Goal: Task Accomplishment & Management: Use online tool/utility

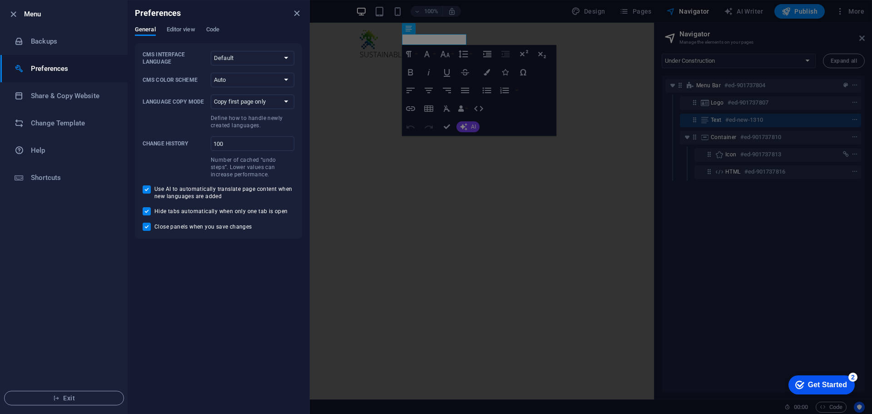
click at [844, 22] on div at bounding box center [436, 207] width 872 height 414
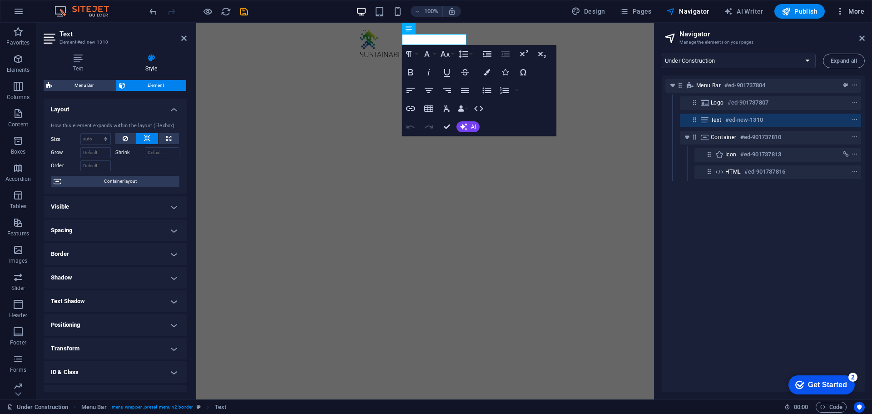
click at [851, 11] on span "More" at bounding box center [849, 11] width 29 height 9
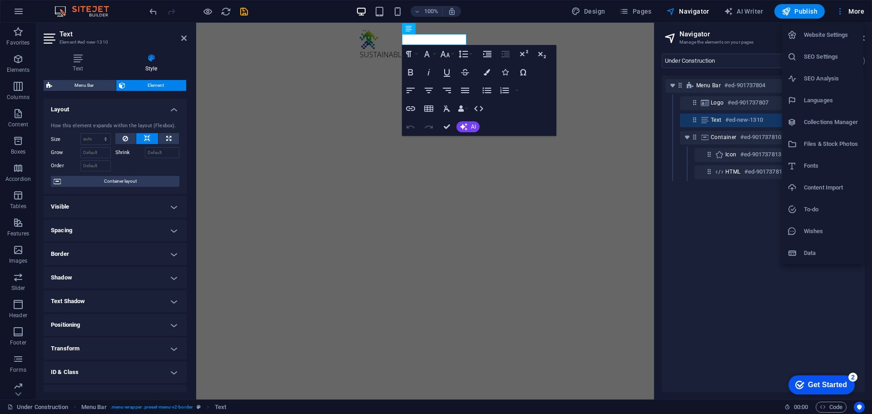
click at [794, 168] on icon at bounding box center [791, 165] width 9 height 9
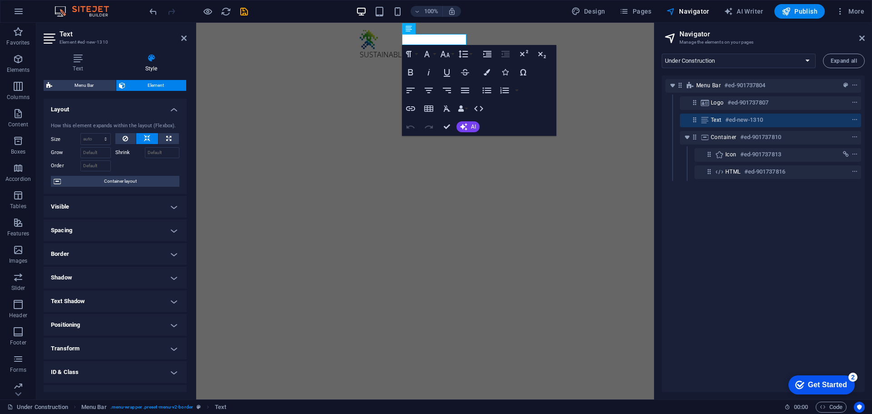
select select "popularity"
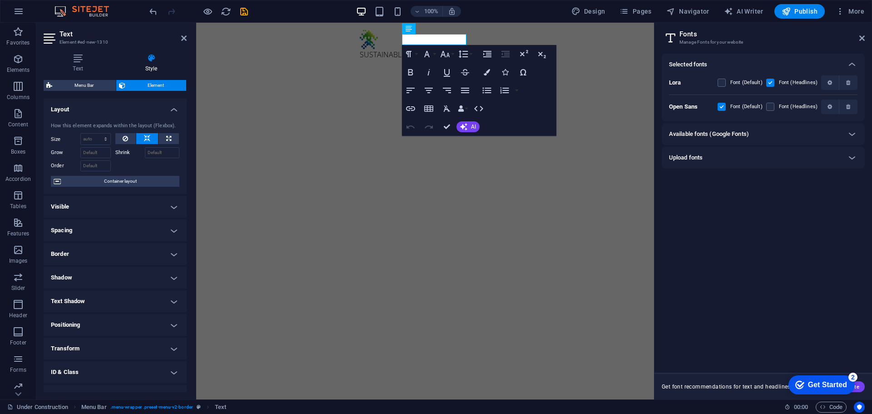
click at [729, 162] on div "Upload fonts" at bounding box center [755, 157] width 172 height 11
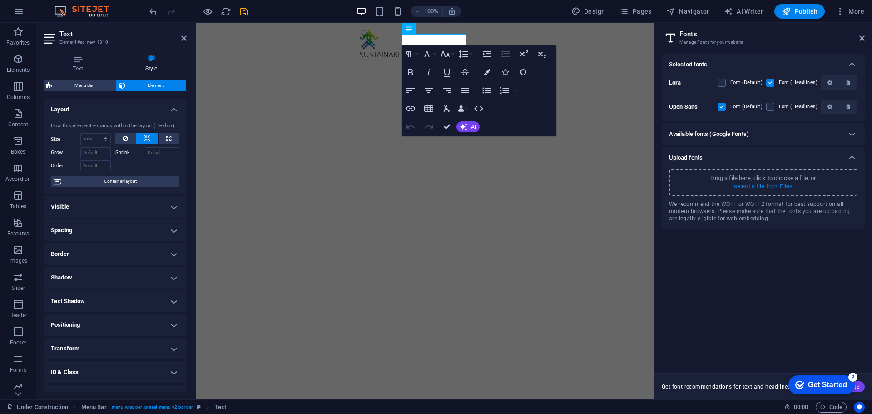
click at [753, 186] on p "select a file from Files" at bounding box center [763, 186] width 59 height 8
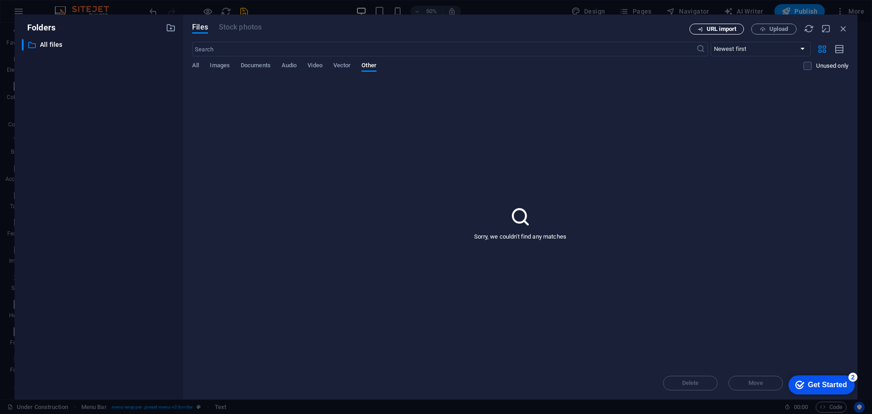
click at [710, 28] on span "URL import" at bounding box center [721, 28] width 30 height 5
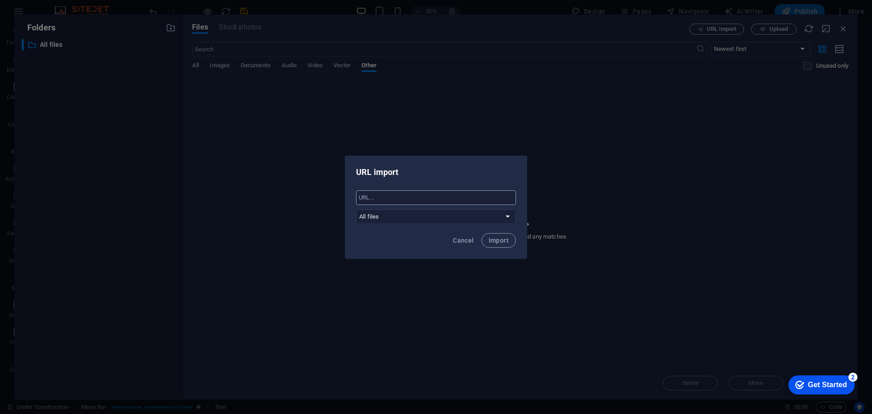
click at [383, 200] on input "text" at bounding box center [436, 197] width 160 height 15
paste input "[URL][DOMAIN_NAME]"
type input "[URL][DOMAIN_NAME]"
click at [507, 245] on button "Import" at bounding box center [498, 240] width 34 height 15
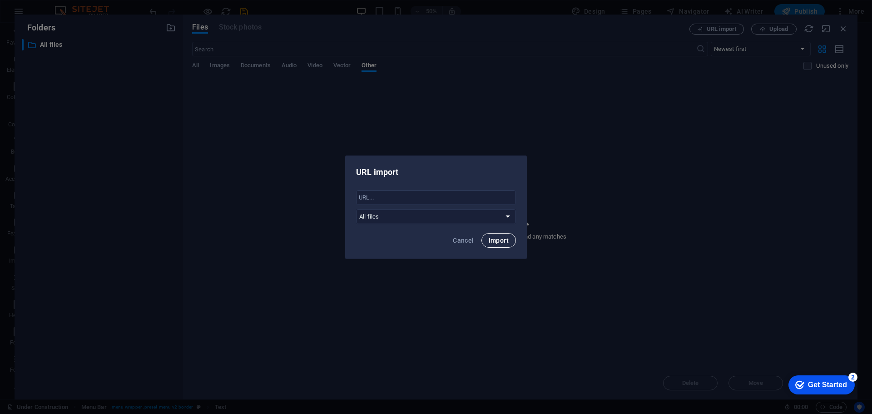
scroll to position [0, 0]
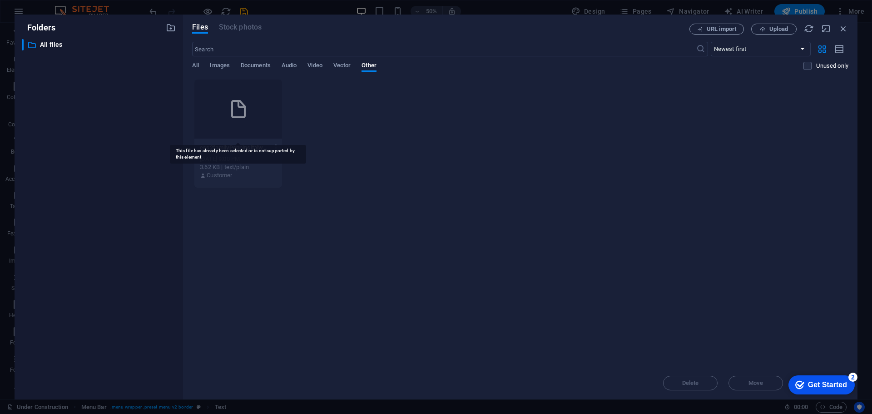
click at [241, 124] on div at bounding box center [238, 108] width 88 height 59
drag, startPoint x: 810, startPoint y: 383, endPoint x: 899, endPoint y: 568, distance: 204.9
click at [811, 383] on div "Get Started" at bounding box center [827, 384] width 39 height 8
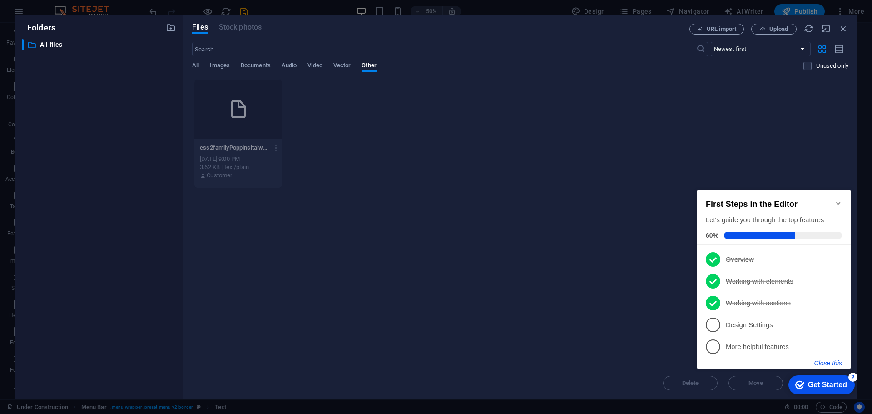
click at [823, 361] on button "Close this" at bounding box center [828, 362] width 28 height 7
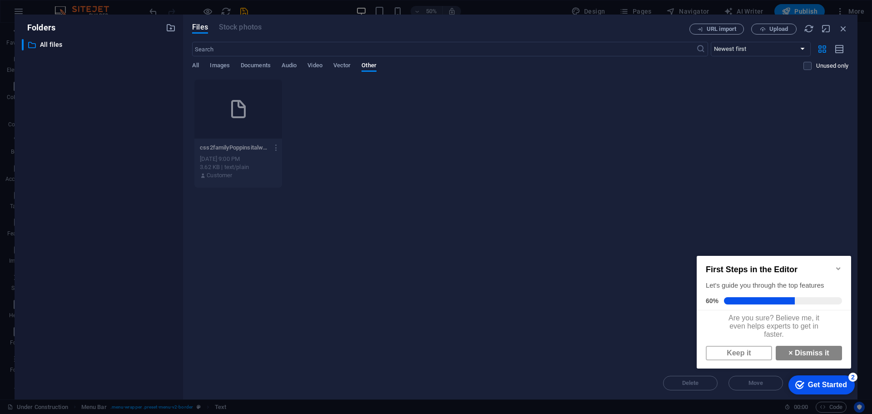
click at [801, 350] on div "Keep it × Dismiss it" at bounding box center [774, 353] width 140 height 18
click at [798, 355] on link "× Dismiss it" at bounding box center [808, 352] width 66 height 15
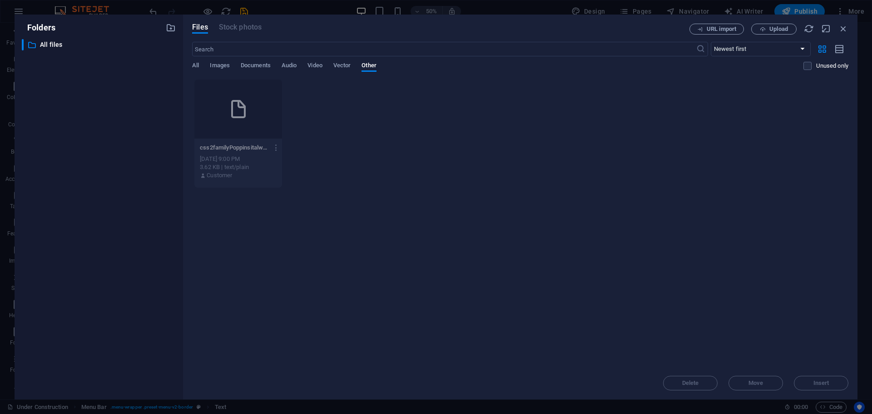
click at [813, 379] on div "Delete Move Insert" at bounding box center [520, 378] width 656 height 24
click at [278, 149] on icon "button" at bounding box center [276, 147] width 9 height 8
click at [269, 320] on h6 "Delete" at bounding box center [281, 323] width 39 height 11
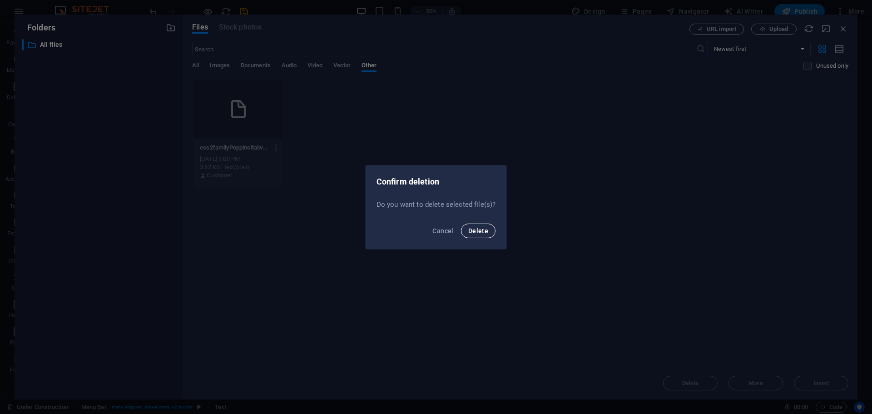
click at [475, 231] on span "Delete" at bounding box center [478, 230] width 20 height 7
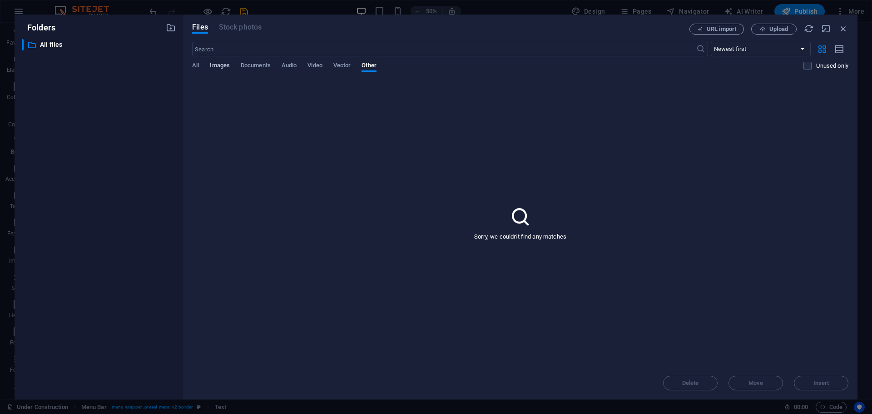
click at [211, 64] on span "Images" at bounding box center [220, 66] width 20 height 13
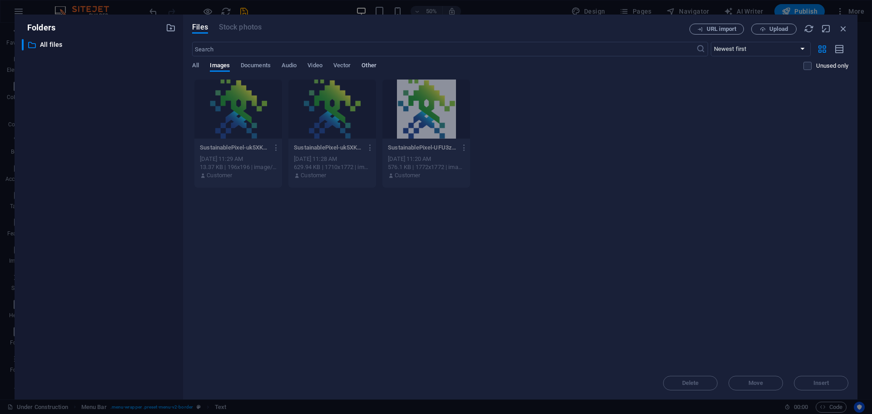
click at [373, 70] on span "Other" at bounding box center [368, 66] width 15 height 13
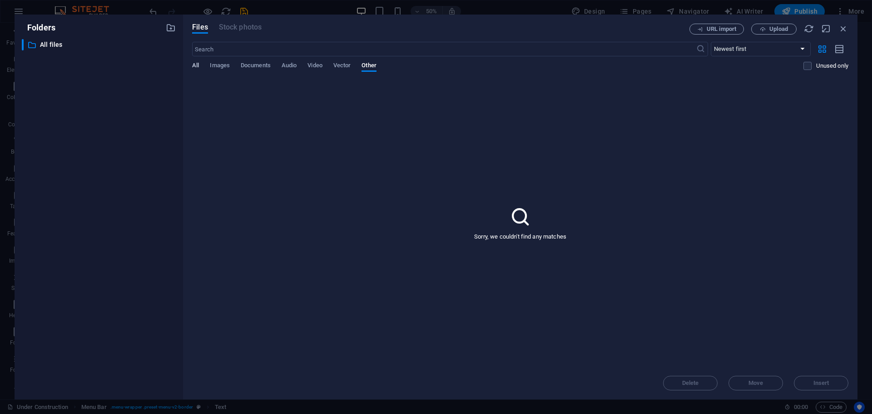
click at [193, 70] on span "All" at bounding box center [195, 66] width 7 height 13
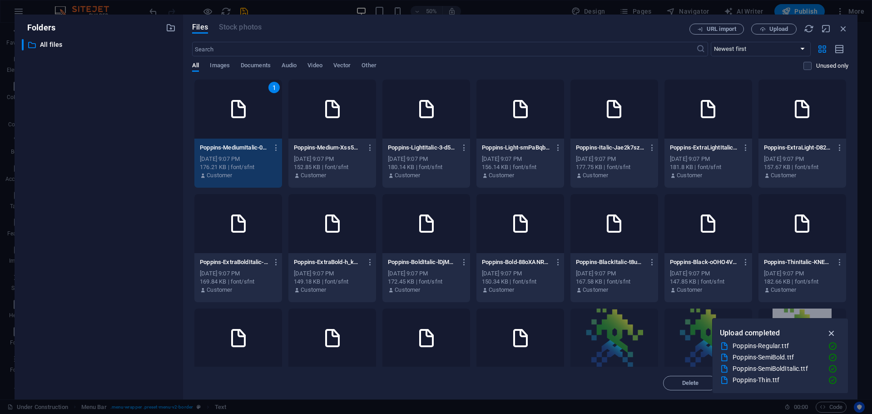
click at [831, 330] on icon "button" at bounding box center [831, 333] width 10 height 10
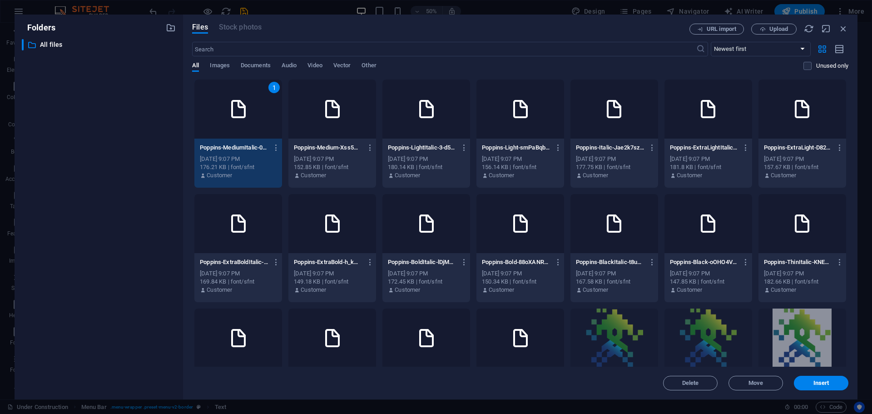
click at [316, 118] on div at bounding box center [332, 108] width 88 height 59
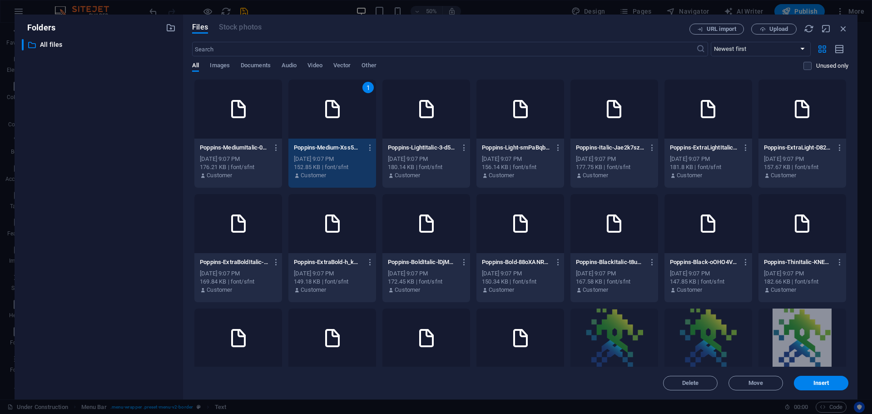
scroll to position [50, 0]
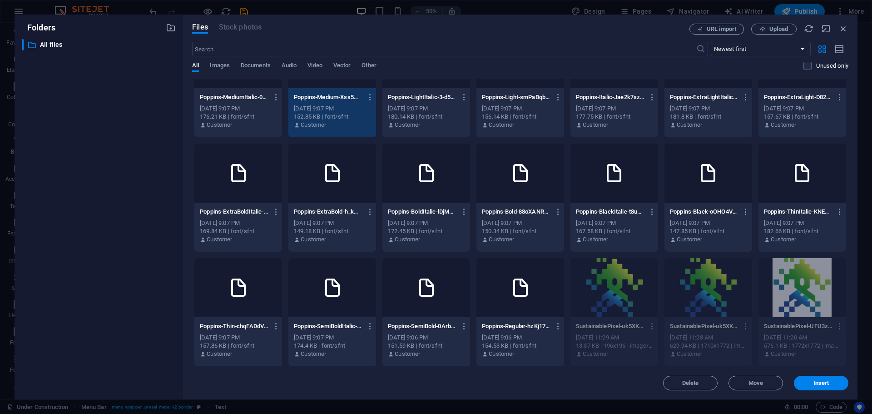
click at [425, 292] on icon at bounding box center [426, 287] width 22 height 22
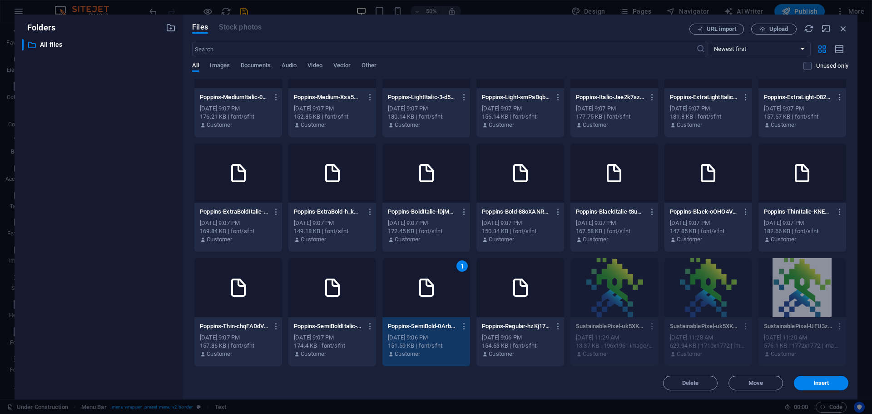
click at [424, 292] on icon at bounding box center [426, 287] width 22 height 22
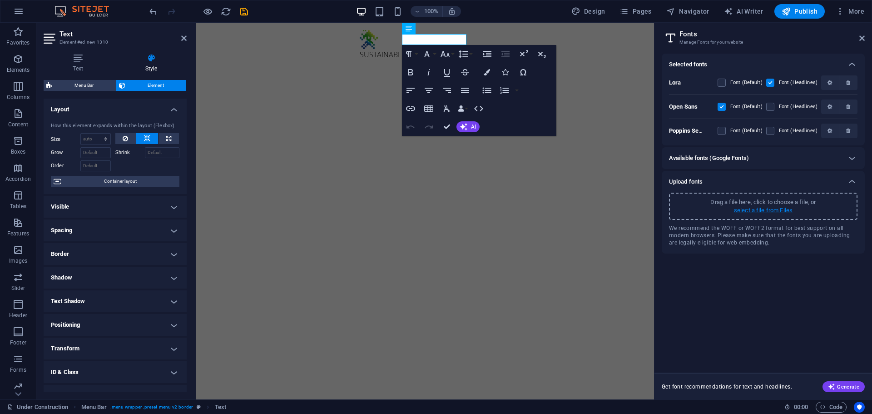
click at [744, 211] on p "select a file from Files" at bounding box center [763, 210] width 59 height 8
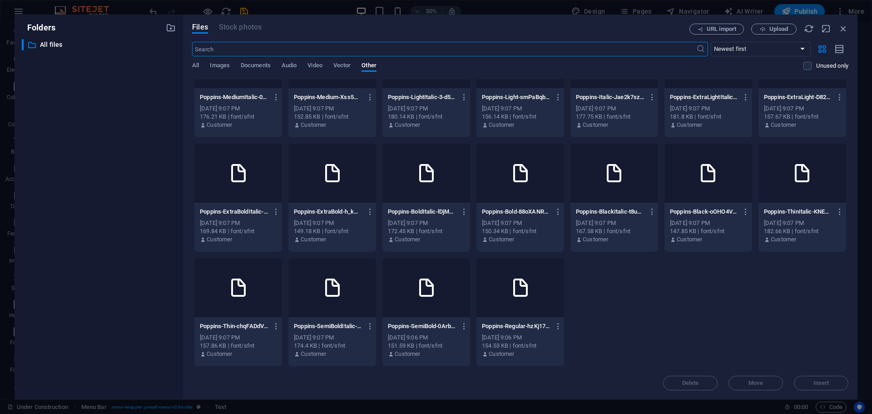
click at [420, 285] on icon at bounding box center [426, 287] width 22 height 22
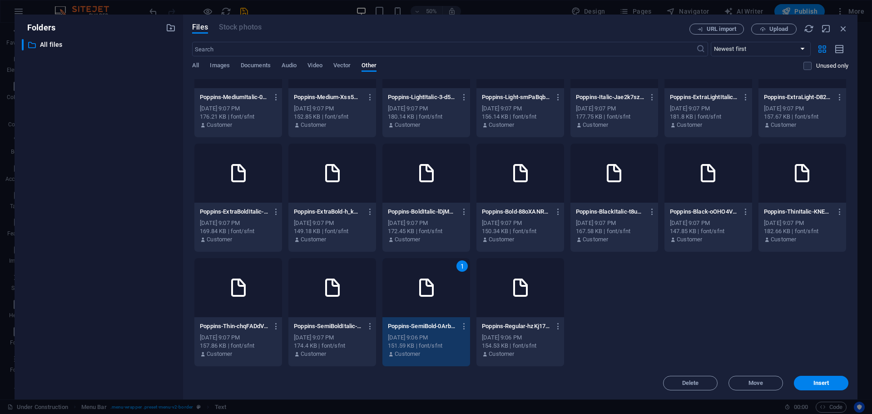
click at [816, 384] on span "Insert" at bounding box center [821, 382] width 16 height 5
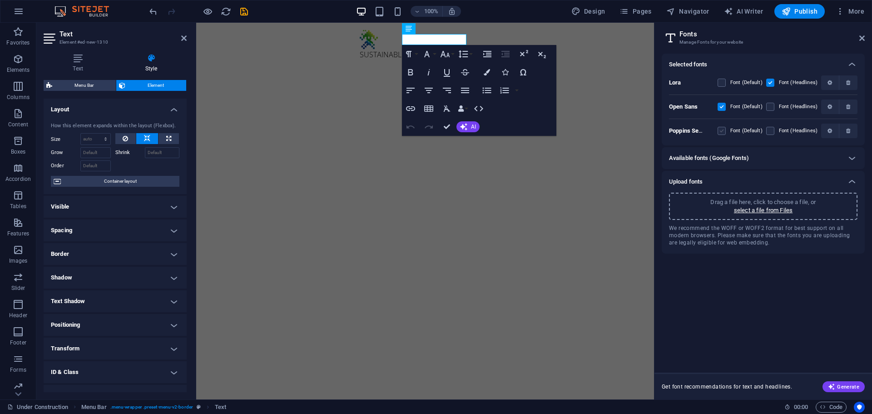
click at [721, 129] on label at bounding box center [721, 131] width 8 height 8
click at [0, 0] on 0ArbJjZNXoj4us28Nkydew "checkbox" at bounding box center [0, 0] width 0 height 0
click at [591, 67] on html "Skip to main content SUSTAINABLE PIXEL Menu" at bounding box center [425, 45] width 458 height 44
click at [428, 50] on icon "button" at bounding box center [423, 54] width 11 height 11
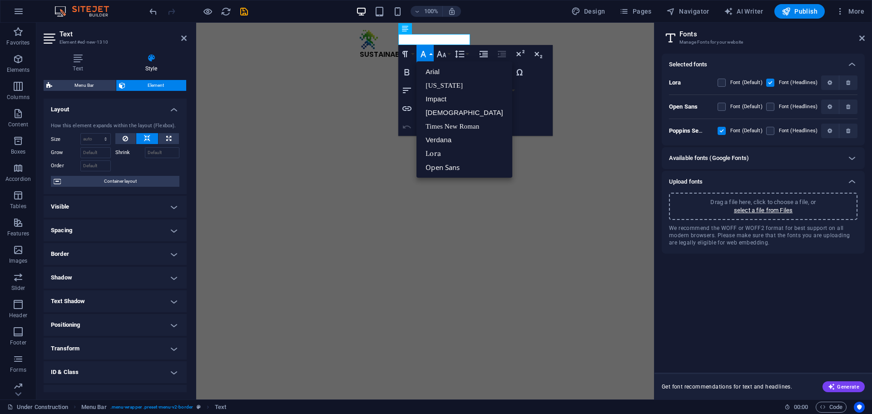
click at [428, 50] on icon "button" at bounding box center [423, 54] width 11 height 11
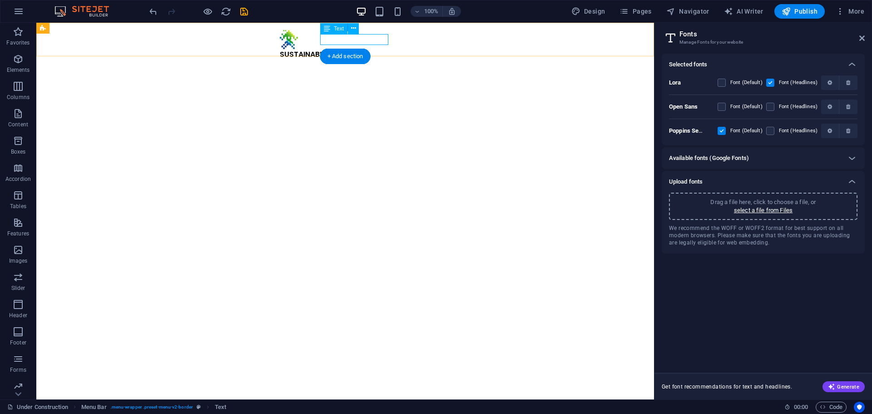
click at [362, 49] on div "SUSTAINABLE PIXEL" at bounding box center [345, 54] width 131 height 11
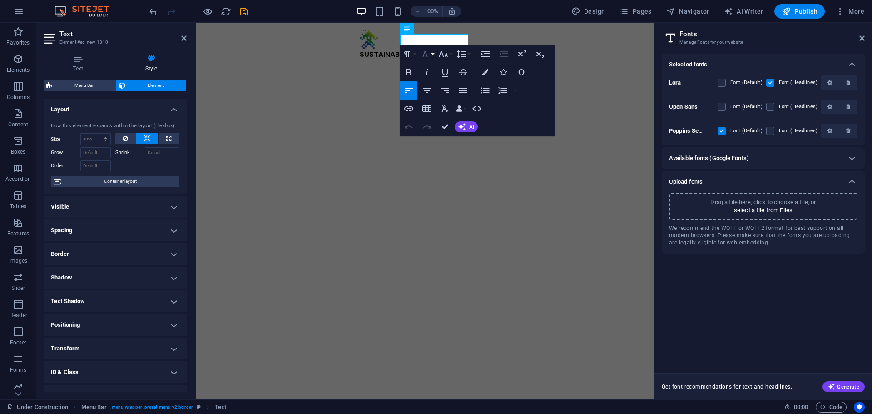
click at [424, 55] on icon "button" at bounding box center [424, 54] width 11 height 11
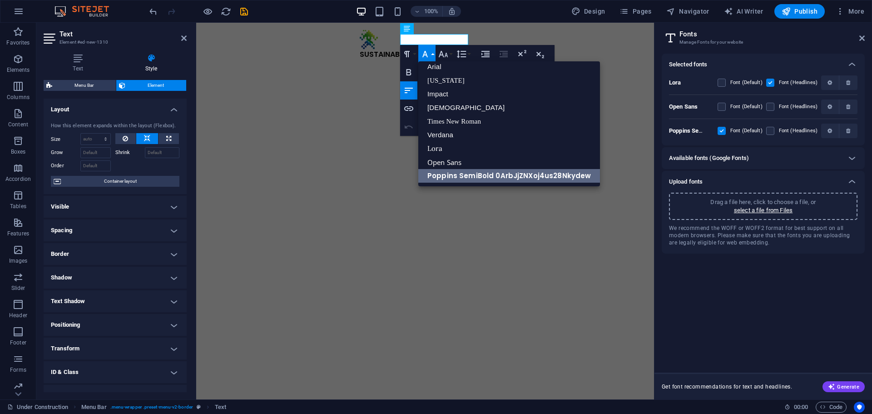
scroll to position [5, 0]
click at [425, 55] on icon "button" at bounding box center [424, 54] width 11 height 11
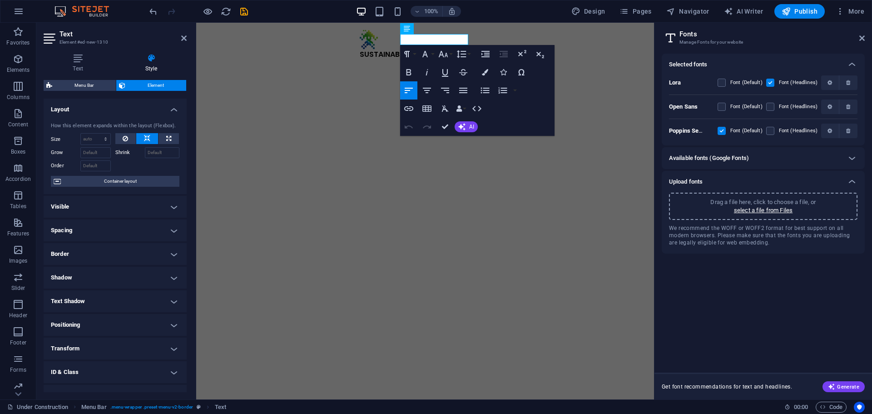
click at [802, 159] on div "Available fonts (Google Fonts)" at bounding box center [755, 158] width 172 height 11
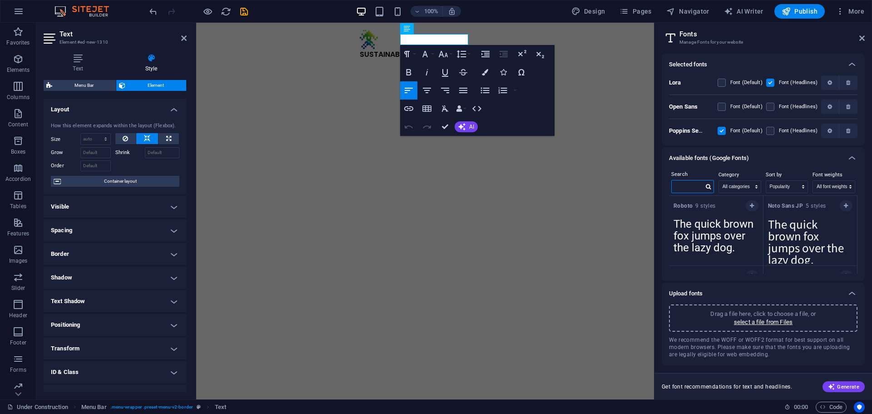
click at [681, 187] on input "text" at bounding box center [687, 186] width 32 height 12
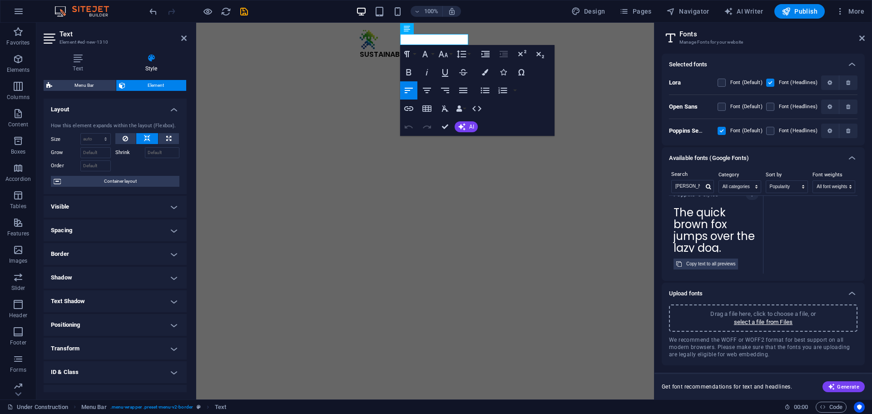
scroll to position [0, 0]
click at [756, 204] on button "button" at bounding box center [751, 205] width 13 height 11
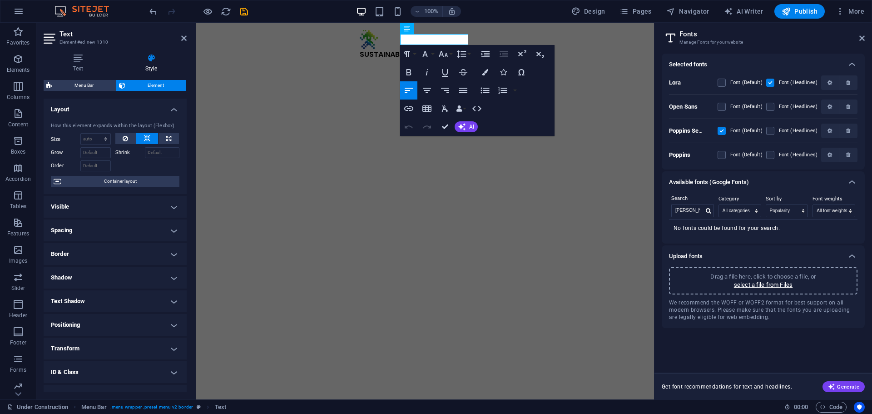
click at [848, 130] on icon "button" at bounding box center [848, 130] width 4 height 5
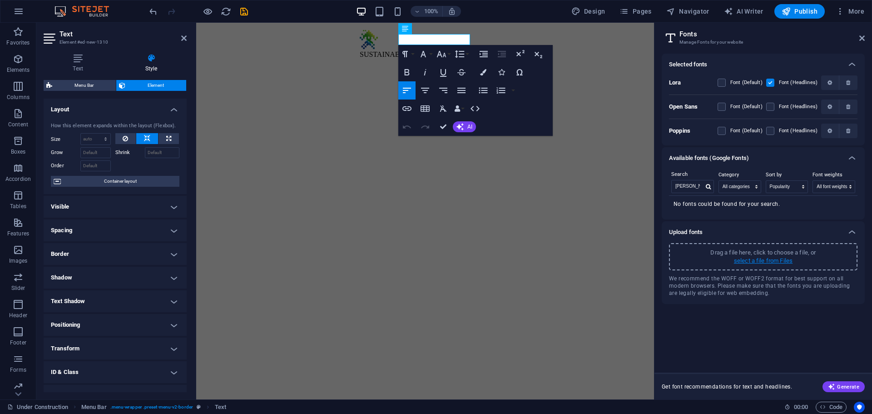
click at [746, 259] on p "select a file from Files" at bounding box center [763, 260] width 59 height 8
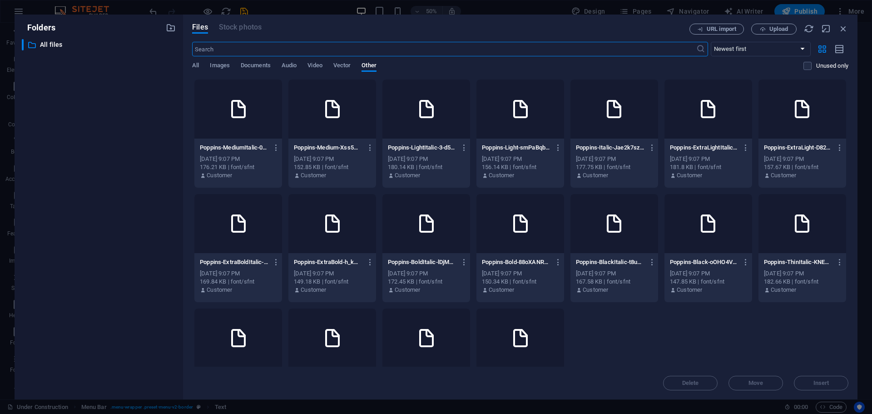
click at [229, 93] on div at bounding box center [238, 108] width 88 height 59
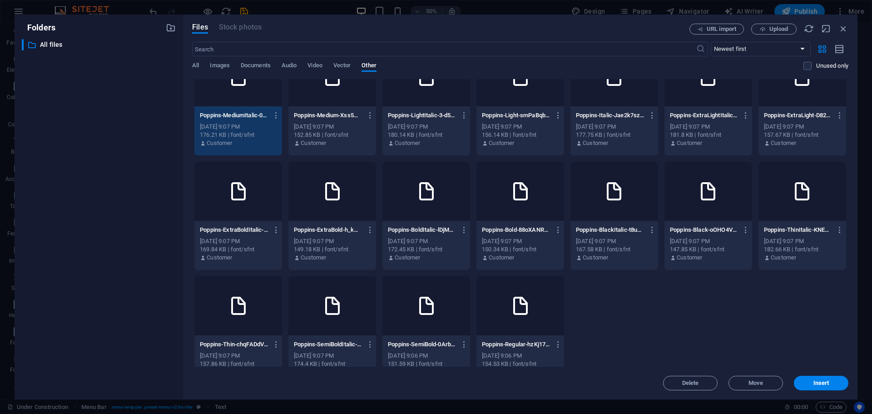
scroll to position [50, 0]
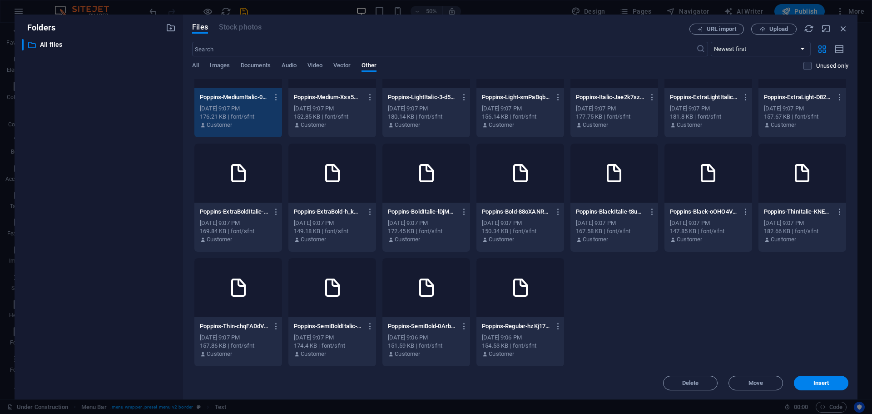
click at [502, 297] on div at bounding box center [520, 287] width 88 height 59
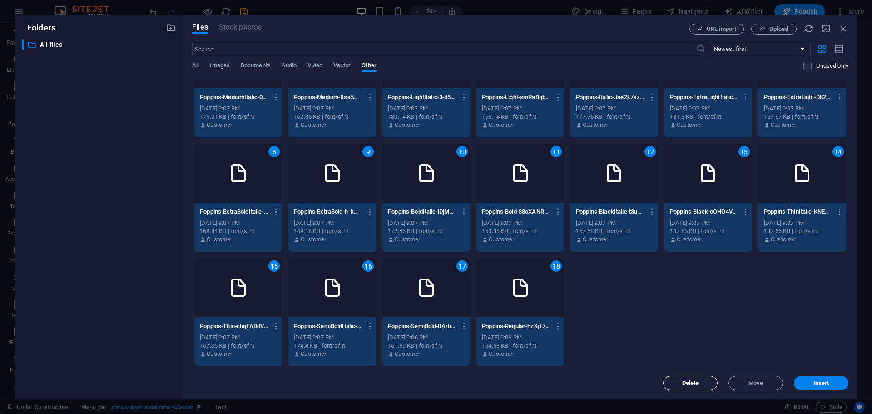
click at [695, 382] on span "Delete" at bounding box center [690, 382] width 17 height 5
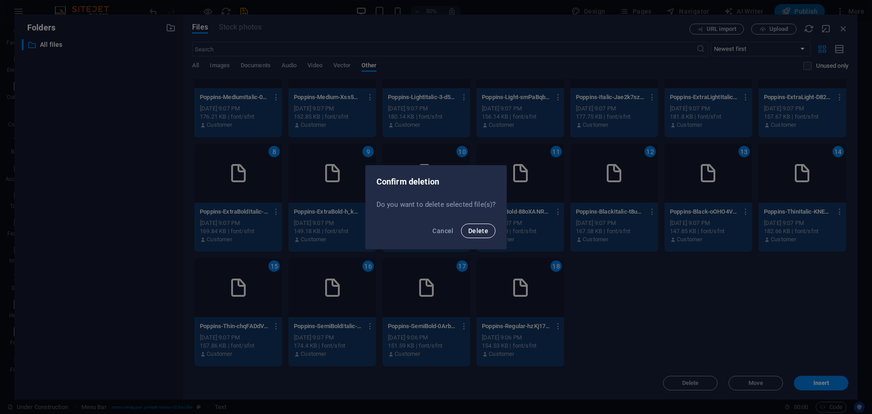
click at [481, 228] on span "Delete" at bounding box center [478, 230] width 20 height 7
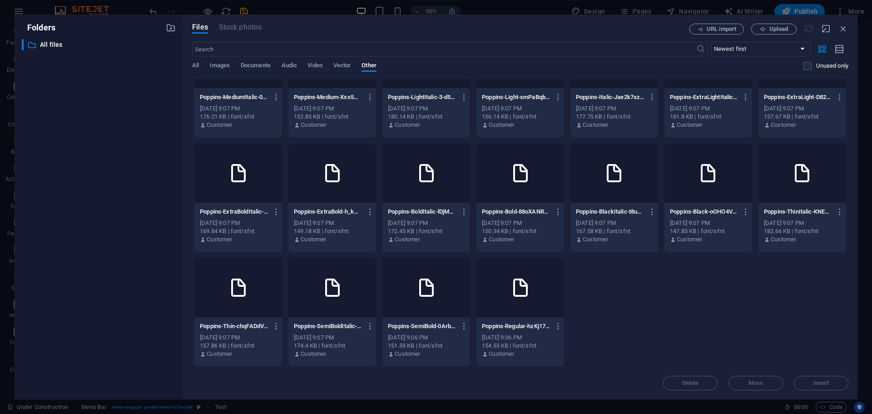
scroll to position [0, 0]
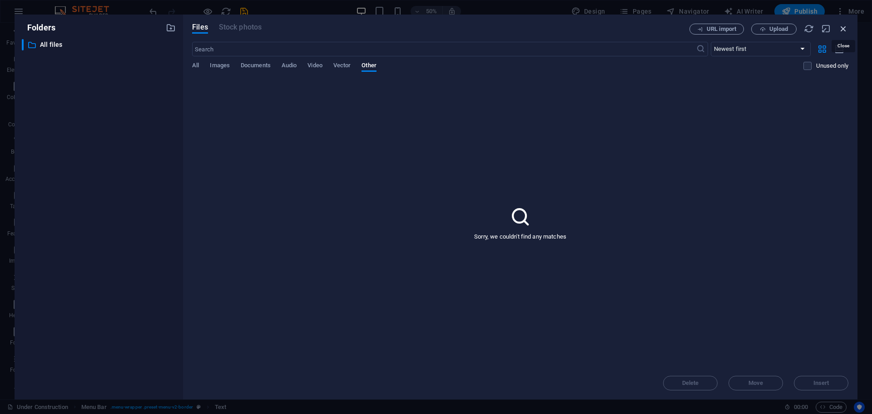
click at [843, 26] on icon "button" at bounding box center [843, 29] width 10 height 10
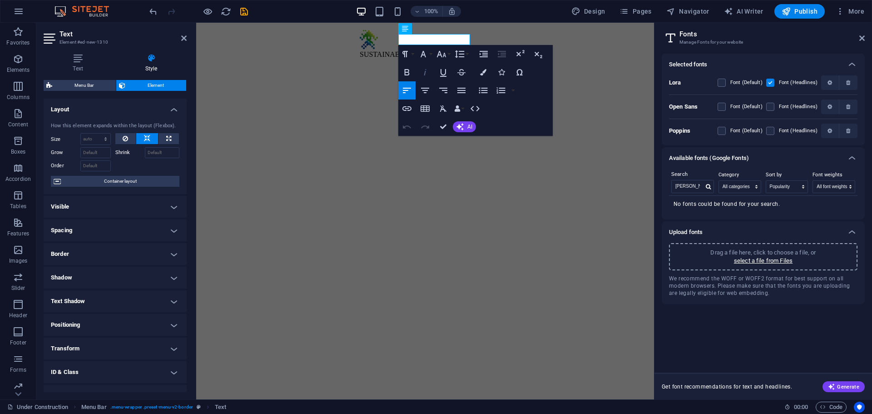
drag, startPoint x: 723, startPoint y: 131, endPoint x: 431, endPoint y: 77, distance: 296.8
click at [723, 131] on label at bounding box center [721, 131] width 8 height 8
click at [0, 0] on input "checkbox" at bounding box center [0, 0] width 0 height 0
click at [693, 184] on input "[PERSON_NAME]" at bounding box center [687, 186] width 32 height 12
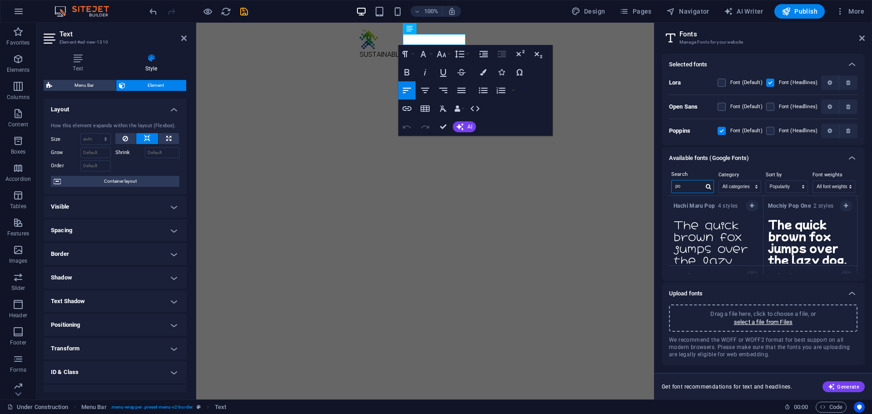
type input "p"
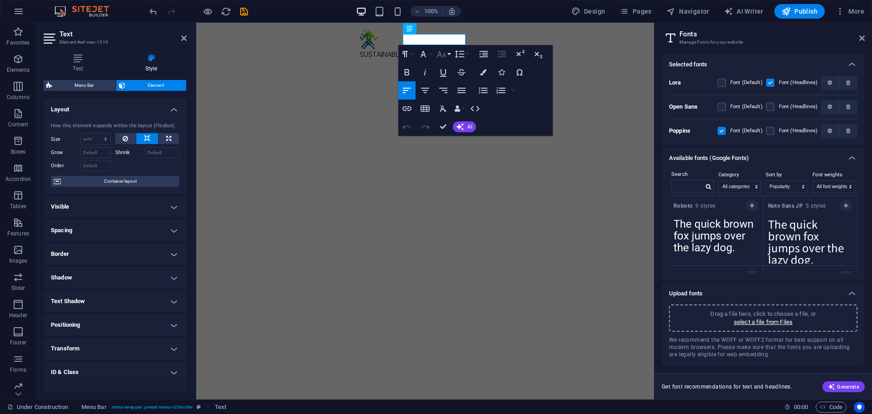
click at [447, 54] on button "Font Size" at bounding box center [442, 54] width 17 height 18
click at [448, 54] on button "Font Size" at bounding box center [442, 54] width 17 height 18
click at [449, 128] on link "24" at bounding box center [450, 129] width 33 height 14
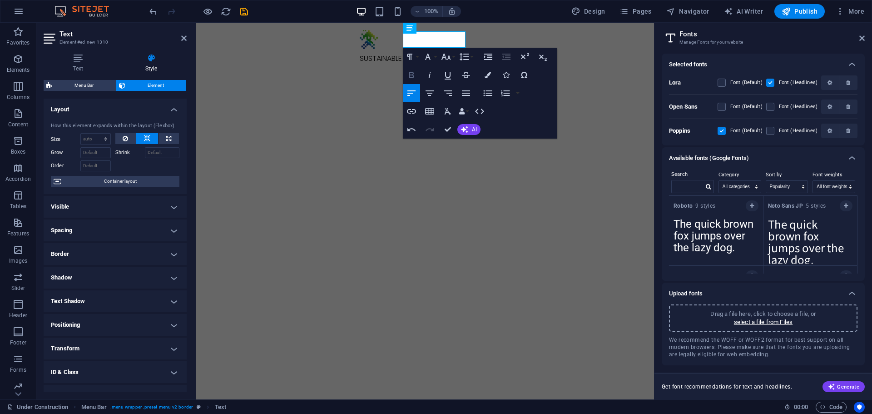
click at [412, 73] on icon "button" at bounding box center [411, 74] width 11 height 11
click at [415, 77] on icon "button" at bounding box center [411, 74] width 11 height 11
click at [650, 33] on div "​ ​ SUSTAINABLE PIXEL Menu" at bounding box center [425, 48] width 458 height 50
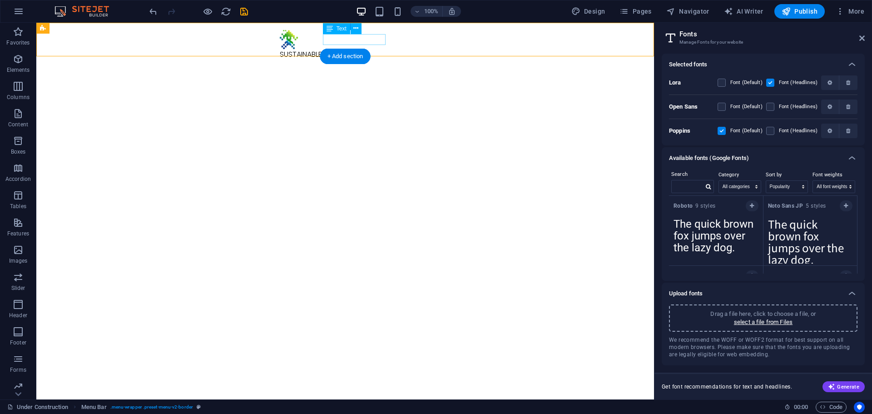
click at [348, 49] on div "SUSTAINABLE PIXEL" at bounding box center [345, 54] width 131 height 11
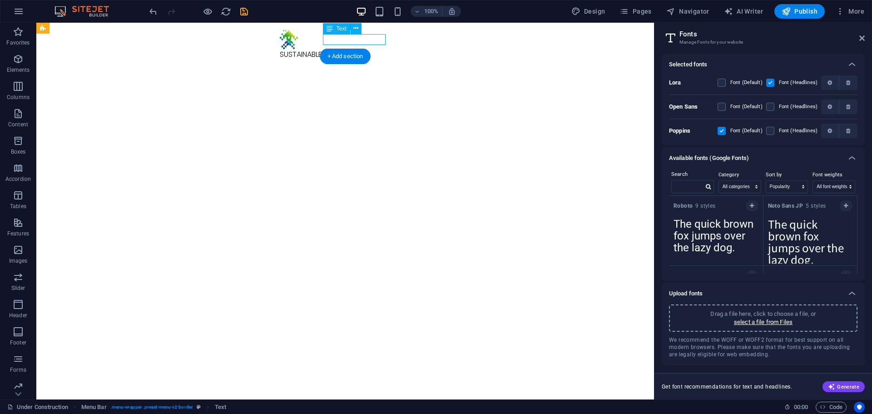
click at [349, 49] on div "SUSTAINABLE PIXEL" at bounding box center [345, 54] width 131 height 11
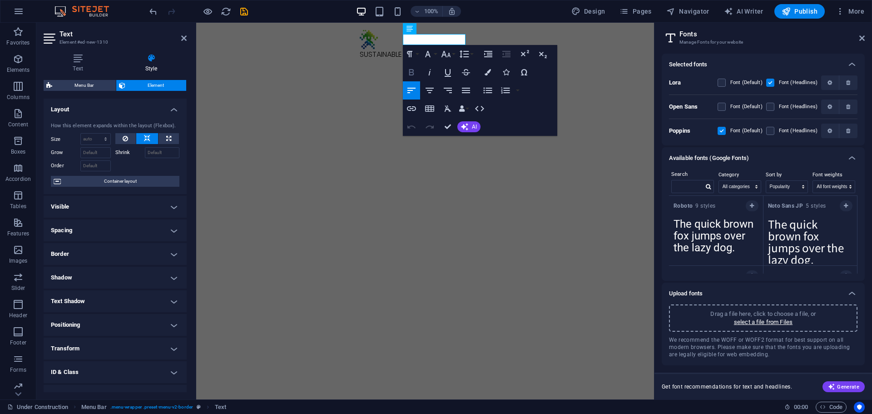
click at [409, 74] on icon "button" at bounding box center [411, 72] width 11 height 11
drag, startPoint x: 449, startPoint y: 126, endPoint x: 413, endPoint y: 103, distance: 42.8
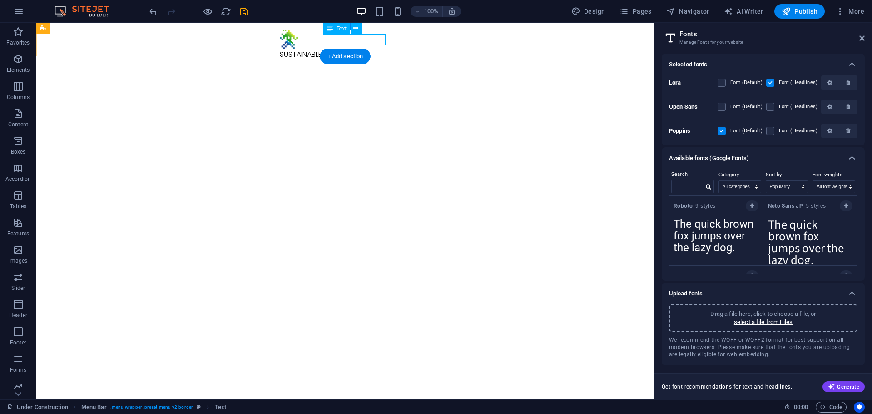
click at [359, 49] on div "SUSTAINABLE PIXEL" at bounding box center [345, 54] width 131 height 11
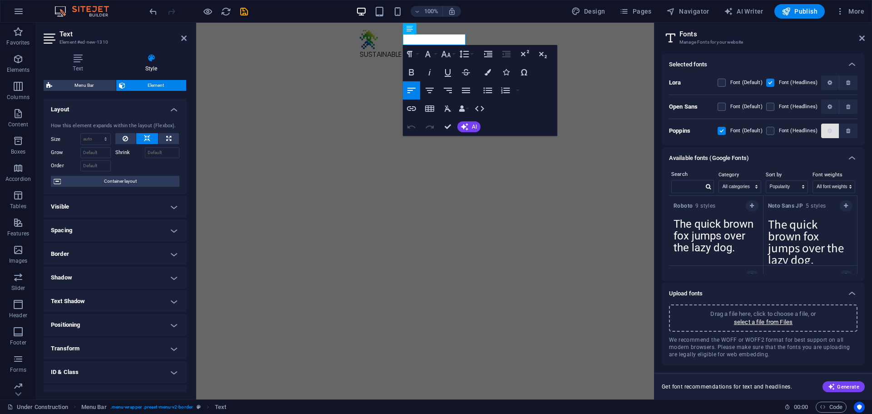
click at [823, 130] on button "button" at bounding box center [830, 130] width 18 height 15
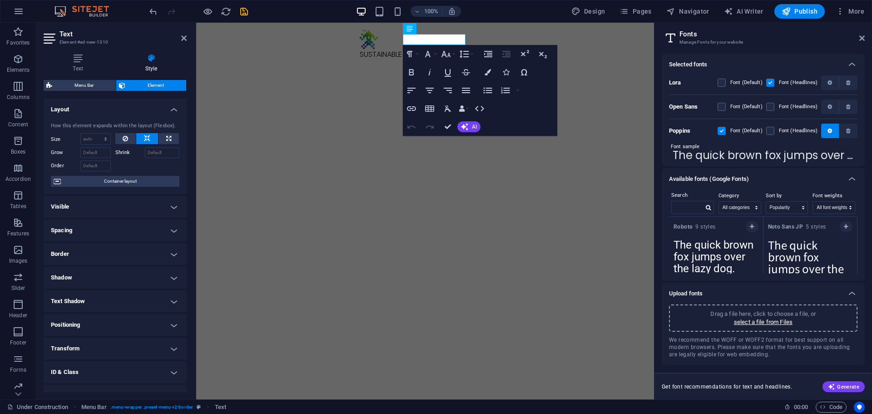
scroll to position [0, 0]
click at [855, 178] on icon at bounding box center [851, 178] width 11 height 11
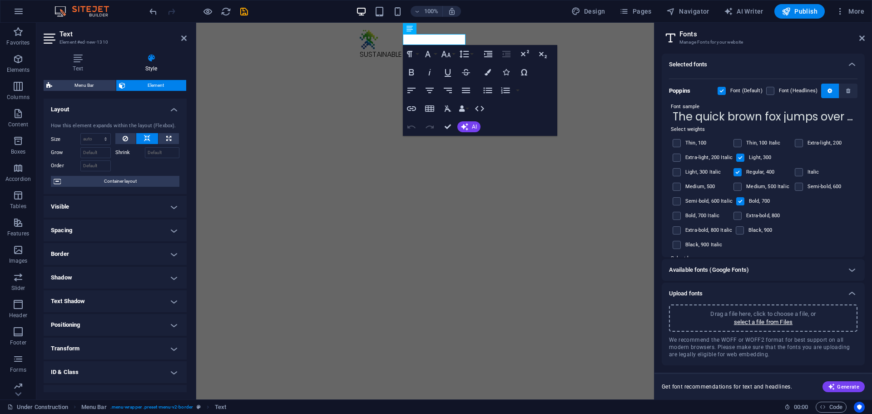
scroll to position [41, 0]
drag, startPoint x: 737, startPoint y: 184, endPoint x: 801, endPoint y: 166, distance: 66.5
click at [737, 185] on label at bounding box center [737, 186] width 8 height 8
click at [0, 0] on input "checkbox" at bounding box center [0, 0] width 0 height 0
click at [737, 203] on label at bounding box center [740, 200] width 8 height 8
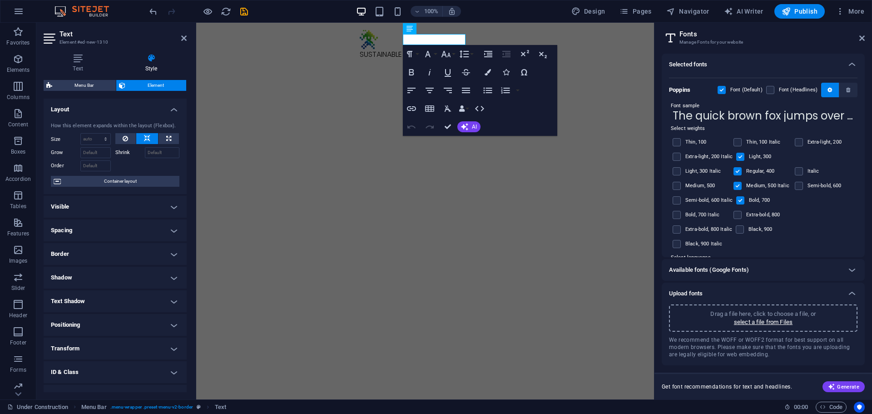
click at [0, 0] on input "checkbox" at bounding box center [0, 0] width 0 height 0
click at [737, 203] on label at bounding box center [740, 200] width 8 height 8
click at [0, 0] on input "checkbox" at bounding box center [0, 0] width 0 height 0
click at [737, 216] on label at bounding box center [737, 215] width 8 height 8
click at [0, 0] on input "checkbox" at bounding box center [0, 0] width 0 height 0
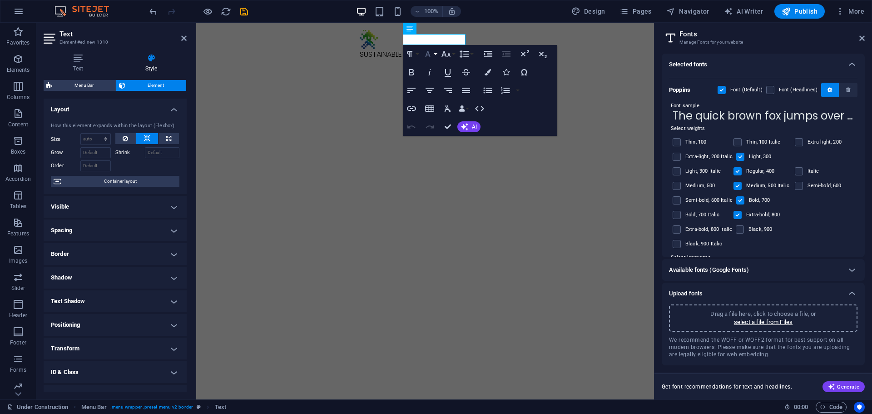
click at [431, 54] on icon "button" at bounding box center [427, 54] width 11 height 11
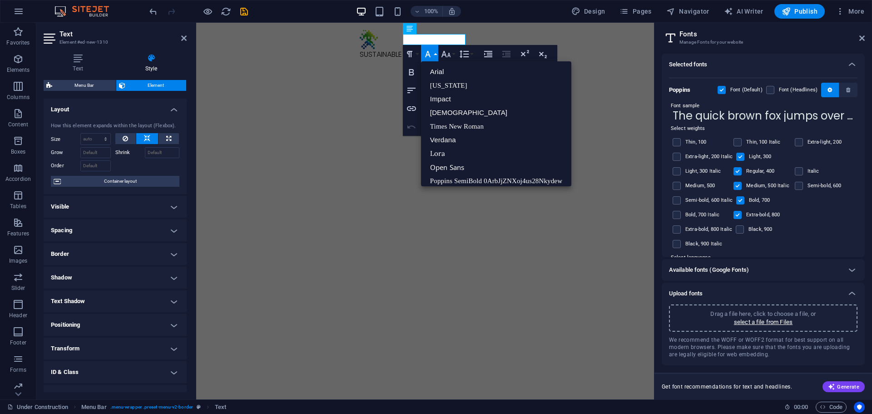
scroll to position [19, 0]
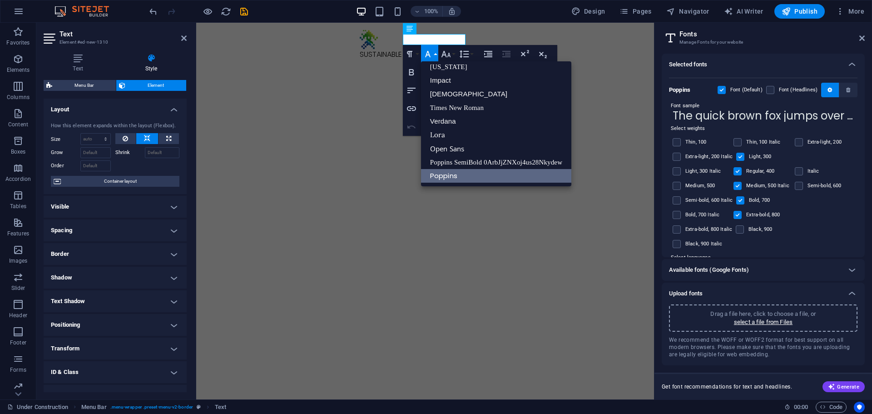
click at [454, 172] on link "Poppins" at bounding box center [496, 176] width 150 height 14
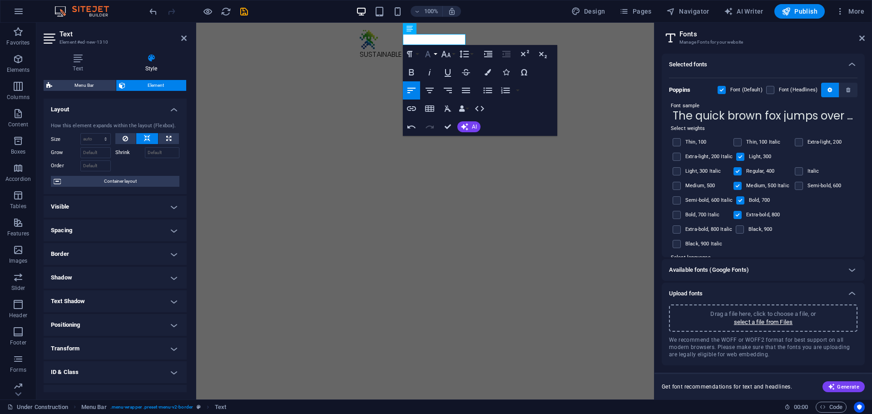
click at [430, 56] on icon "button" at bounding box center [427, 54] width 11 height 11
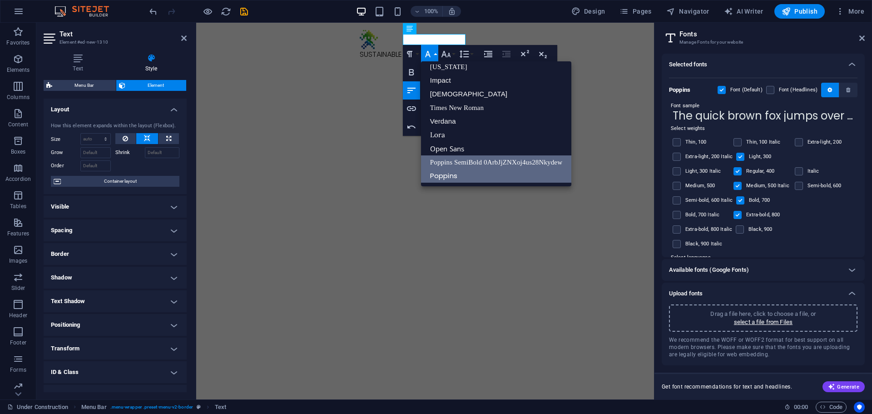
click at [460, 160] on link "Poppins SemiBold 0ArbJjZNXoj4us28Nkydew" at bounding box center [496, 162] width 150 height 14
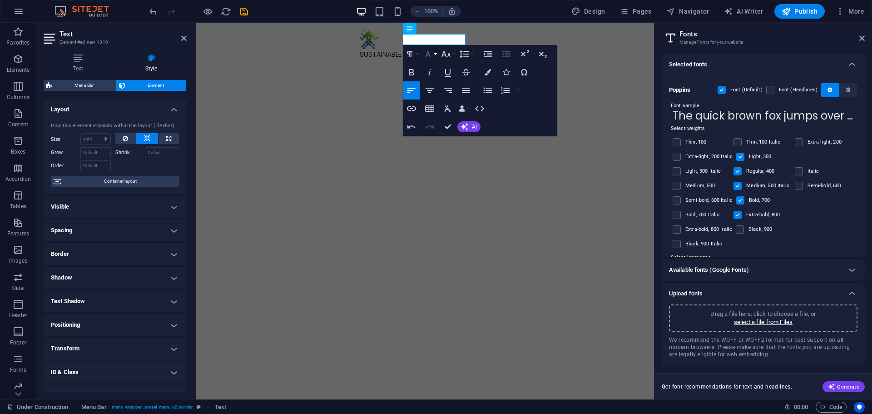
click at [430, 56] on icon "button" at bounding box center [427, 54] width 11 height 11
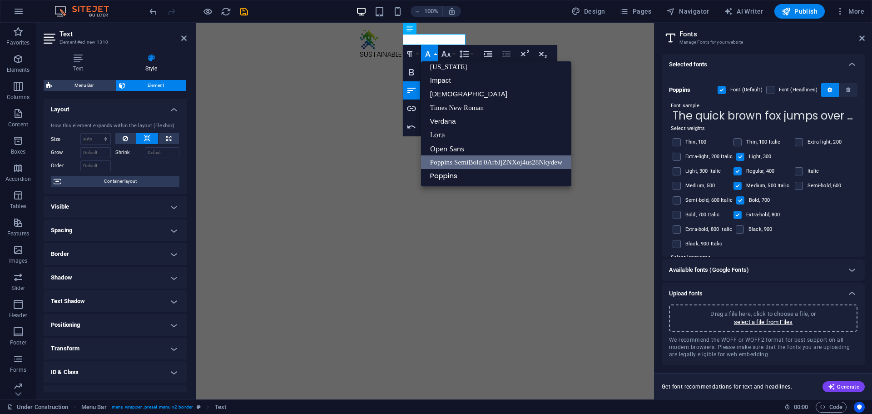
click at [430, 56] on icon "button" at bounding box center [427, 54] width 5 height 6
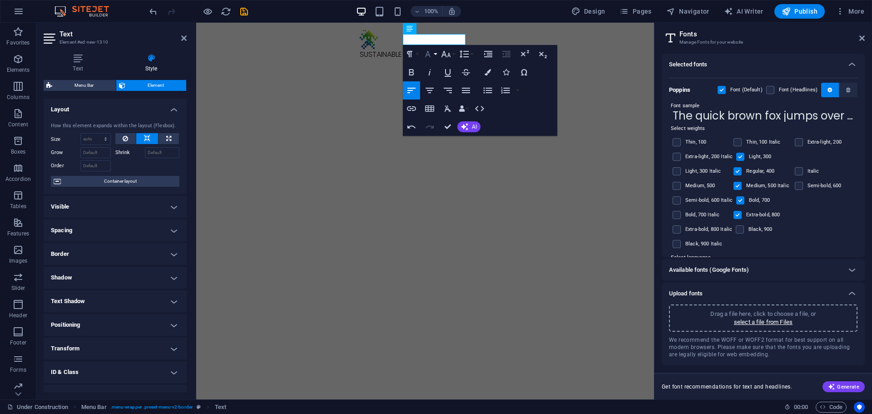
click at [430, 56] on icon "button" at bounding box center [427, 54] width 5 height 6
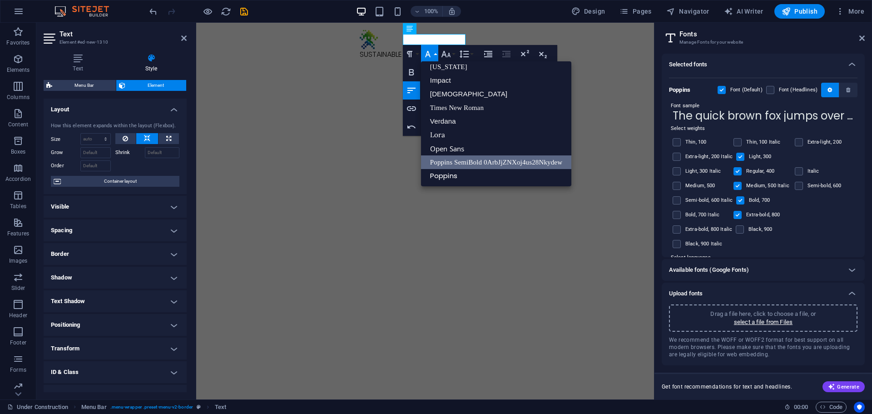
click at [430, 56] on icon "button" at bounding box center [427, 54] width 5 height 6
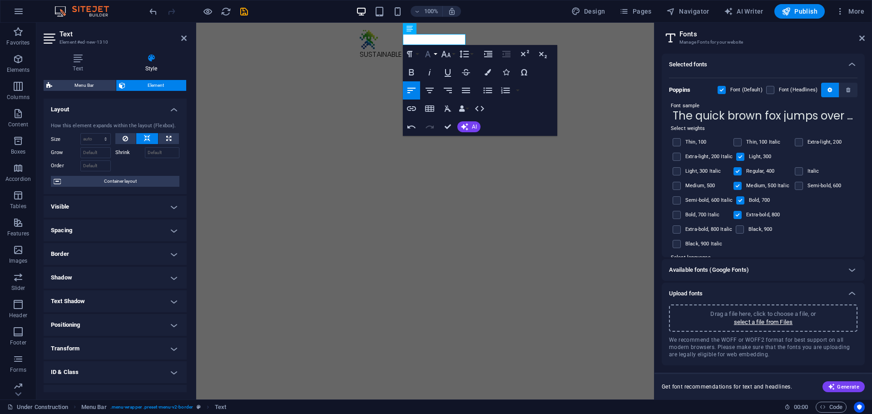
click at [430, 53] on icon "button" at bounding box center [427, 54] width 11 height 11
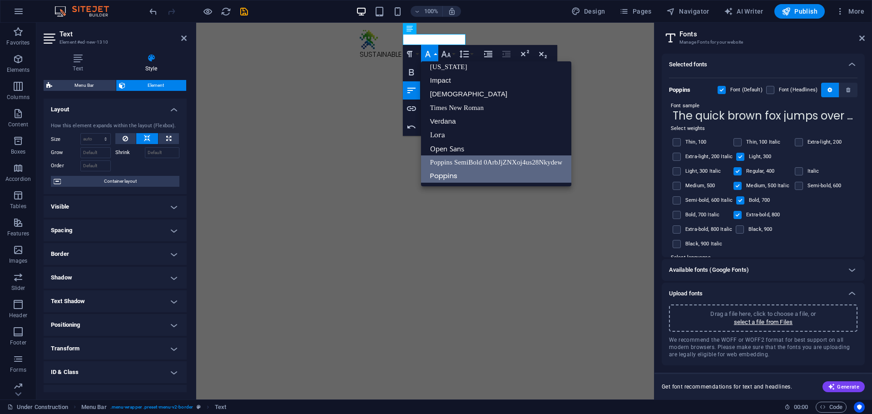
click at [447, 178] on link "Poppins" at bounding box center [496, 176] width 150 height 14
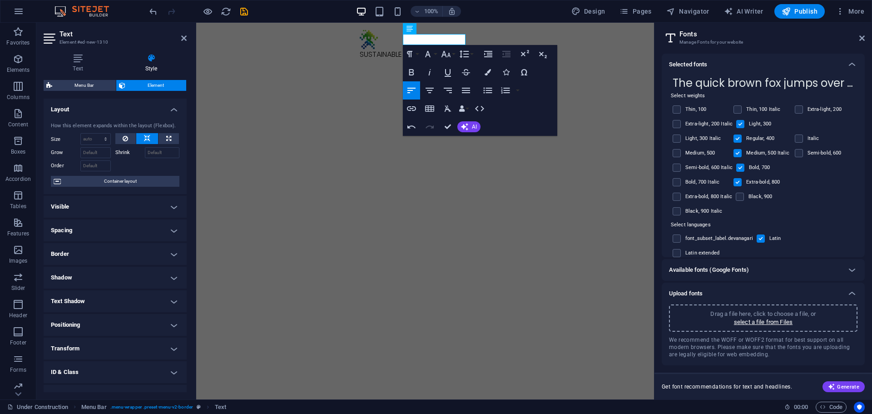
scroll to position [86, 0]
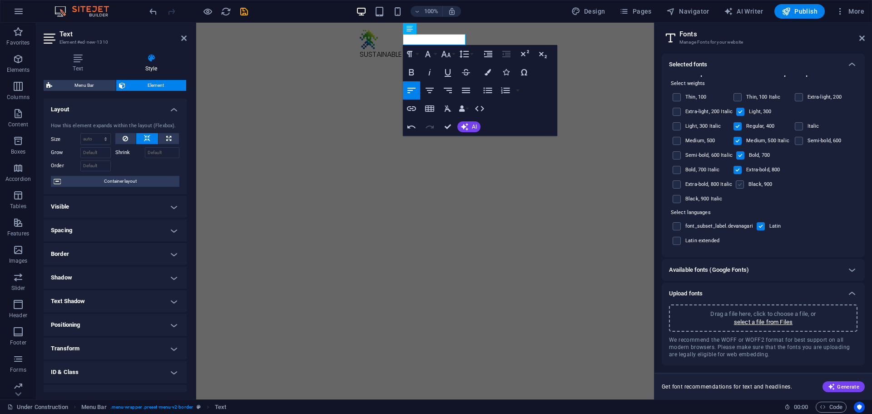
click at [741, 186] on label at bounding box center [739, 184] width 8 height 8
click at [0, 0] on input "checkbox" at bounding box center [0, 0] width 0 height 0
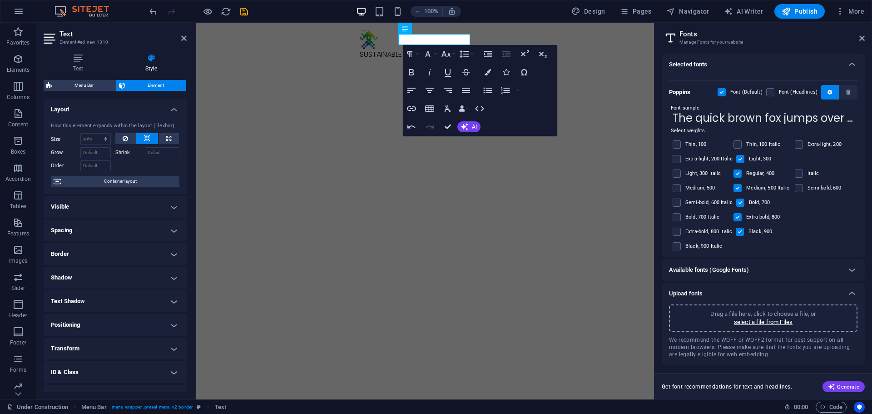
scroll to position [38, 0]
click at [739, 146] on label at bounding box center [737, 145] width 8 height 8
click at [0, 0] on input "checkbox" at bounding box center [0, 0] width 0 height 0
click at [446, 54] on icon "button" at bounding box center [445, 54] width 11 height 11
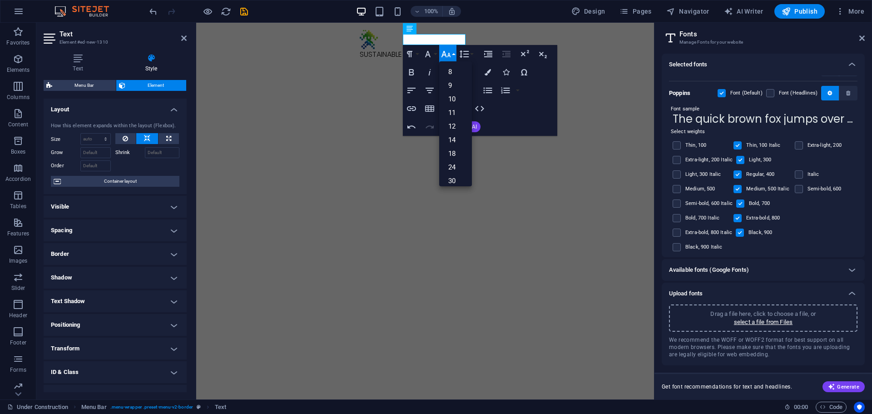
click at [446, 54] on icon "button" at bounding box center [445, 54] width 11 height 11
click at [409, 69] on icon "button" at bounding box center [411, 72] width 5 height 6
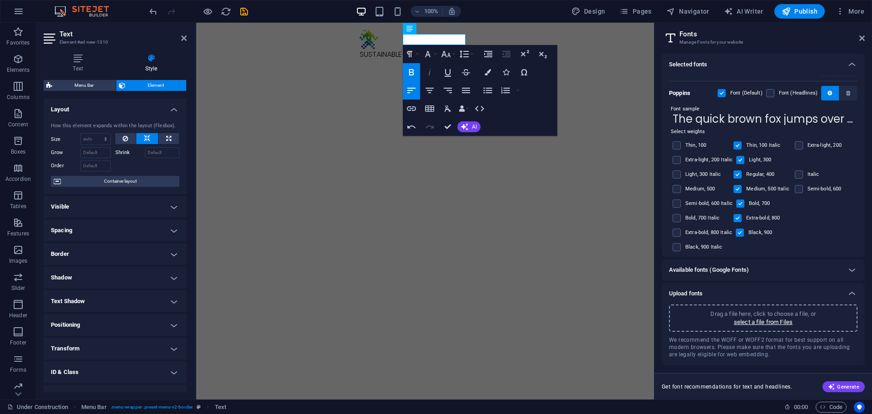
click at [425, 69] on icon "button" at bounding box center [429, 72] width 11 height 11
click at [425, 70] on icon "button" at bounding box center [429, 72] width 11 height 11
click at [413, 54] on icon "button" at bounding box center [409, 54] width 11 height 11
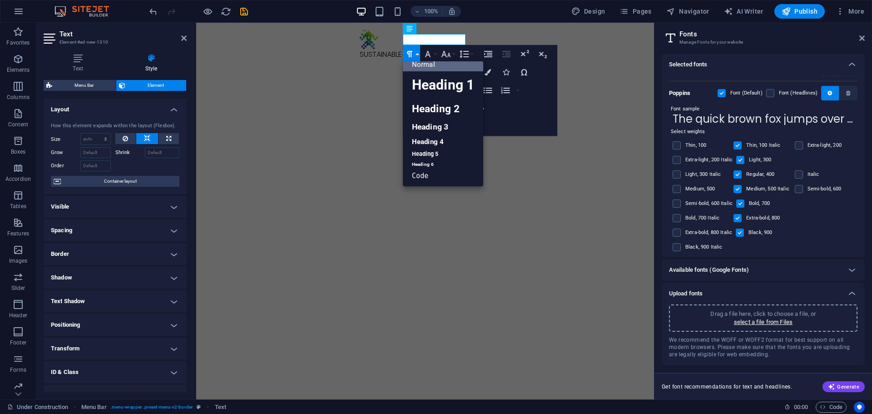
scroll to position [7, 0]
click at [420, 74] on link "Heading 1" at bounding box center [443, 84] width 80 height 27
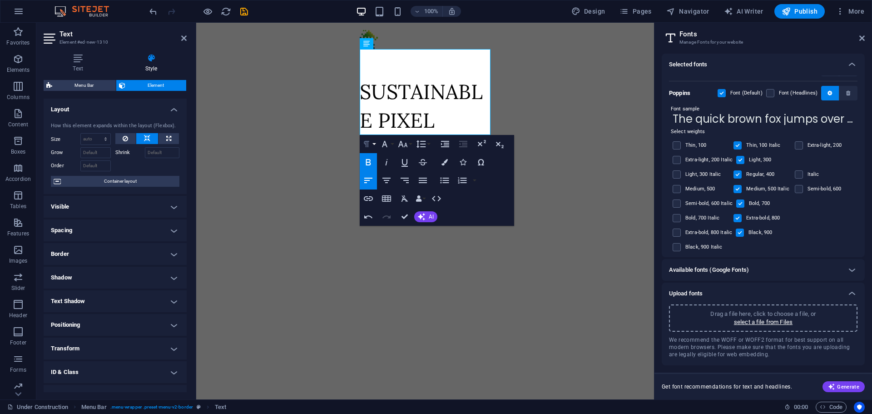
click at [367, 144] on icon "button" at bounding box center [366, 143] width 11 height 11
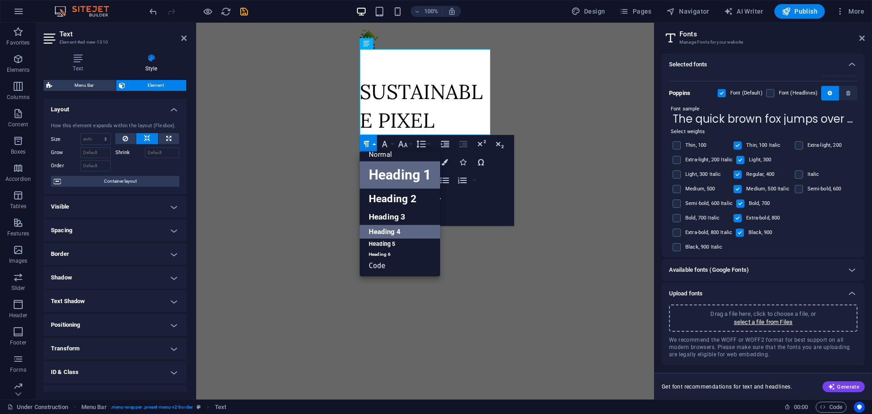
click at [391, 227] on link "Heading 4" at bounding box center [400, 232] width 80 height 14
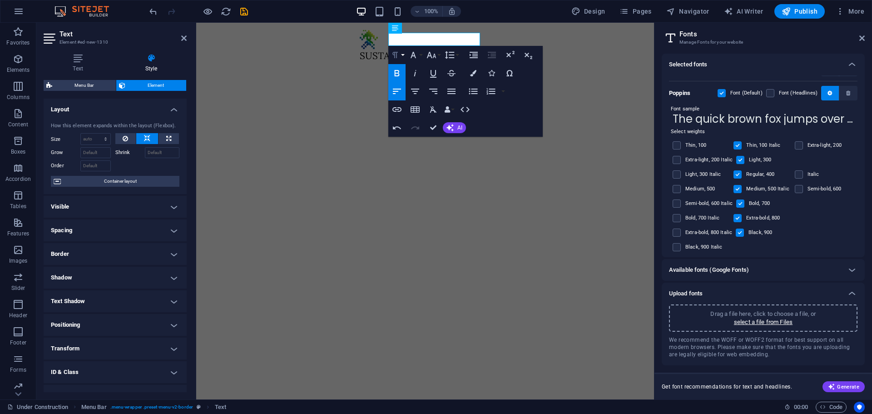
click at [393, 47] on button "Paragraph Format" at bounding box center [396, 55] width 17 height 18
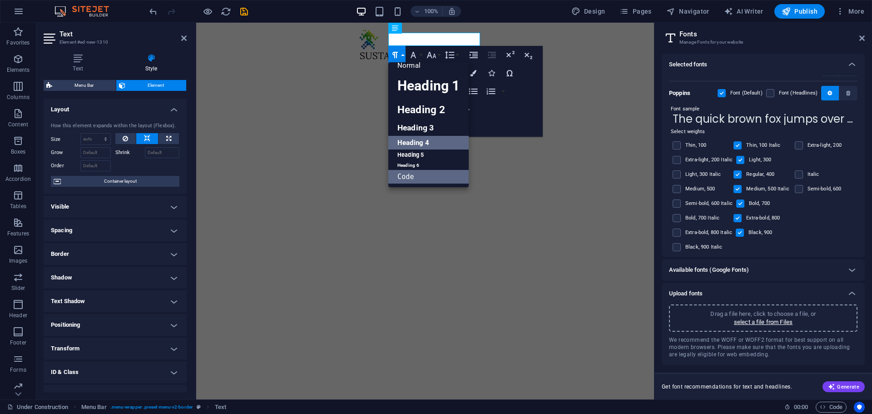
click at [414, 181] on link "Code" at bounding box center [428, 177] width 80 height 14
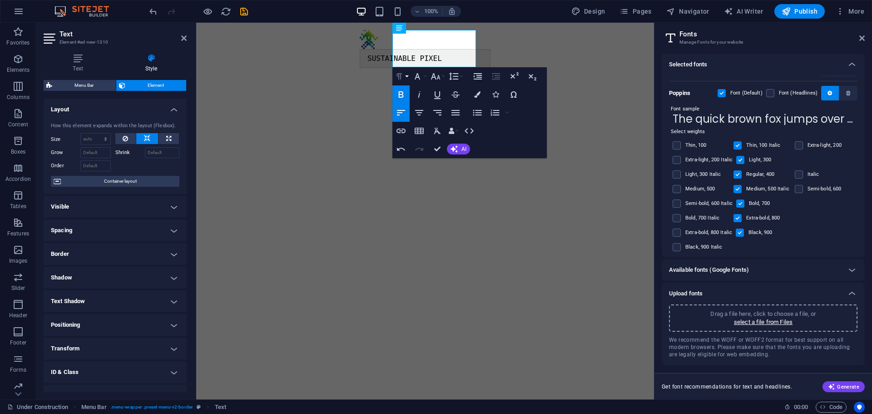
click at [397, 70] on button "Paragraph Format" at bounding box center [400, 76] width 17 height 18
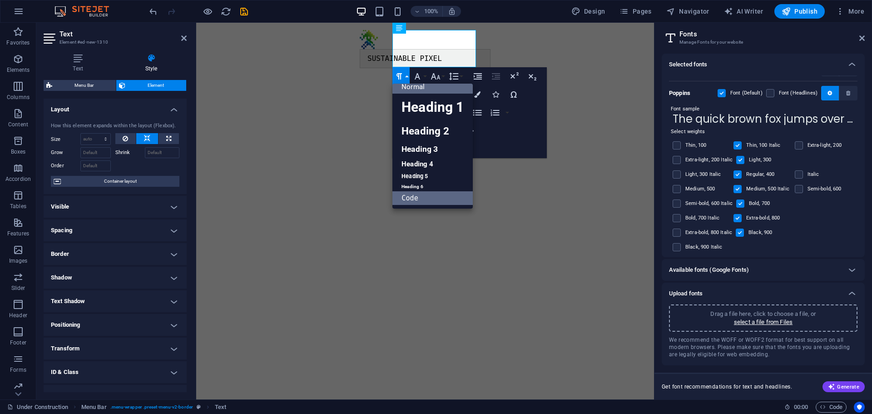
click at [430, 89] on link "Normal" at bounding box center [432, 87] width 80 height 14
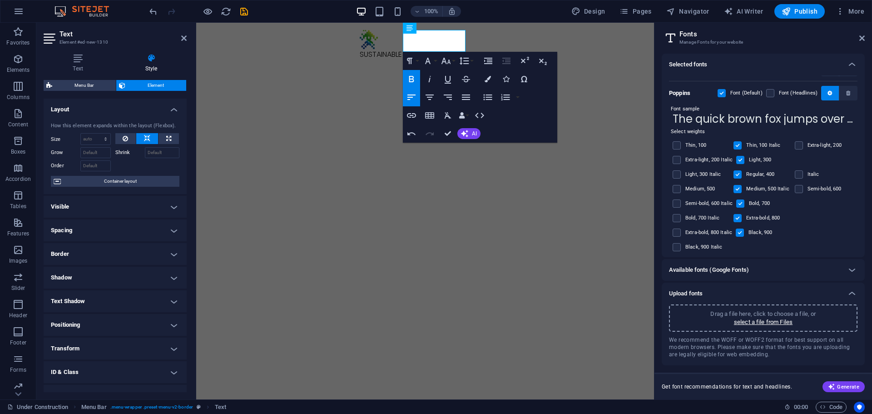
click at [410, 79] on icon "button" at bounding box center [411, 79] width 5 height 6
click at [438, 49] on div "​ ​ SUSTAINABLE PIXEL" at bounding box center [425, 60] width 131 height 22
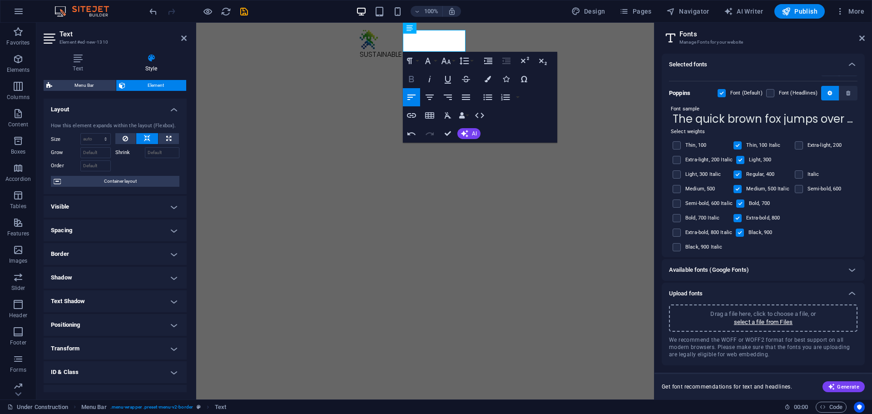
click at [405, 76] on button "Bold" at bounding box center [411, 79] width 17 height 18
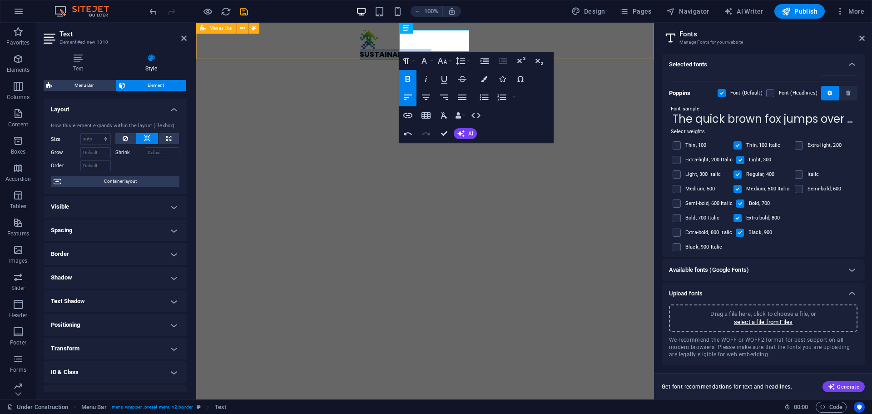
drag, startPoint x: 494, startPoint y: 32, endPoint x: 655, endPoint y: 33, distance: 160.7
click at [654, 32] on div "​​ SUSTAINABLE PIXEL Menu" at bounding box center [425, 50] width 458 height 55
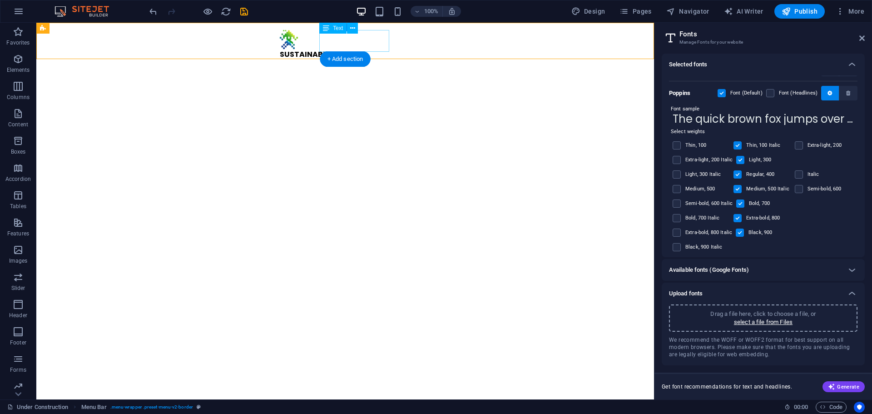
click at [363, 49] on div "SUSTAINABLE PIXEL" at bounding box center [345, 60] width 131 height 22
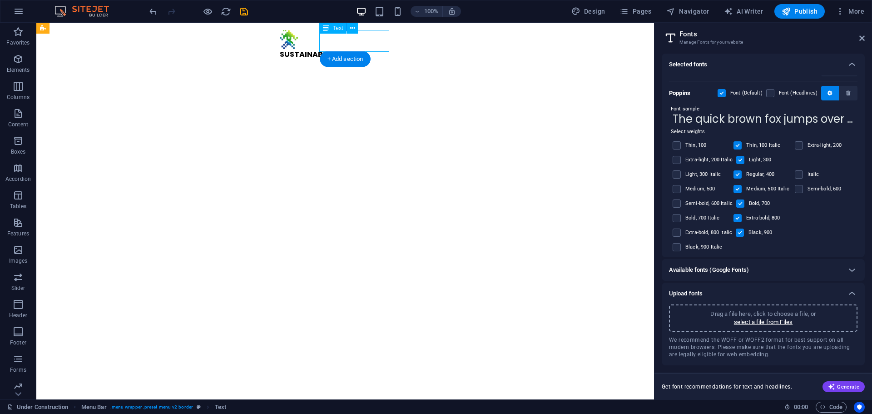
click at [363, 49] on div "SUSTAINABLE PIXEL" at bounding box center [345, 60] width 131 height 22
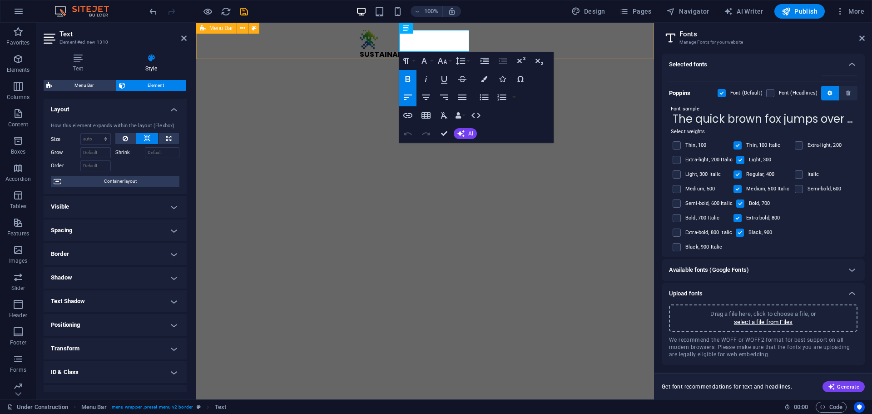
click at [649, 35] on div "SUSTAINABLE PIXEL Menu" at bounding box center [425, 50] width 458 height 55
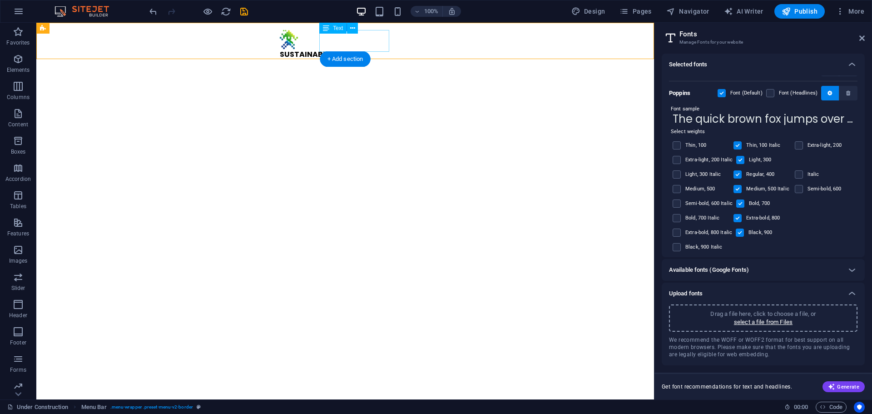
click at [370, 49] on div "SUSTAINABLE PIXEL" at bounding box center [345, 60] width 131 height 22
click at [374, 49] on div "SUSTAINABLE PIXEL" at bounding box center [345, 60] width 131 height 22
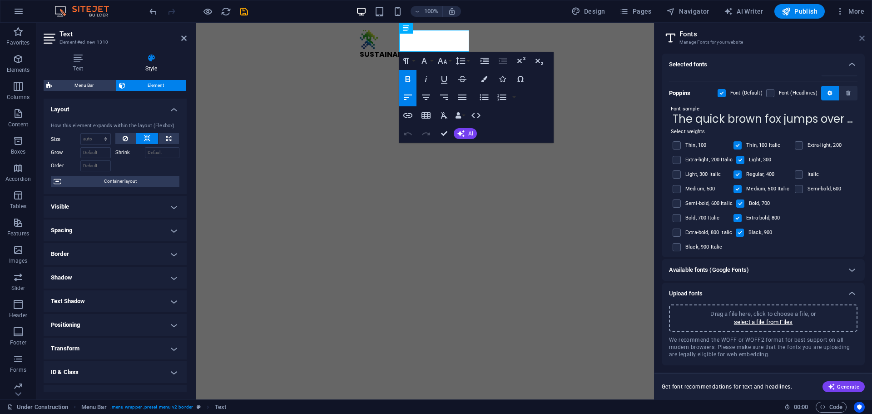
click at [860, 39] on icon at bounding box center [861, 37] width 5 height 7
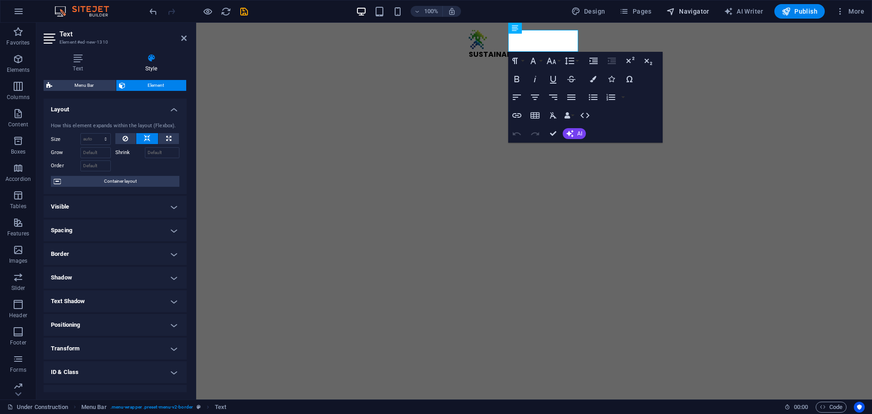
click at [696, 6] on button "Navigator" at bounding box center [687, 11] width 50 height 15
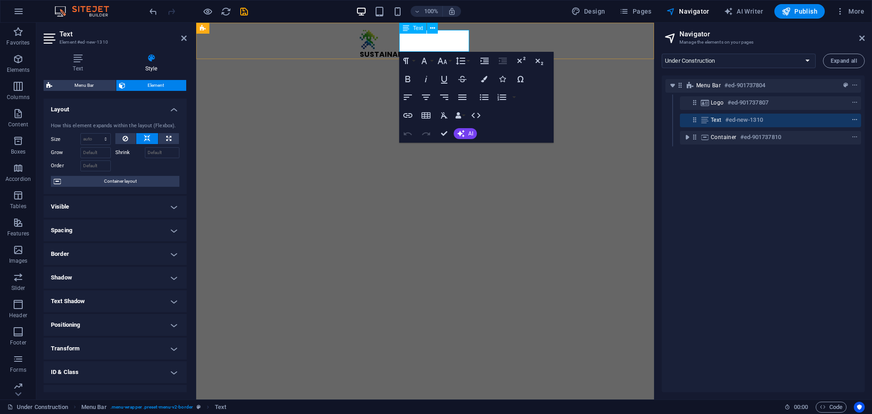
click at [851, 120] on icon "context-menu" at bounding box center [854, 120] width 6 height 6
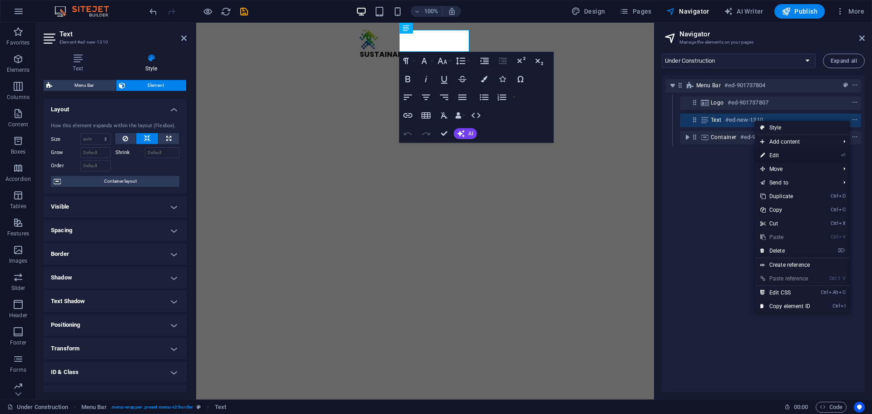
click at [796, 154] on link "⏎ Edit" at bounding box center [784, 155] width 61 height 14
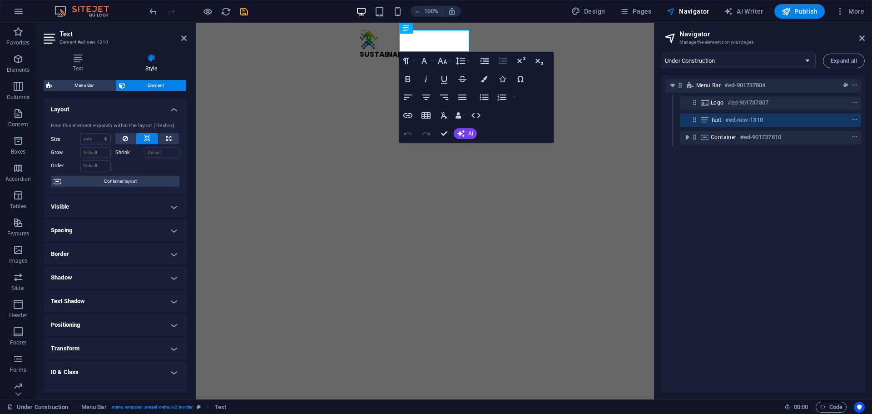
click at [144, 138] on icon at bounding box center [147, 138] width 6 height 11
click at [128, 138] on button at bounding box center [125, 138] width 21 height 11
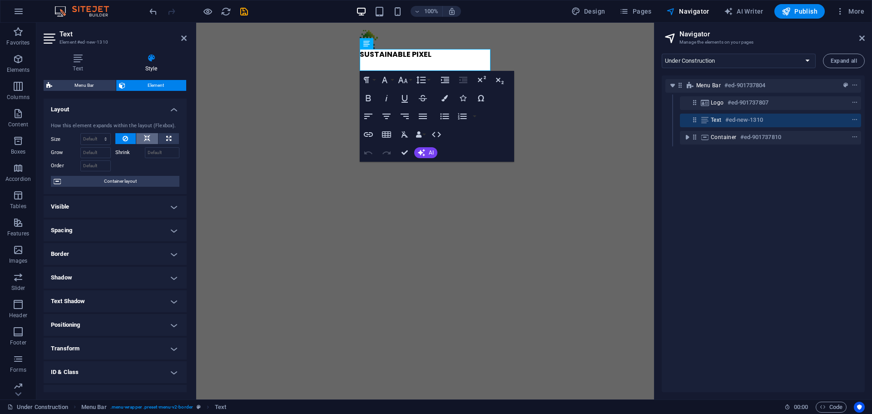
click at [147, 137] on icon at bounding box center [147, 138] width 6 height 11
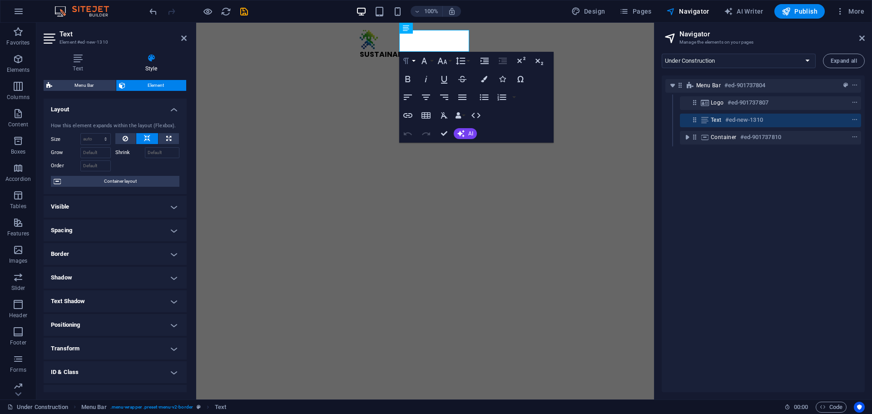
click at [406, 66] on icon "button" at bounding box center [405, 60] width 11 height 11
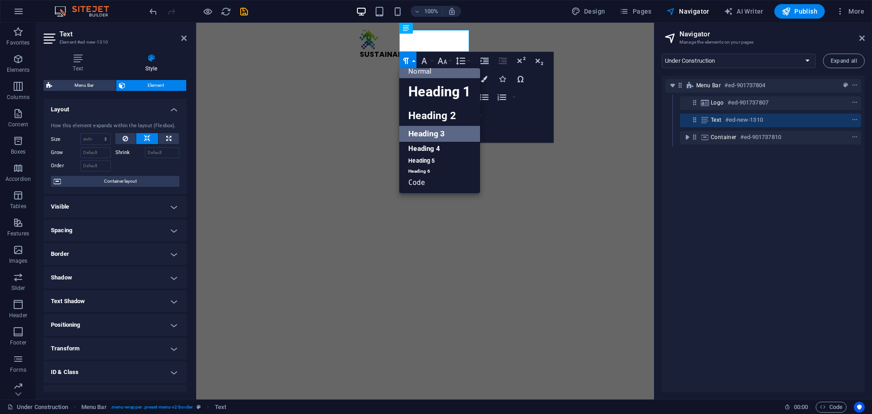
click at [429, 140] on link "Heading 3" at bounding box center [439, 134] width 80 height 16
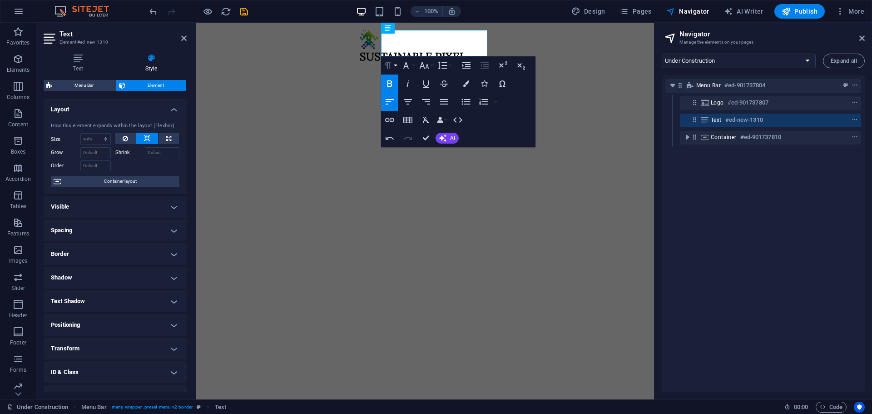
click at [386, 69] on icon "button" at bounding box center [387, 65] width 11 height 11
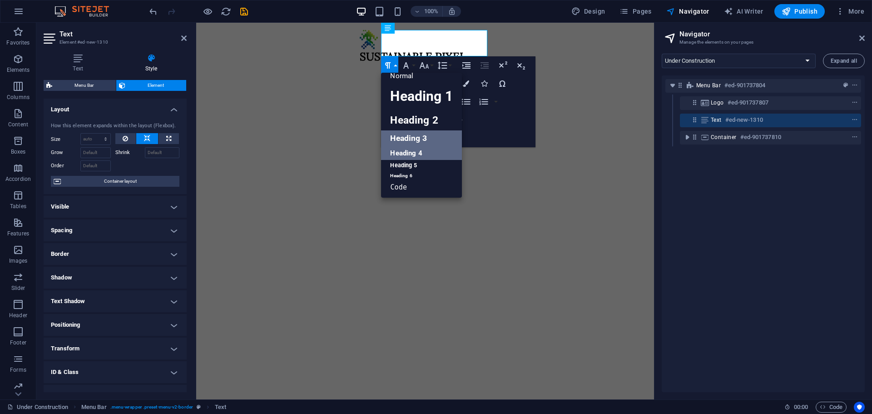
click at [399, 150] on link "Heading 4" at bounding box center [421, 153] width 80 height 14
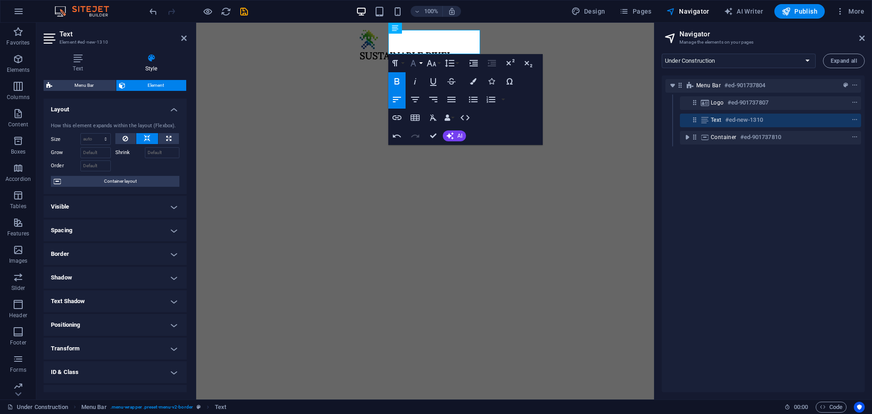
click at [416, 60] on icon "button" at bounding box center [413, 63] width 11 height 11
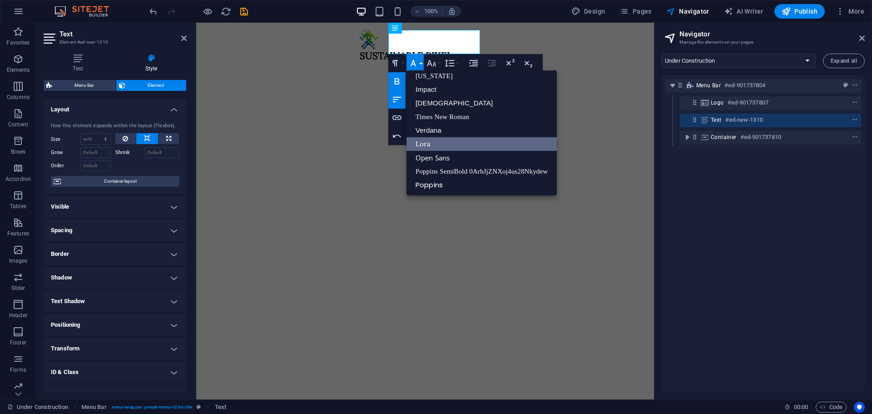
scroll to position [19, 0]
click at [449, 180] on link "Poppins" at bounding box center [481, 185] width 150 height 14
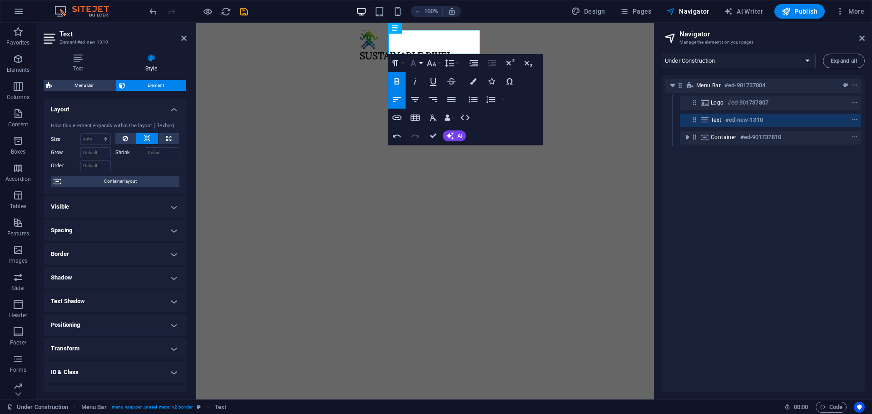
click at [417, 65] on icon "button" at bounding box center [413, 63] width 11 height 11
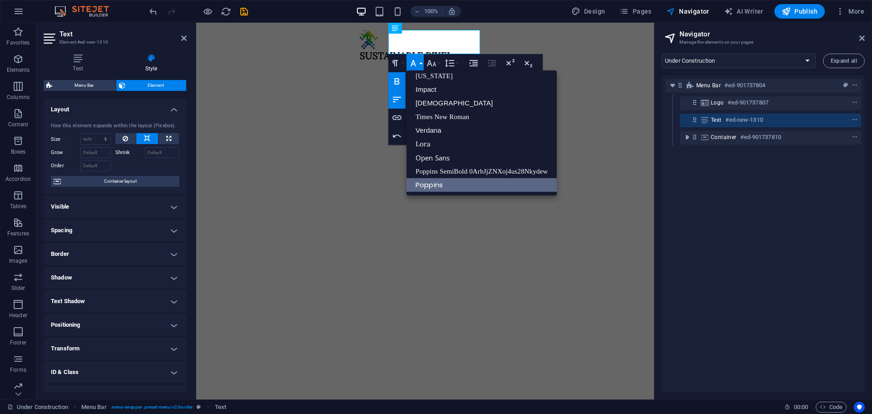
click at [417, 65] on icon "button" at bounding box center [413, 63] width 11 height 11
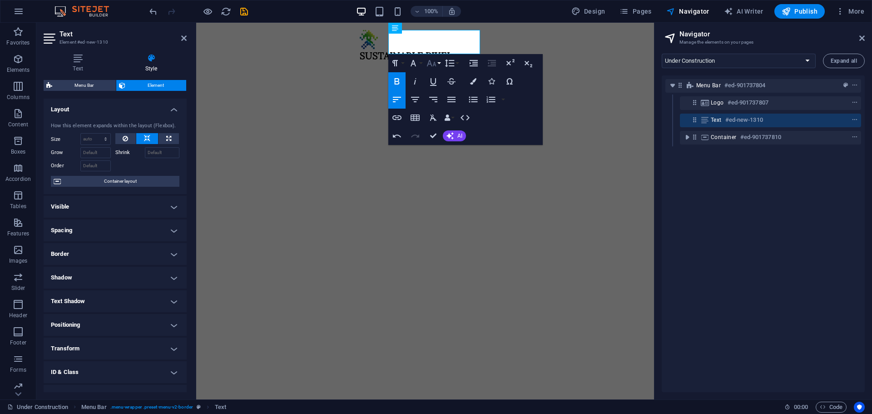
click at [430, 61] on icon "button" at bounding box center [432, 63] width 10 height 6
click at [443, 146] on link "24" at bounding box center [440, 142] width 33 height 14
click at [433, 63] on icon "button" at bounding box center [431, 65] width 11 height 11
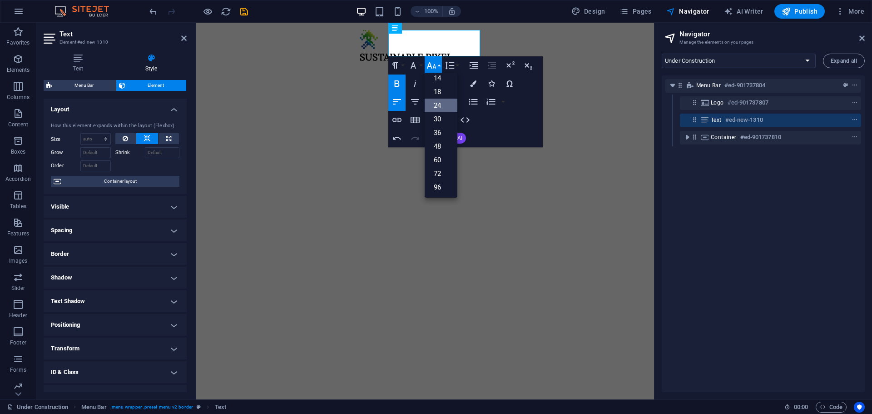
scroll to position [73, 0]
click at [432, 163] on link "60" at bounding box center [440, 160] width 33 height 14
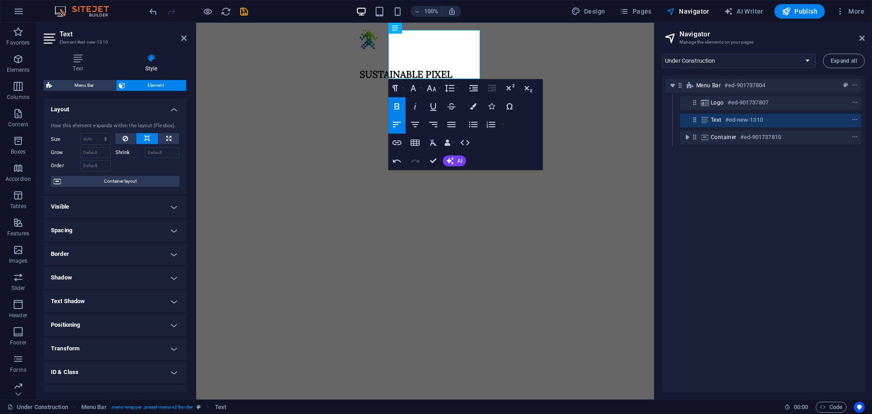
click at [152, 138] on button at bounding box center [147, 138] width 22 height 11
click at [123, 138] on icon at bounding box center [125, 138] width 5 height 11
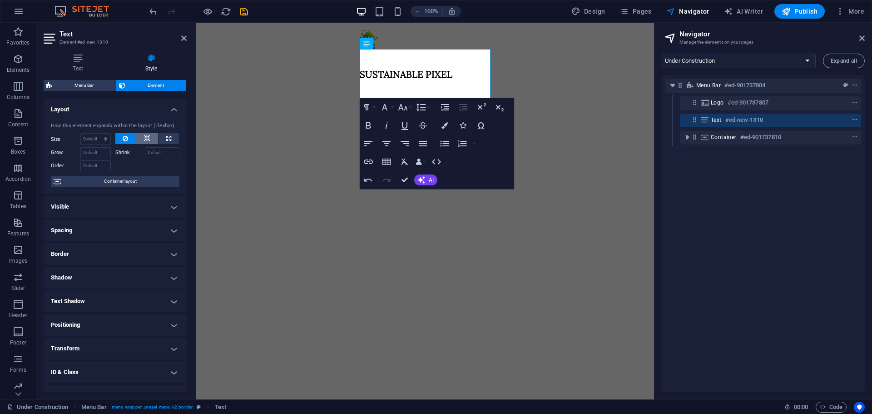
click at [146, 138] on icon at bounding box center [147, 138] width 6 height 11
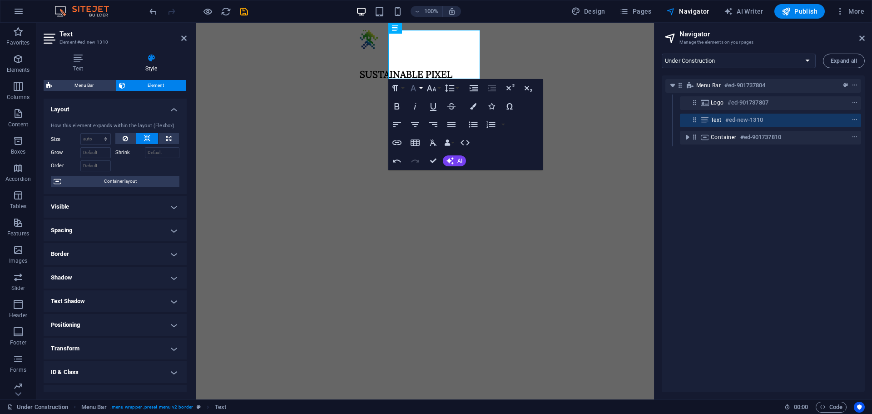
click at [414, 90] on icon "button" at bounding box center [413, 88] width 11 height 11
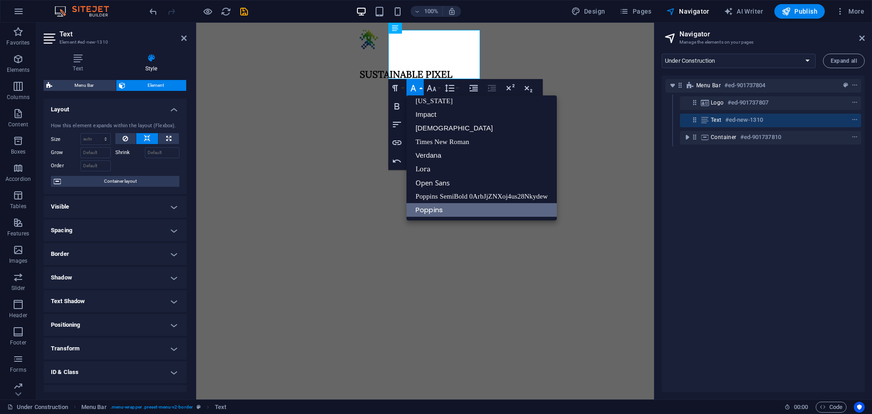
scroll to position [19, 0]
click at [414, 90] on icon "button" at bounding box center [413, 88] width 11 height 11
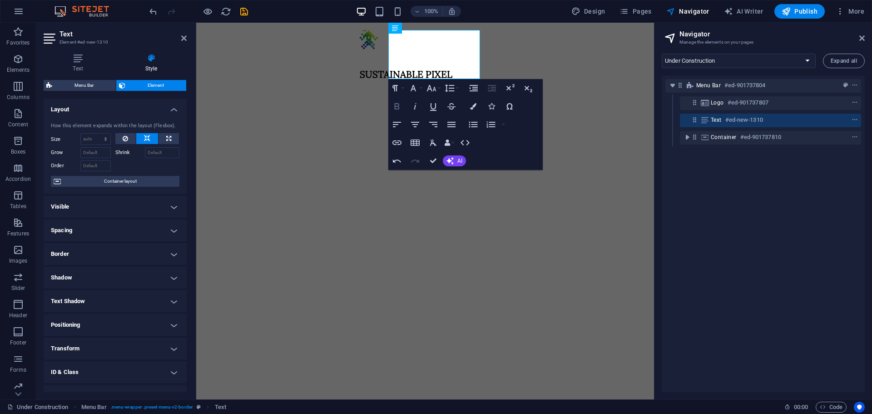
click at [401, 105] on button "Bold" at bounding box center [396, 106] width 17 height 18
click at [439, 49] on h4 "​ SUSTAINABLE PIXEL" at bounding box center [425, 68] width 131 height 38
click at [399, 91] on button "Paragraph Format" at bounding box center [396, 88] width 17 height 18
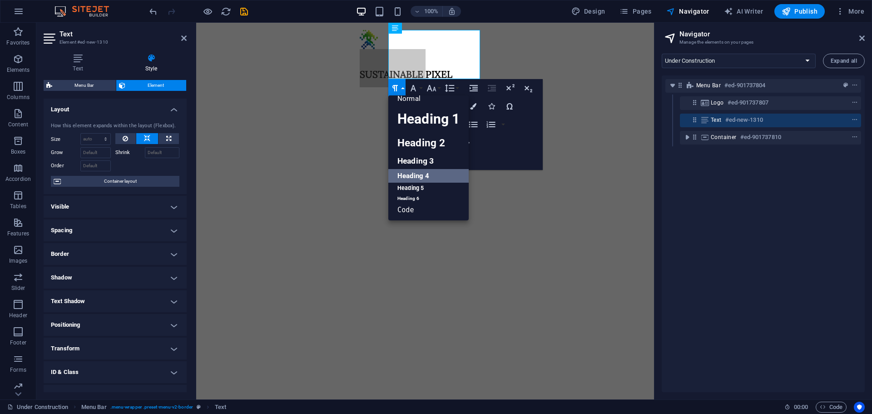
scroll to position [7, 0]
click at [424, 176] on link "Heading 4" at bounding box center [428, 176] width 80 height 14
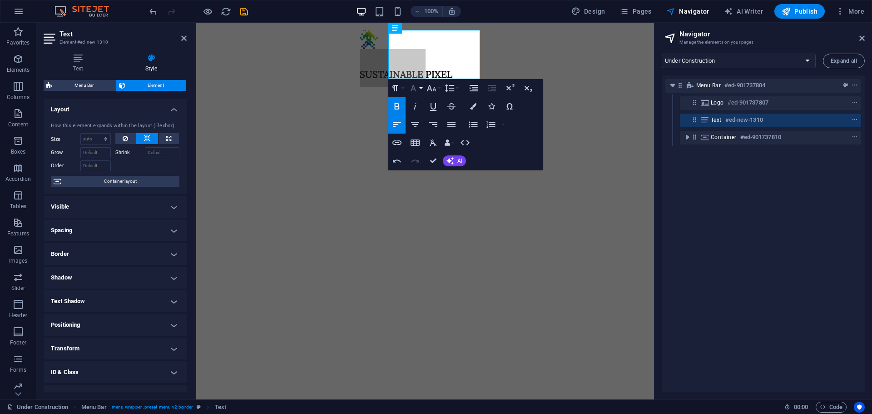
click at [419, 90] on button "Font Family" at bounding box center [414, 88] width 17 height 18
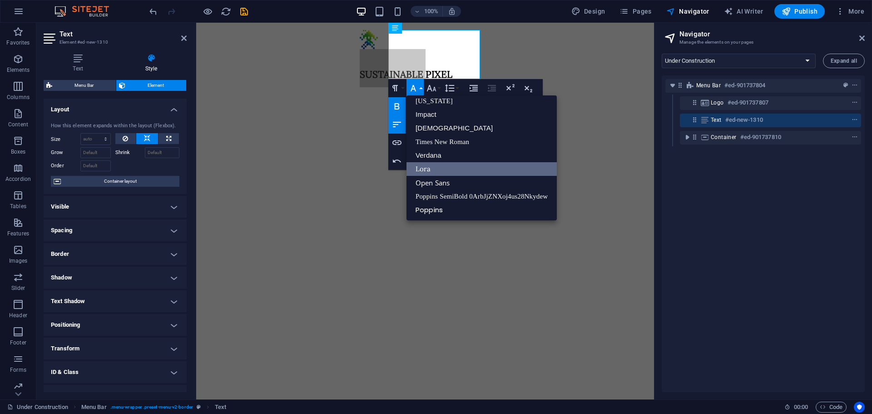
scroll to position [19, 0]
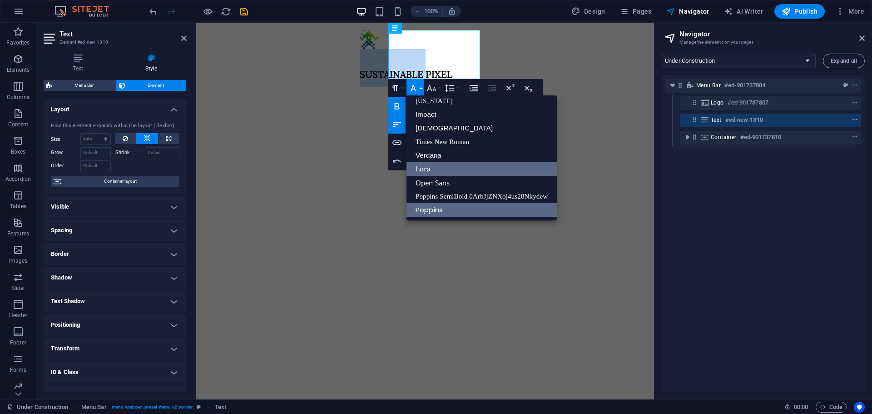
click at [441, 207] on link "Poppins" at bounding box center [481, 210] width 150 height 14
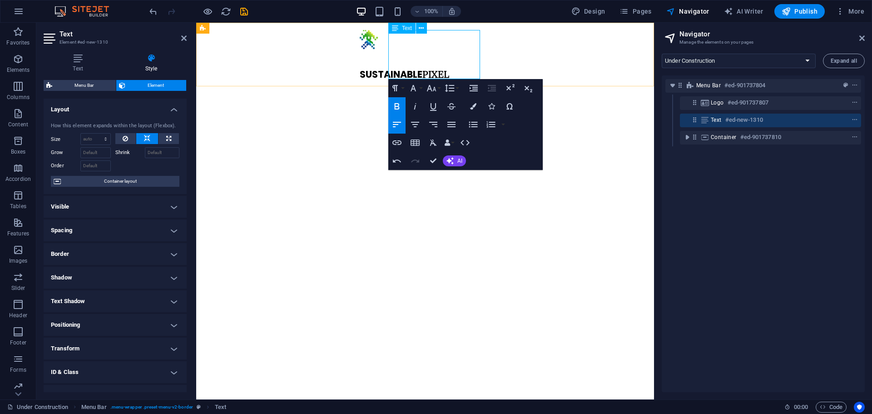
click at [422, 68] on span "SUSTAINABLE" at bounding box center [391, 74] width 63 height 13
click at [418, 89] on icon "button" at bounding box center [413, 88] width 11 height 11
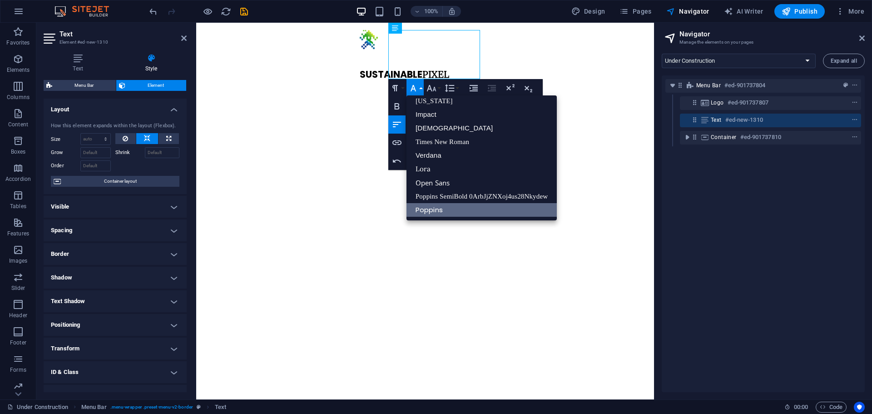
click at [433, 208] on link "Poppins" at bounding box center [481, 210] width 150 height 14
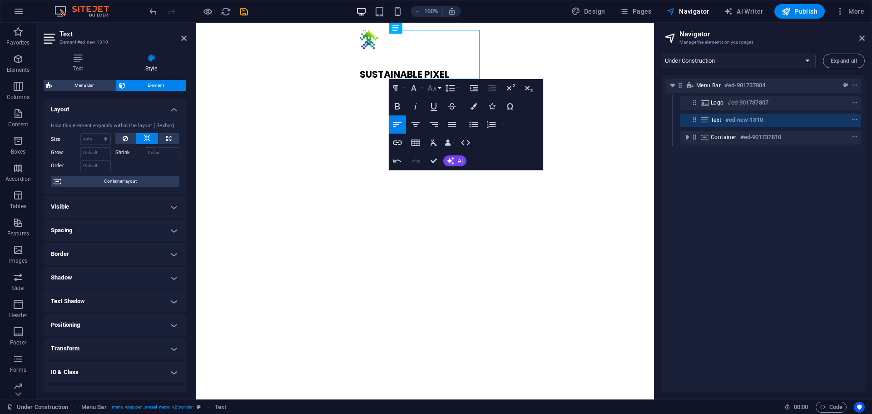
click at [433, 80] on button "Font Size" at bounding box center [433, 88] width 17 height 18
click at [445, 169] on link "48" at bounding box center [441, 169] width 33 height 14
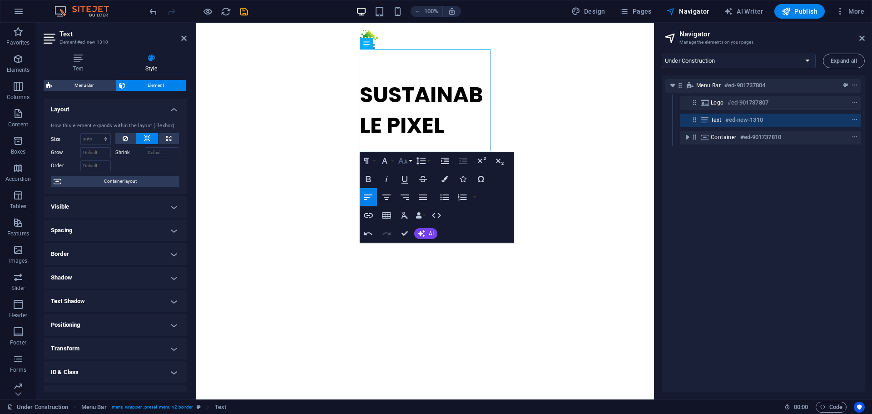
click at [404, 158] on icon "button" at bounding box center [402, 160] width 11 height 11
click at [411, 229] on link "12" at bounding box center [412, 233] width 33 height 14
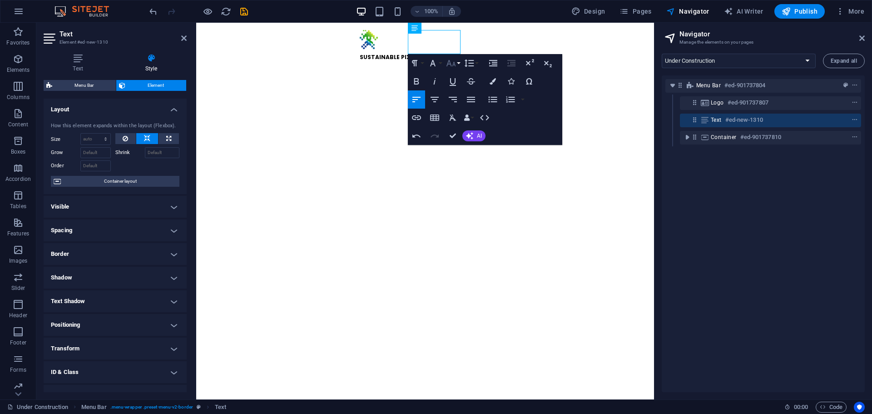
click at [453, 61] on icon "button" at bounding box center [450, 63] width 11 height 11
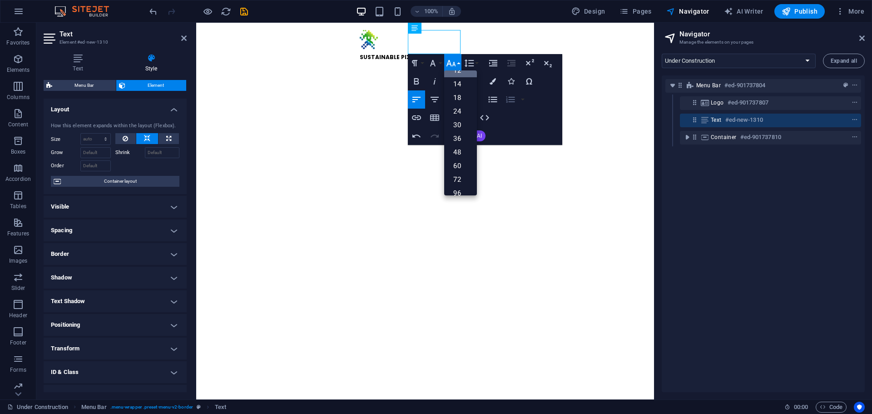
click at [460, 129] on link "30" at bounding box center [460, 125] width 33 height 14
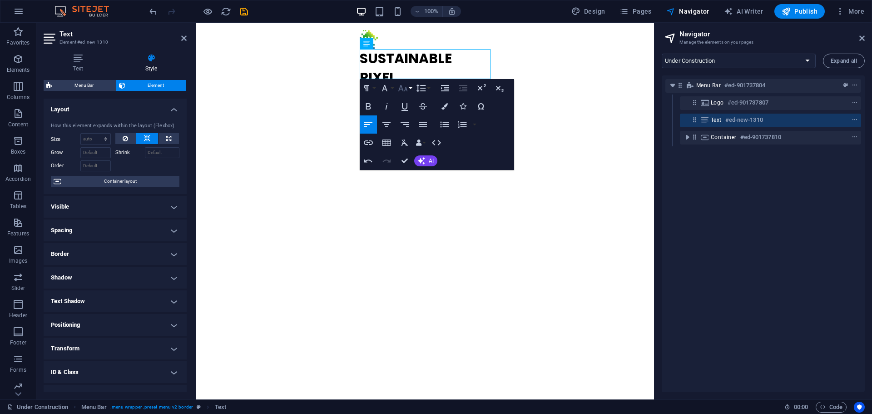
click at [403, 89] on icon "button" at bounding box center [402, 88] width 11 height 11
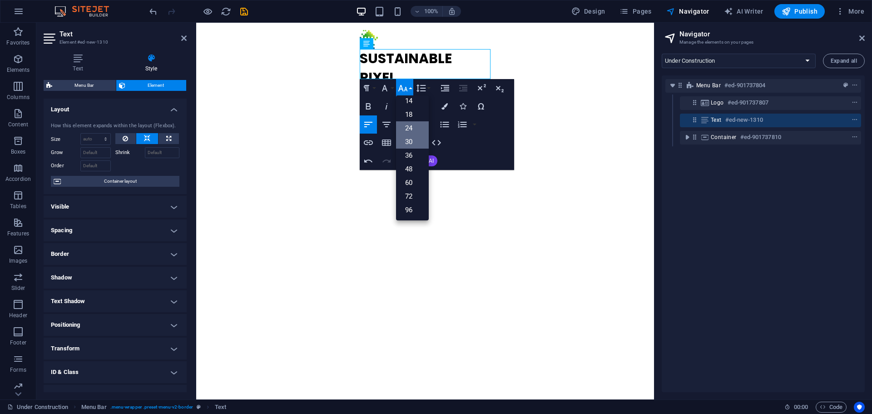
click at [406, 122] on link "24" at bounding box center [412, 128] width 33 height 14
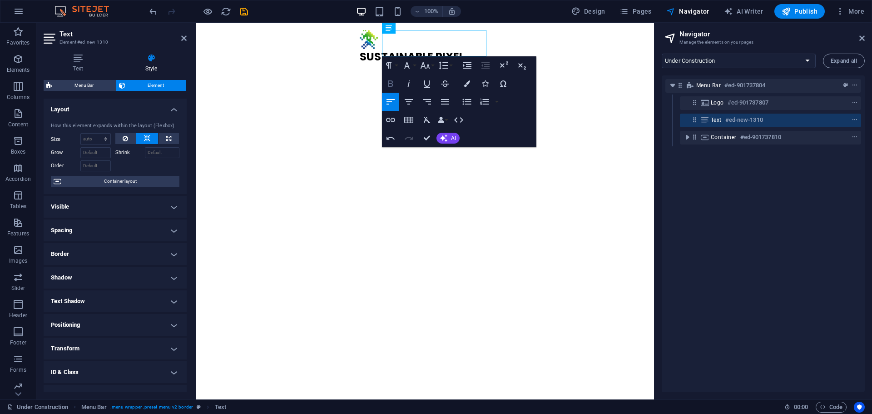
click at [386, 86] on icon "button" at bounding box center [390, 83] width 11 height 11
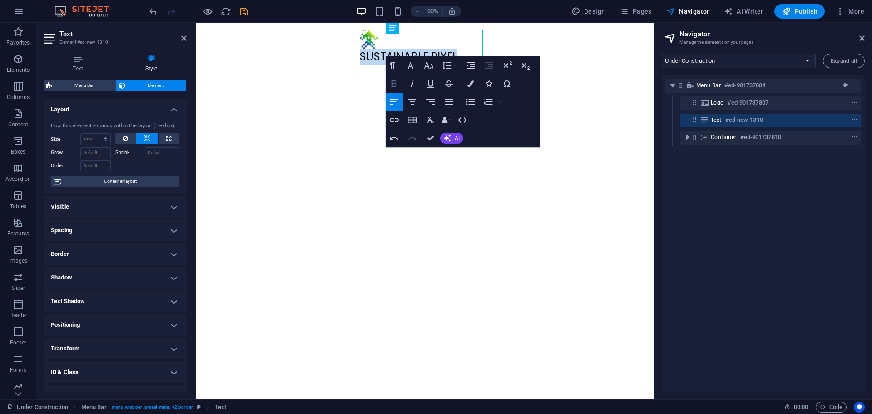
click at [386, 86] on button "Bold" at bounding box center [393, 83] width 17 height 18
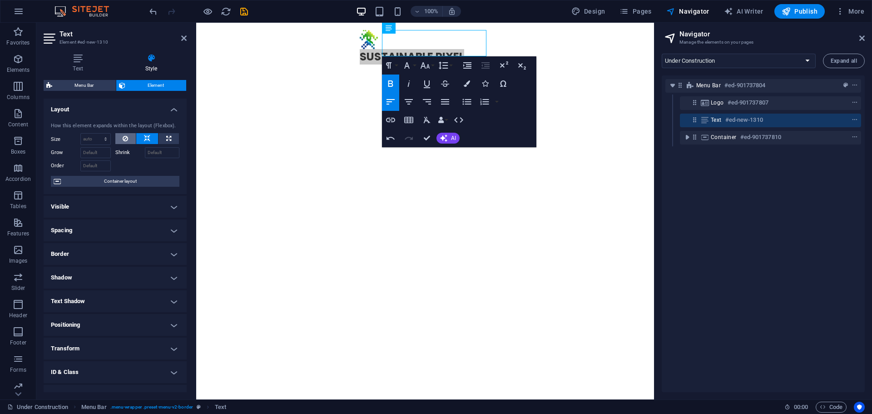
click at [129, 138] on button at bounding box center [125, 138] width 21 height 11
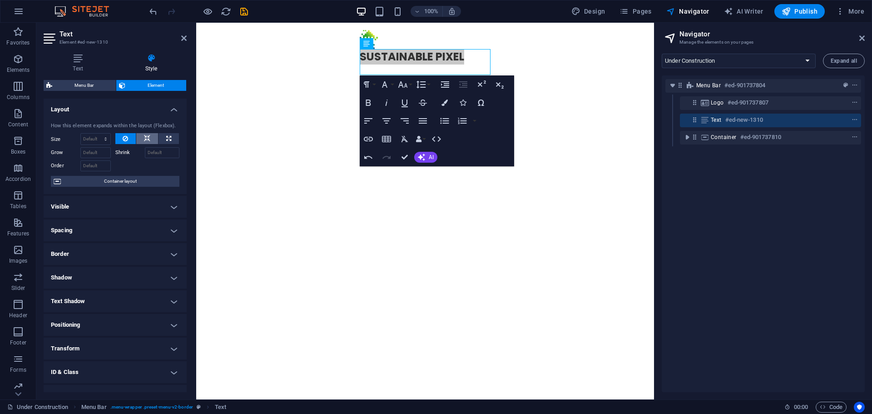
click at [138, 136] on button at bounding box center [147, 138] width 22 height 11
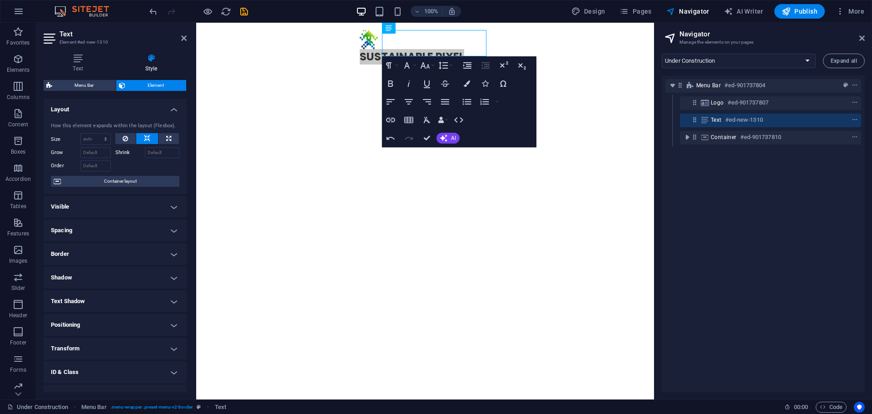
click at [123, 153] on label "Shrink" at bounding box center [130, 152] width 30 height 11
click at [145, 153] on input "Shrink" at bounding box center [162, 152] width 35 height 11
click at [123, 153] on label "Shrink" at bounding box center [130, 152] width 30 height 11
click at [145, 153] on input "Shrink" at bounding box center [162, 152] width 35 height 11
click at [123, 152] on label "Shrink" at bounding box center [130, 152] width 30 height 11
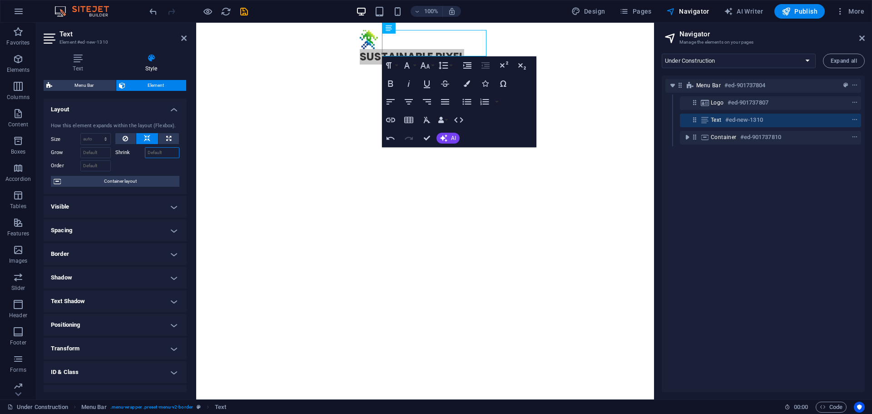
click at [145, 152] on input "Shrink" at bounding box center [162, 152] width 35 height 11
click at [123, 152] on label "Shrink" at bounding box center [130, 152] width 30 height 11
click at [145, 152] on input "Shrink" at bounding box center [162, 152] width 35 height 11
click at [123, 163] on div at bounding box center [147, 164] width 64 height 13
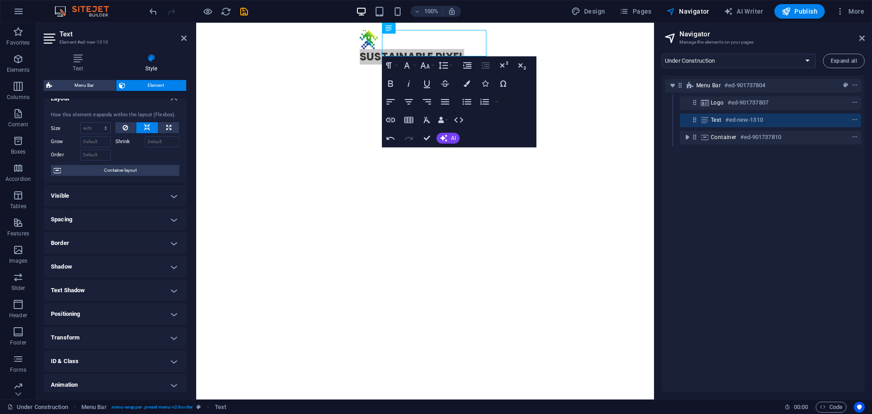
scroll to position [0, 0]
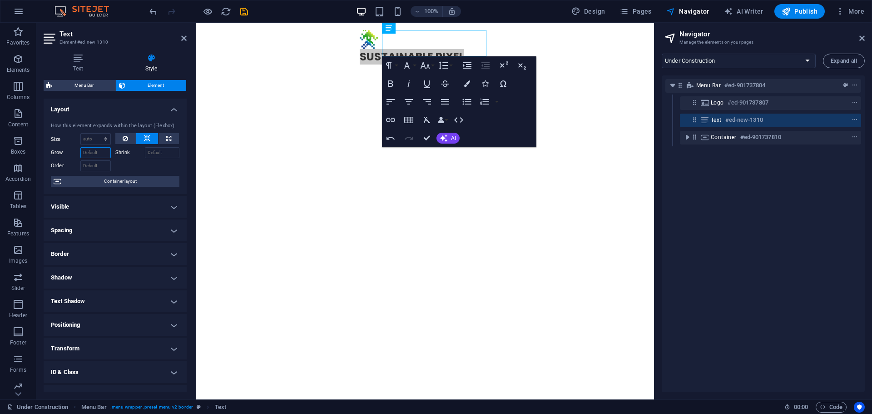
click at [88, 153] on input "Grow" at bounding box center [95, 152] width 30 height 11
click at [120, 151] on label "Shrink" at bounding box center [130, 152] width 30 height 11
click at [145, 151] on input "Shrink" at bounding box center [162, 152] width 35 height 11
click at [101, 156] on input "Grow" at bounding box center [95, 152] width 30 height 11
type input "Sh"
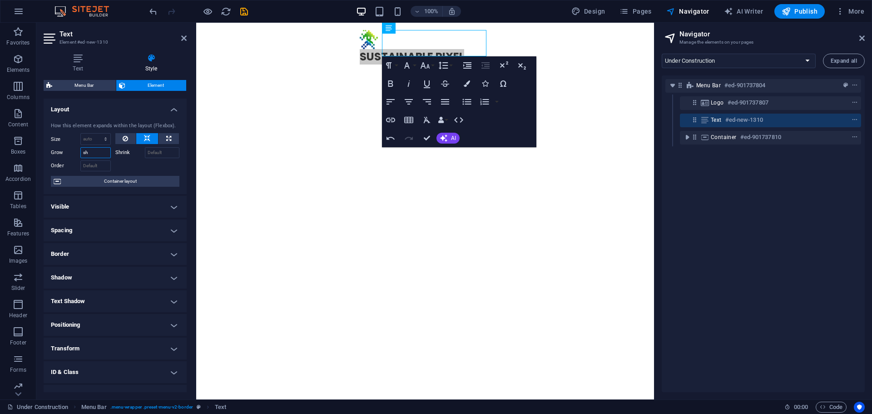
type input "shs"
click at [92, 169] on input "Order" at bounding box center [95, 165] width 30 height 11
click at [133, 167] on div at bounding box center [147, 164] width 64 height 13
click at [414, 30] on icon at bounding box center [414, 29] width 5 height 10
click at [389, 29] on icon at bounding box center [388, 28] width 6 height 11
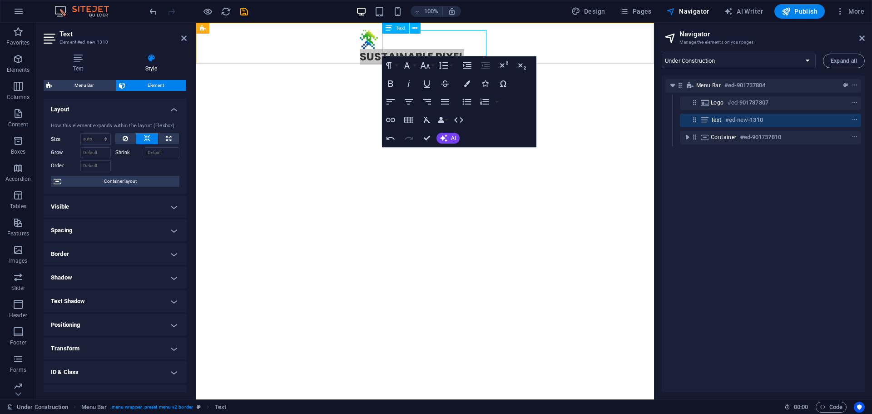
click at [388, 29] on icon at bounding box center [388, 28] width 6 height 11
drag, startPoint x: 584, startPoint y: 51, endPoint x: 423, endPoint y: 48, distance: 161.6
click at [429, 49] on div "​SUSTAINABLE PIXEL" at bounding box center [425, 62] width 131 height 26
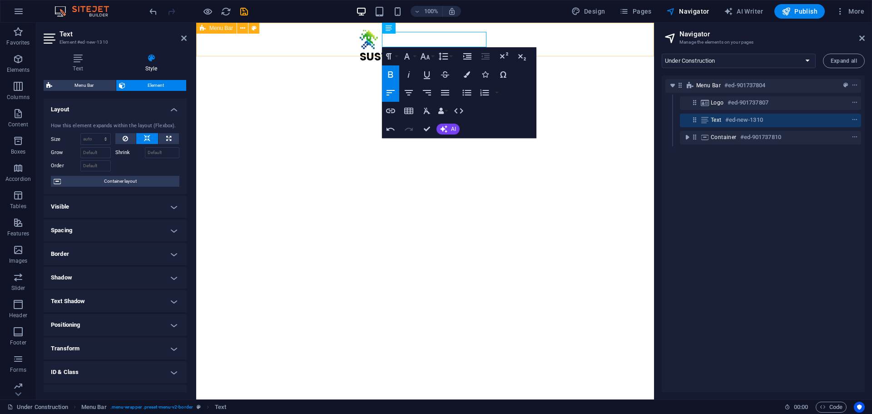
click at [518, 39] on div "SUSTAINABLE PIXEL Menu" at bounding box center [425, 47] width 458 height 49
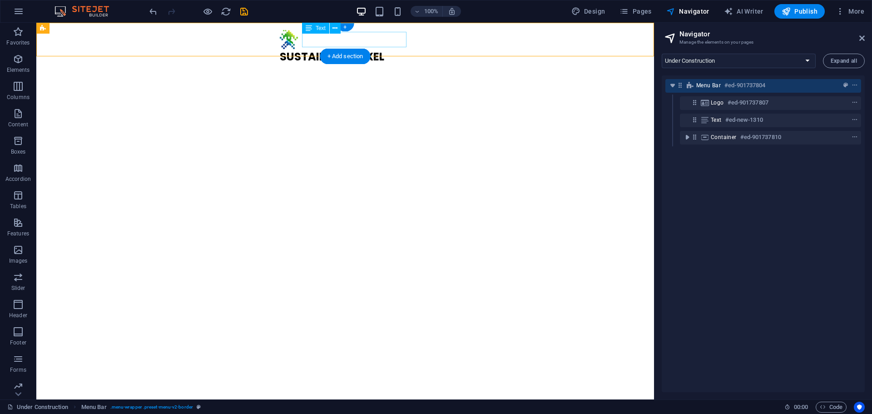
click at [374, 49] on div "SUSTAINABLE PIXEL" at bounding box center [345, 56] width 131 height 15
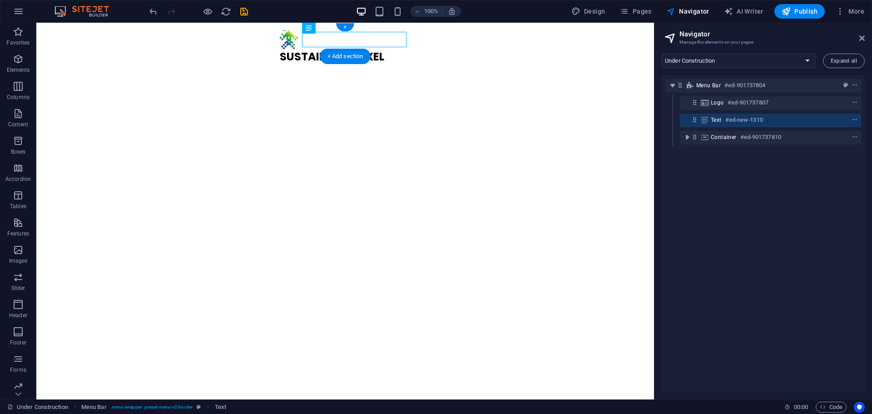
drag, startPoint x: 355, startPoint y: 39, endPoint x: 374, endPoint y: 43, distance: 20.5
click at [374, 49] on div "SUSTAINABLE PIXEL" at bounding box center [345, 56] width 131 height 15
click at [30, 59] on span "Elements" at bounding box center [18, 65] width 36 height 22
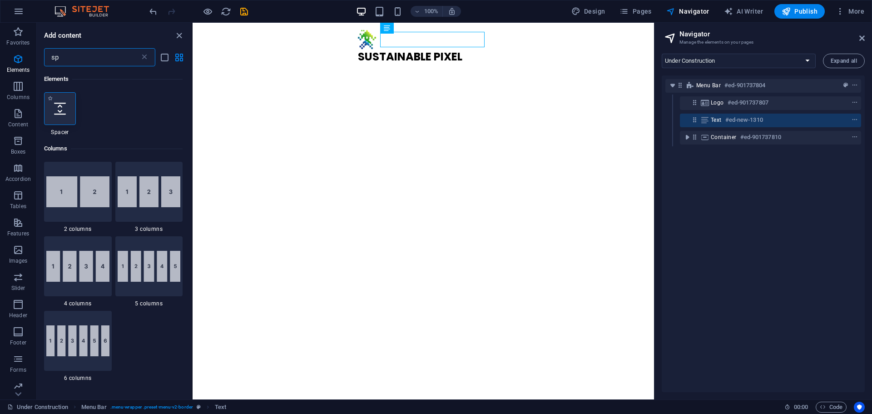
type input "sp"
click at [64, 115] on div at bounding box center [60, 108] width 32 height 33
select select "px"
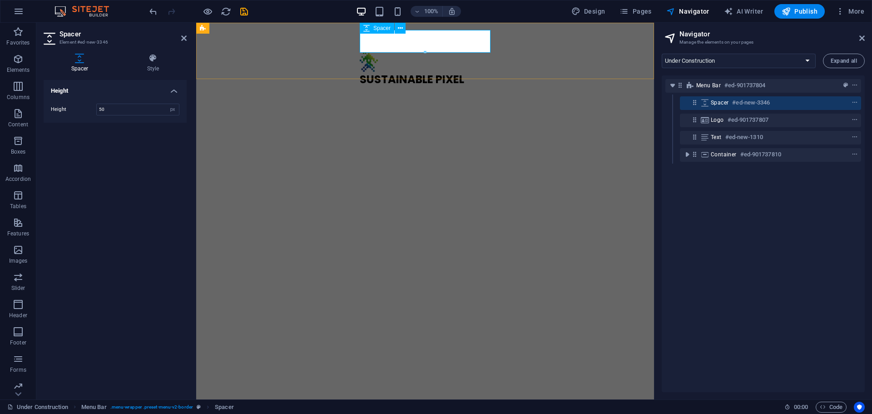
click at [423, 49] on div at bounding box center [425, 41] width 131 height 23
click at [164, 87] on h4 "Height" at bounding box center [115, 88] width 143 height 16
click at [164, 87] on h4 "Height" at bounding box center [115, 91] width 143 height 22
click at [158, 68] on h4 "Style" at bounding box center [152, 63] width 67 height 19
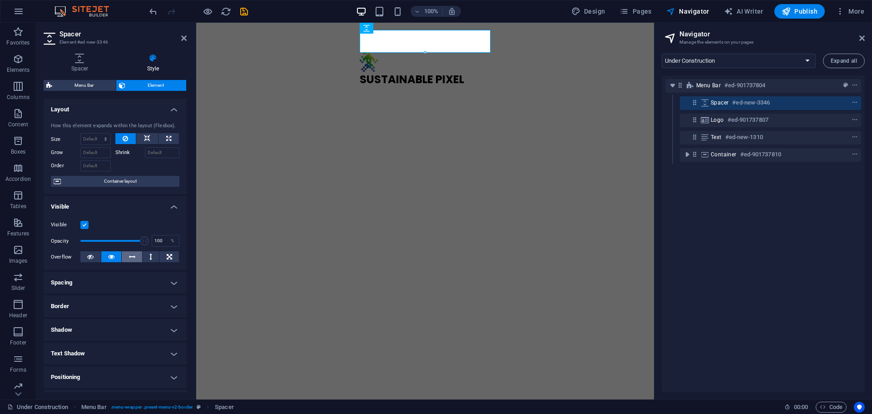
click at [133, 251] on icon at bounding box center [132, 256] width 6 height 11
click at [109, 256] on icon at bounding box center [111, 256] width 6 height 11
click at [378, 28] on span "Spacer" at bounding box center [381, 27] width 17 height 5
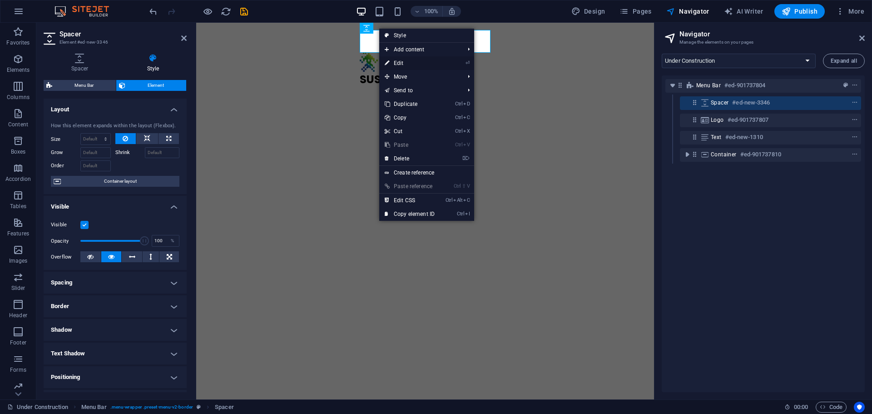
click at [387, 62] on icon at bounding box center [386, 63] width 5 height 14
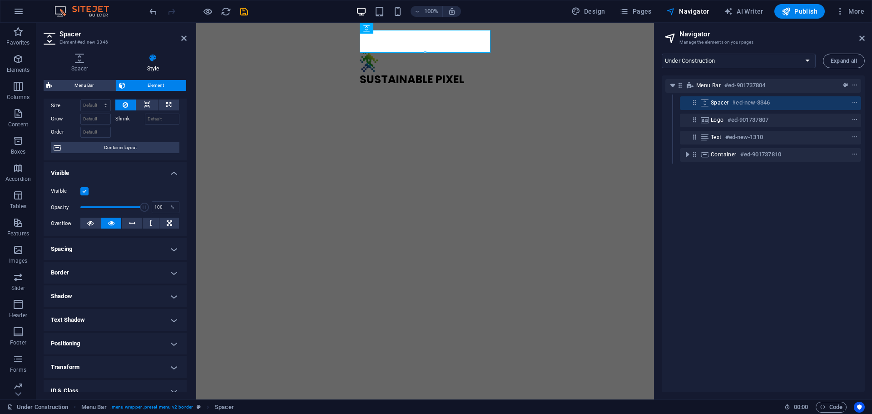
scroll to position [34, 0]
click at [78, 246] on h4 "Spacing" at bounding box center [115, 248] width 143 height 22
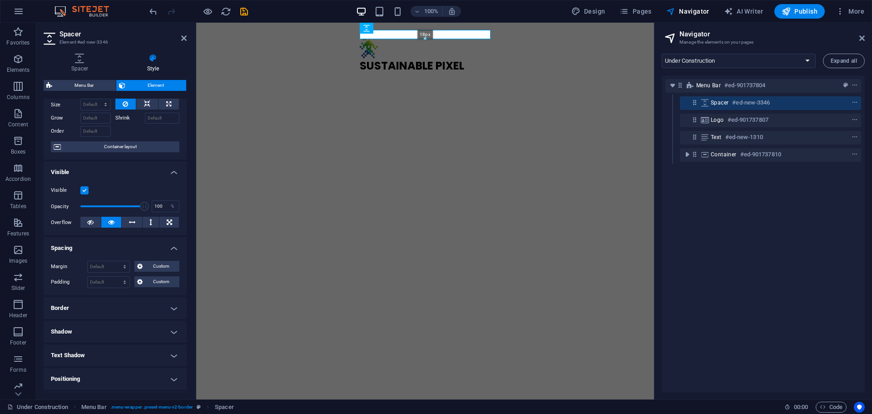
drag, startPoint x: 428, startPoint y: 52, endPoint x: 237, endPoint y: 13, distance: 194.3
click at [425, 34] on div "18px" at bounding box center [425, 34] width 131 height 9
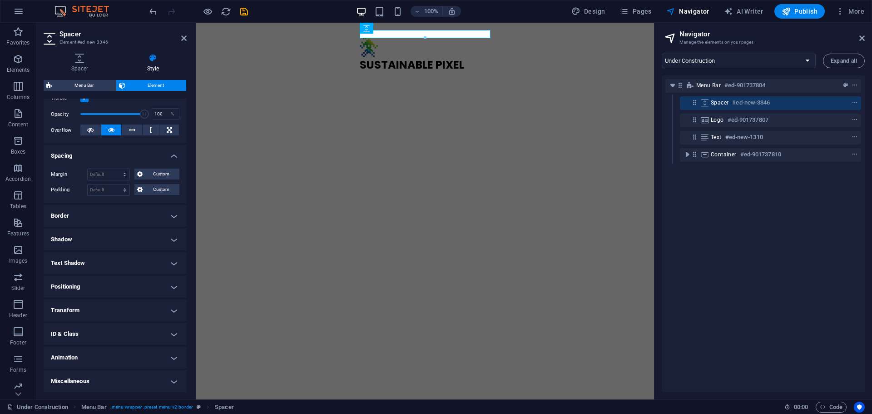
scroll to position [0, 0]
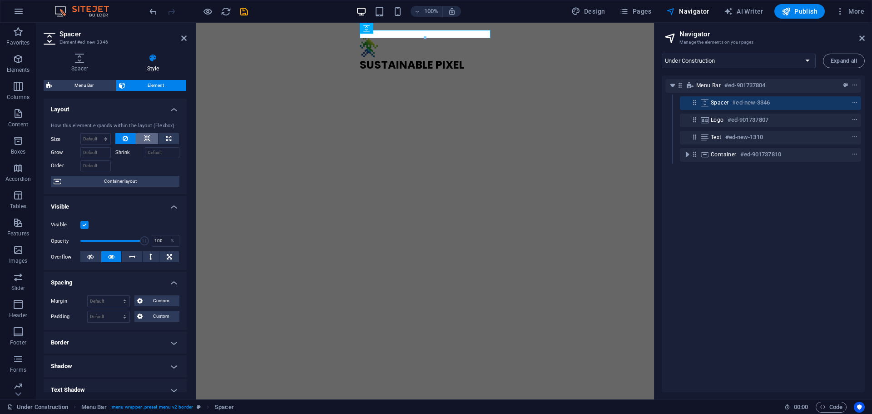
click at [147, 137] on icon at bounding box center [147, 138] width 6 height 11
click at [131, 137] on button at bounding box center [125, 138] width 21 height 11
click at [162, 138] on button at bounding box center [168, 138] width 20 height 11
type input "100"
select select "%"
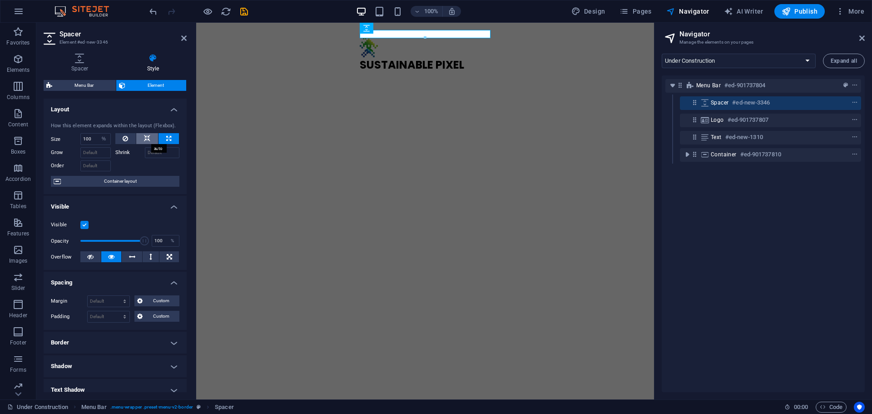
click at [144, 139] on icon at bounding box center [147, 138] width 6 height 11
select select "DISABLED_OPTION_VALUE"
click at [168, 137] on icon at bounding box center [168, 138] width 5 height 11
type input "100"
select select "%"
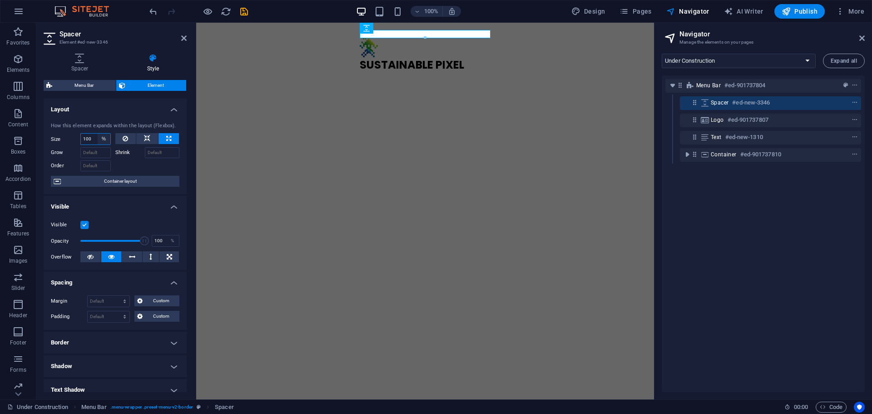
click at [103, 138] on select "Default auto px % 1/1 1/2 1/3 1/4 1/5 1/6 1/7 1/8 1/9 1/10" at bounding box center [104, 138] width 13 height 11
click at [98, 133] on select "Default auto px % 1/1 1/2 1/3 1/4 1/5 1/6 1/7 1/8 1/9 1/10" at bounding box center [104, 138] width 13 height 11
click at [92, 140] on input "100" at bounding box center [96, 138] width 30 height 11
drag, startPoint x: 92, startPoint y: 140, endPoint x: 75, endPoint y: 140, distance: 16.8
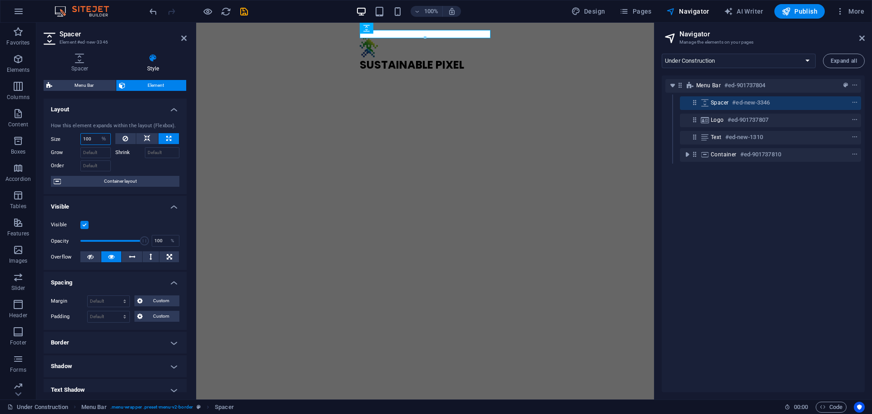
click at [75, 140] on div "Size 100 Default auto px % 1/1 1/2 1/3 1/4 1/5 1/6 1/7 1/8 1/9 1/10" at bounding box center [81, 139] width 60 height 12
type input "50"
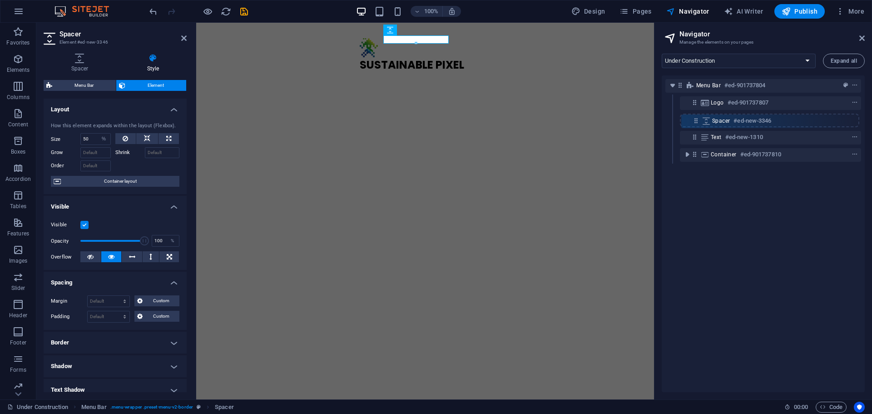
drag, startPoint x: 695, startPoint y: 103, endPoint x: 697, endPoint y: 123, distance: 19.6
click at [697, 123] on div "Menu Bar #ed-901737804 Spacer #ed-new-3346 Logo #ed-901737807 Text #ed-new-1310…" at bounding box center [762, 233] width 203 height 316
click at [419, 10] on icon "button" at bounding box center [417, 12] width 6 height 6
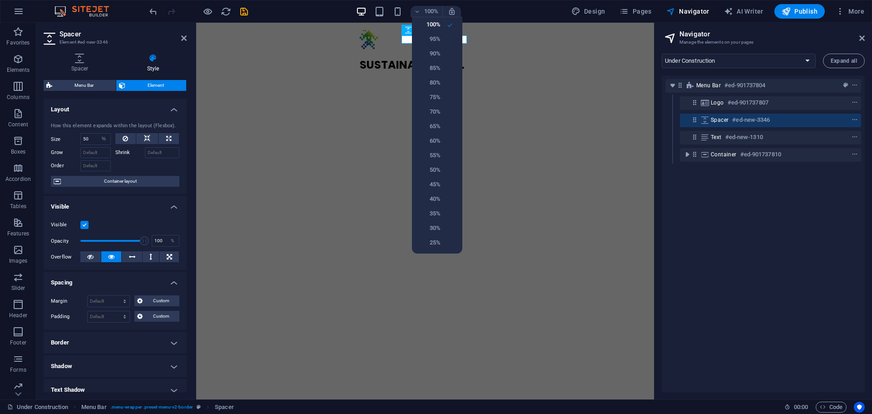
click at [433, 12] on div at bounding box center [436, 207] width 872 height 414
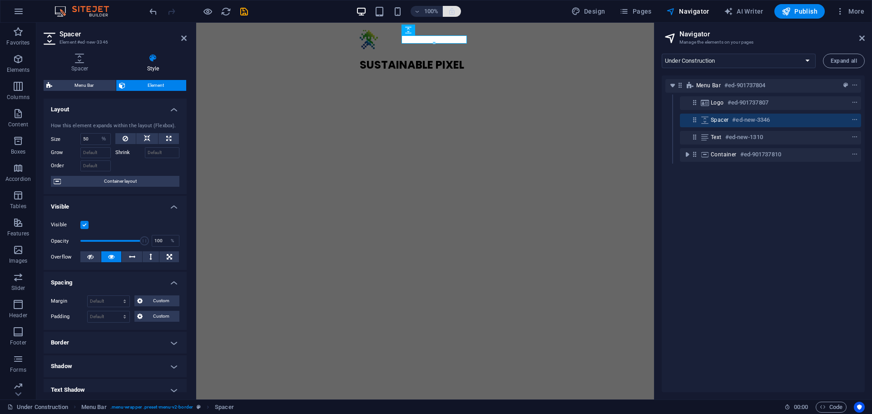
click at [450, 12] on icon "button" at bounding box center [452, 11] width 8 height 8
drag, startPoint x: 435, startPoint y: 43, endPoint x: 431, endPoint y: 46, distance: 5.2
click at [431, 46] on div at bounding box center [434, 45] width 64 height 3
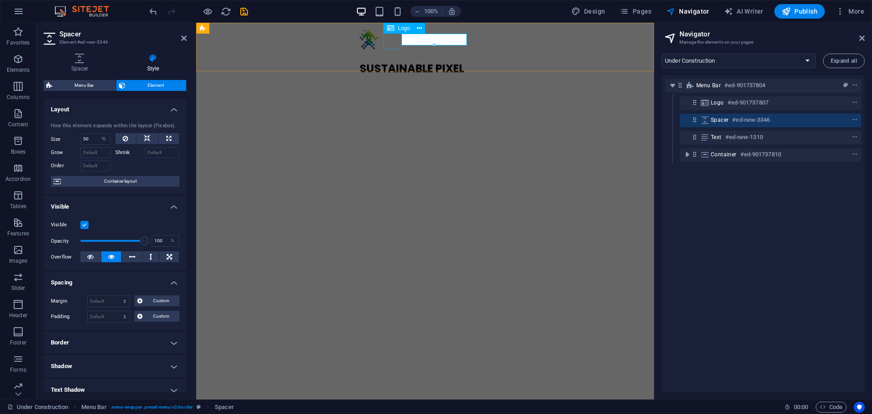
click at [384, 42] on div at bounding box center [425, 39] width 131 height 19
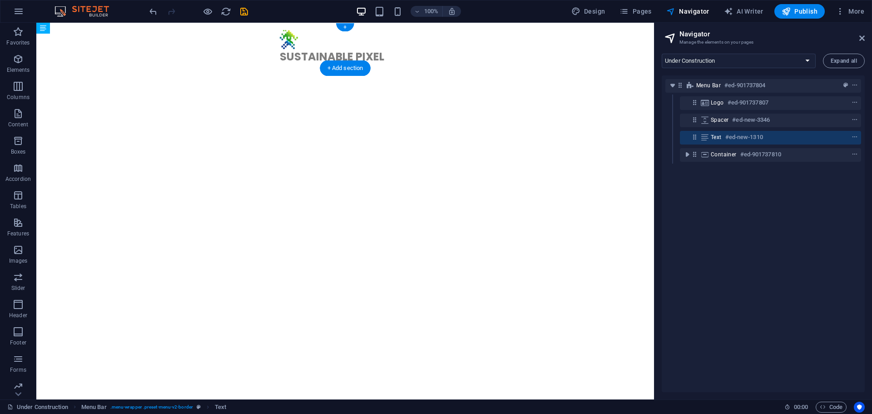
drag, startPoint x: 343, startPoint y: 58, endPoint x: 374, endPoint y: 40, distance: 35.2
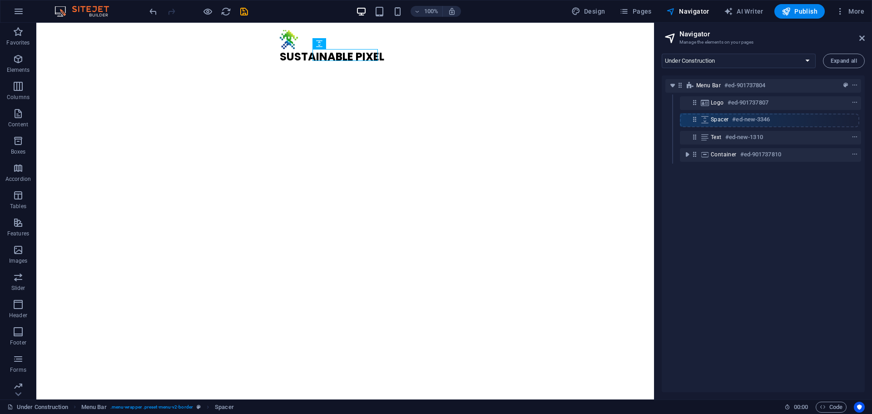
drag, startPoint x: 696, startPoint y: 137, endPoint x: 696, endPoint y: 117, distance: 20.4
click at [696, 117] on div "Menu Bar #ed-901737804 Logo #ed-901737807 Text #ed-new-1310 Spacer #ed-new-3346…" at bounding box center [762, 233] width 203 height 316
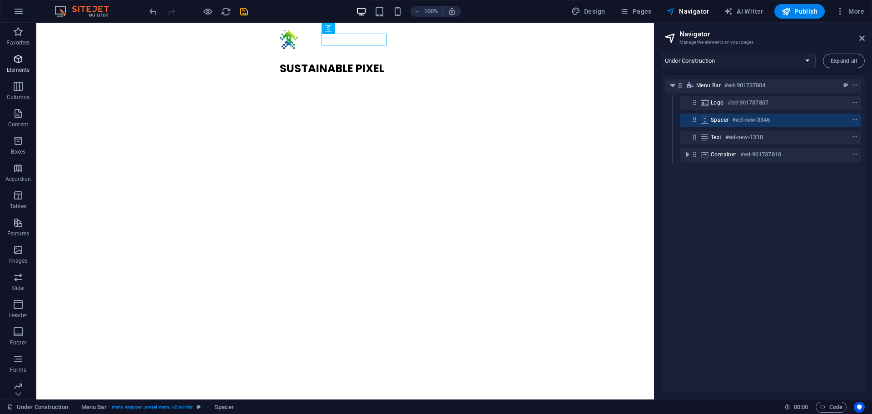
click at [20, 64] on icon "button" at bounding box center [18, 59] width 11 height 11
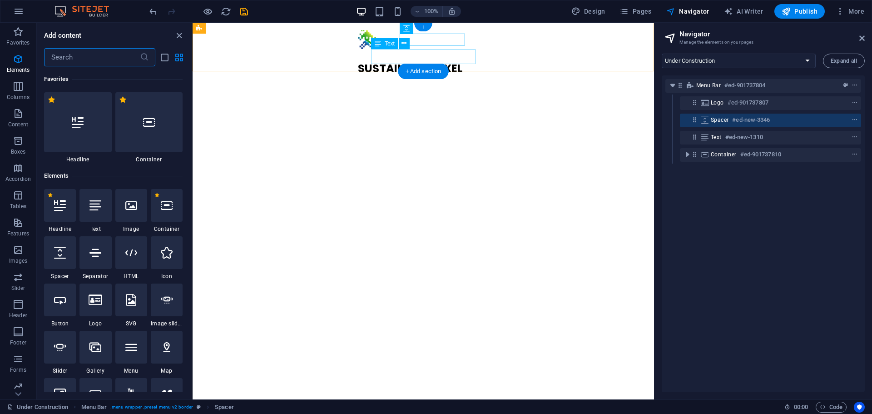
scroll to position [97, 0]
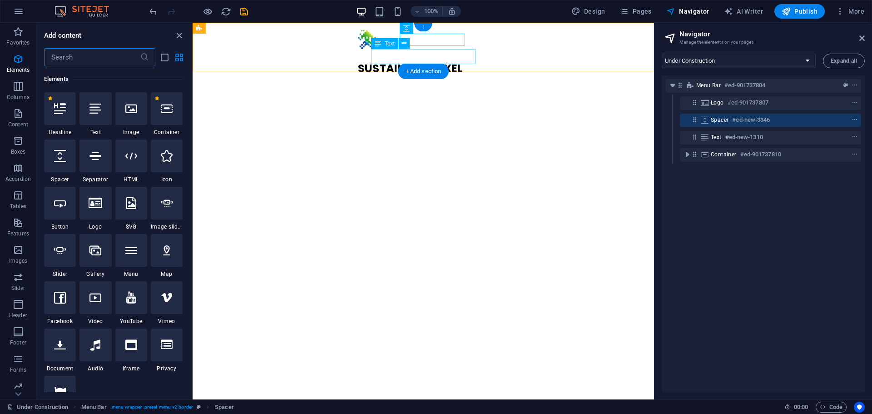
click at [448, 49] on div at bounding box center [423, 55] width 131 height 12
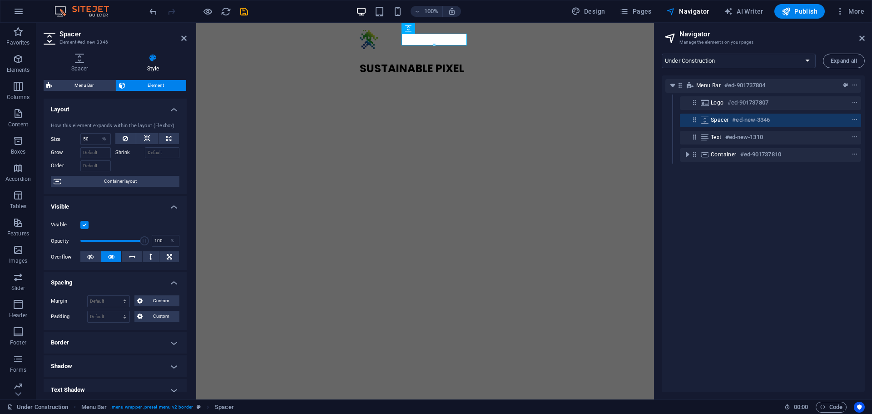
click at [110, 137] on div "Size 50 Default auto px % 1/1 1/2 1/3 1/4 1/5 1/6 1/7 1/8 1/9 1/10" at bounding box center [83, 139] width 64 height 12
click at [107, 138] on select "Default auto px % 1/1 1/2 1/3 1/4 1/5 1/6 1/7 1/8 1/9 1/10" at bounding box center [104, 138] width 13 height 11
select select "px"
click at [98, 133] on select "Default auto px % 1/1 1/2 1/3 1/4 1/5 1/6 1/7 1/8 1/9 1/10" at bounding box center [104, 138] width 13 height 11
type input "6"
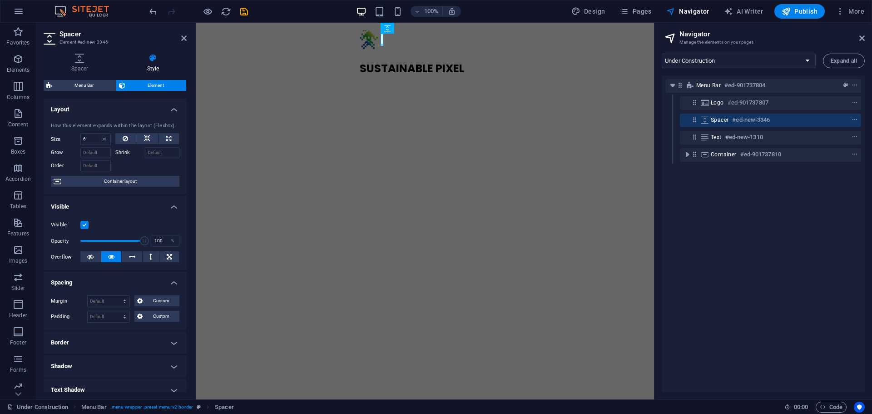
click at [381, 83] on html "Skip to main content SUSTAINABLE PIXEL Menu" at bounding box center [425, 53] width 458 height 60
click at [181, 35] on icon at bounding box center [183, 37] width 5 height 7
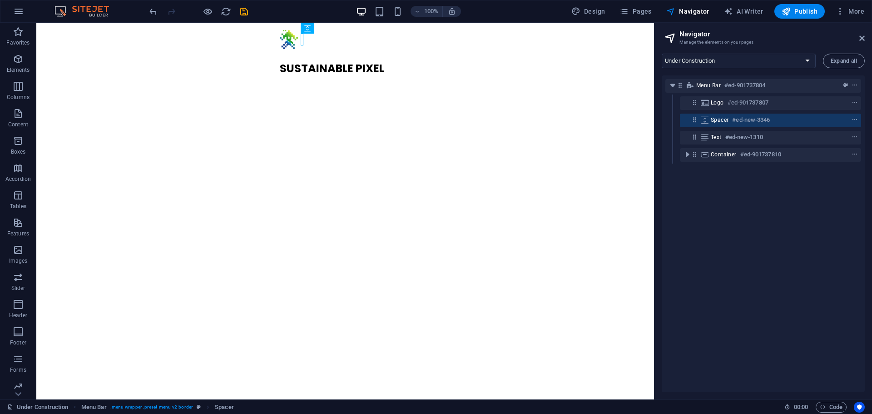
click at [317, 83] on html "Skip to main content SUSTAINABLE PIXEL Menu" at bounding box center [344, 53] width 617 height 60
click at [493, 33] on div "SUSTAINABLE PIXEL Menu" at bounding box center [344, 53] width 617 height 60
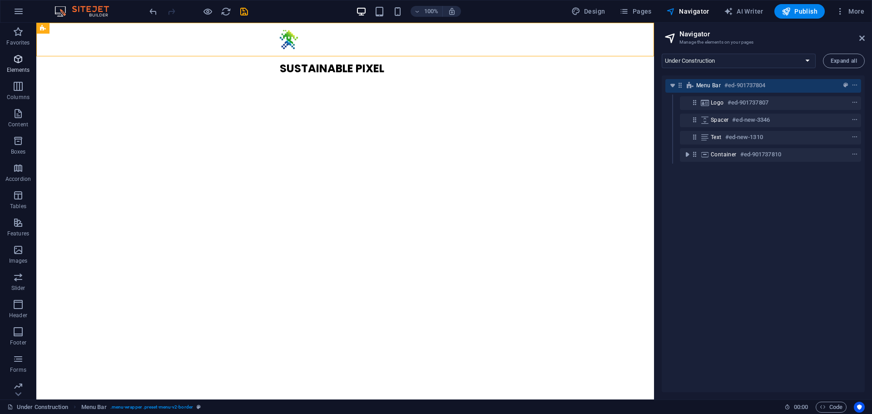
click at [15, 64] on icon "button" at bounding box center [18, 59] width 11 height 11
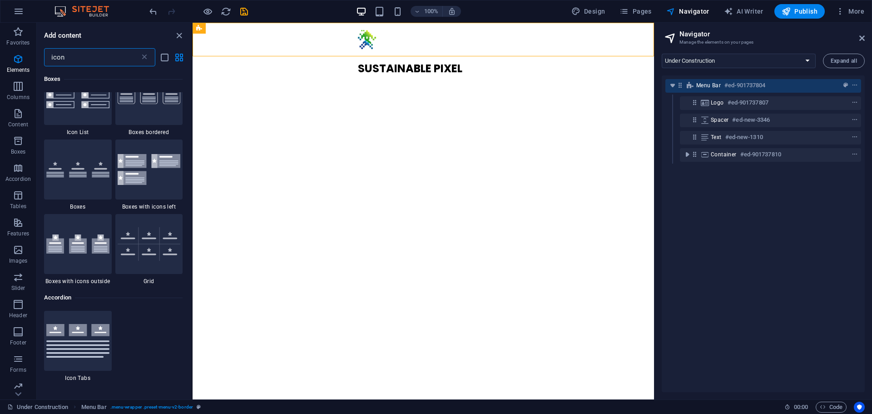
scroll to position [0, 0]
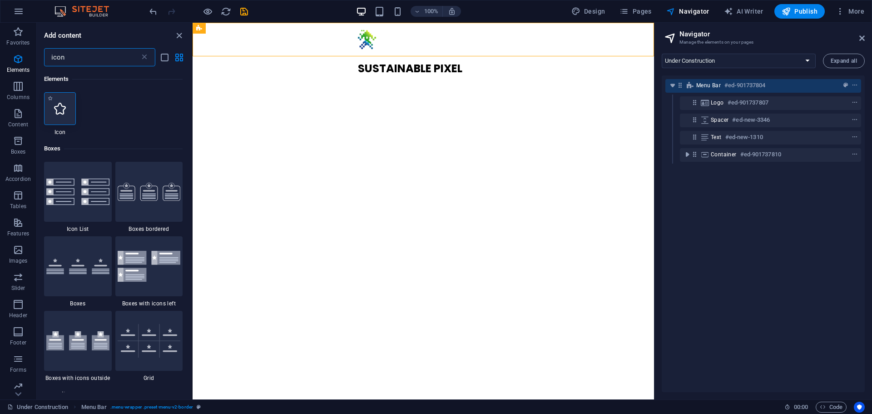
type input "icon"
click at [52, 110] on div at bounding box center [60, 108] width 32 height 33
select select "xMidYMid"
select select "px"
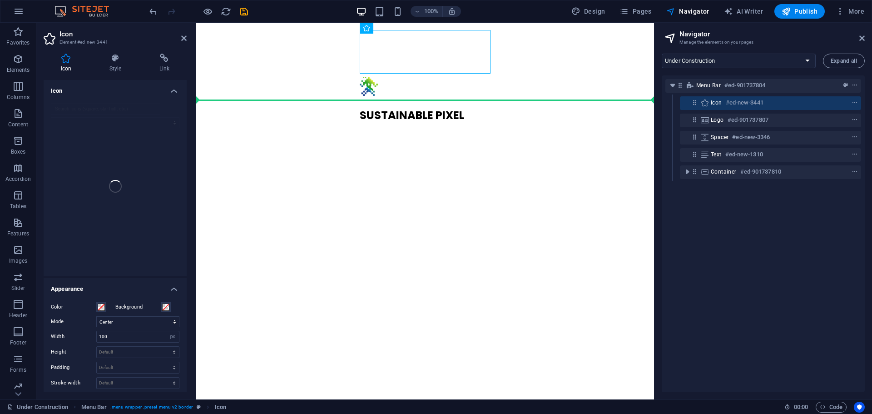
drag, startPoint x: 411, startPoint y: 49, endPoint x: 636, endPoint y: 65, distance: 225.3
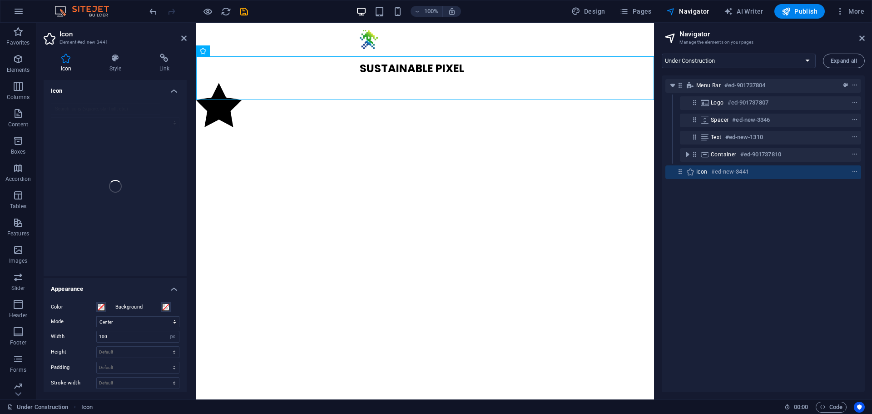
click at [177, 83] on h4 "Icon" at bounding box center [115, 88] width 143 height 16
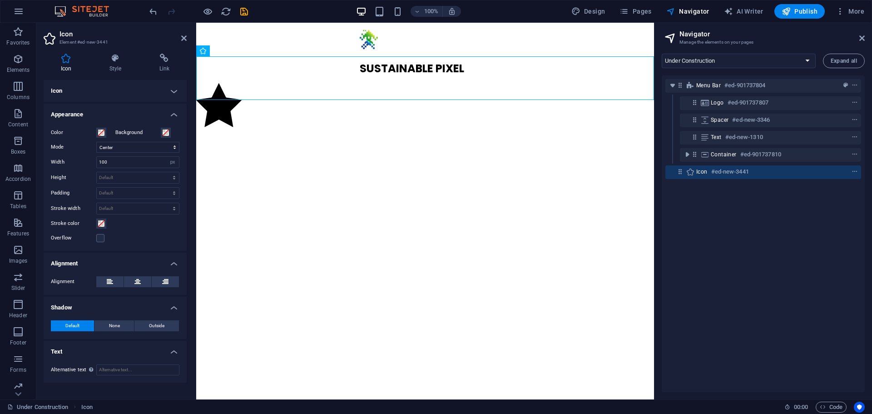
click at [178, 83] on h4 "Icon" at bounding box center [115, 91] width 143 height 22
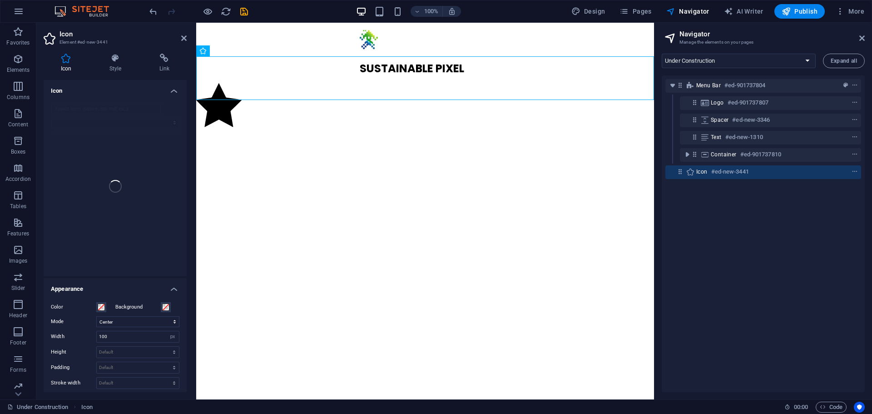
click at [130, 157] on div at bounding box center [115, 186] width 143 height 180
click at [104, 106] on div at bounding box center [115, 186] width 143 height 180
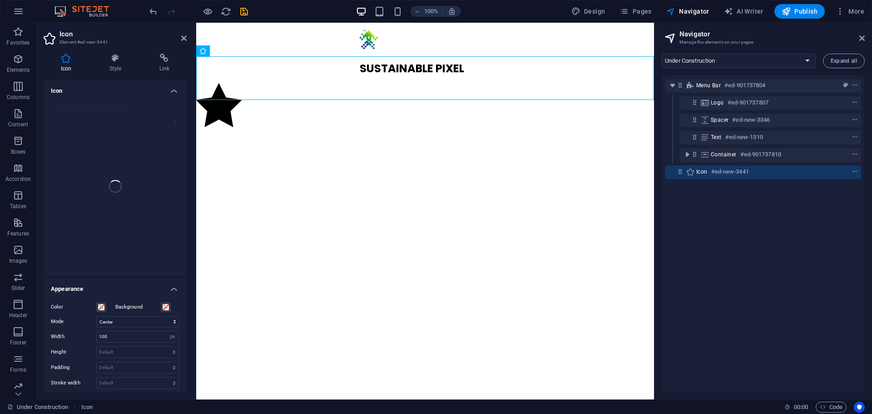
click at [104, 106] on div at bounding box center [115, 186] width 143 height 180
click at [227, 83] on figure at bounding box center [425, 106] width 458 height 47
drag, startPoint x: 218, startPoint y: 76, endPoint x: 573, endPoint y: 47, distance: 355.7
drag, startPoint x: 221, startPoint y: 80, endPoint x: 240, endPoint y: 41, distance: 44.1
click at [690, 155] on icon "toggle-expand" at bounding box center [686, 154] width 9 height 9
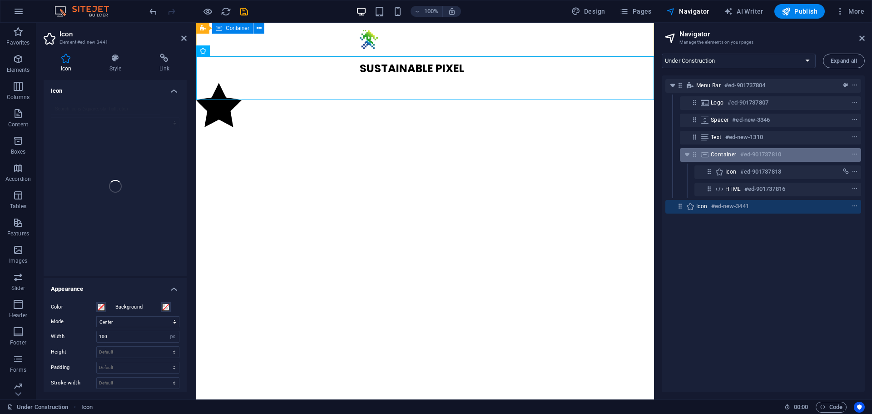
click at [698, 158] on div "Container #ed-901737810" at bounding box center [770, 155] width 181 height 14
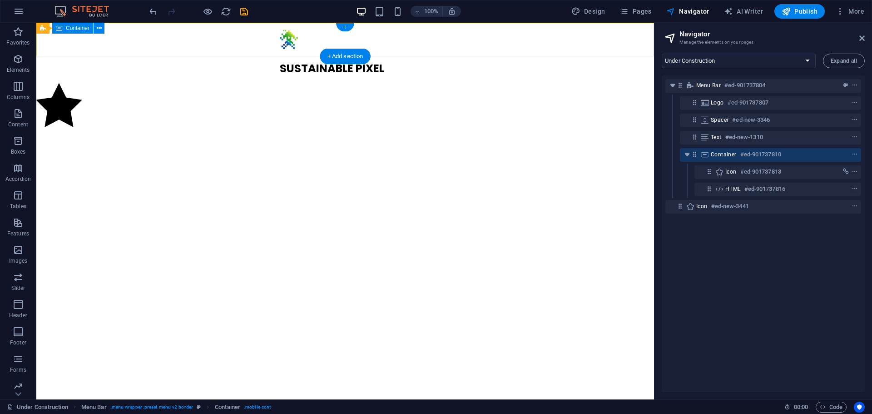
click at [821, 158] on div at bounding box center [837, 154] width 43 height 11
click at [856, 153] on span "context-menu" at bounding box center [854, 154] width 9 height 6
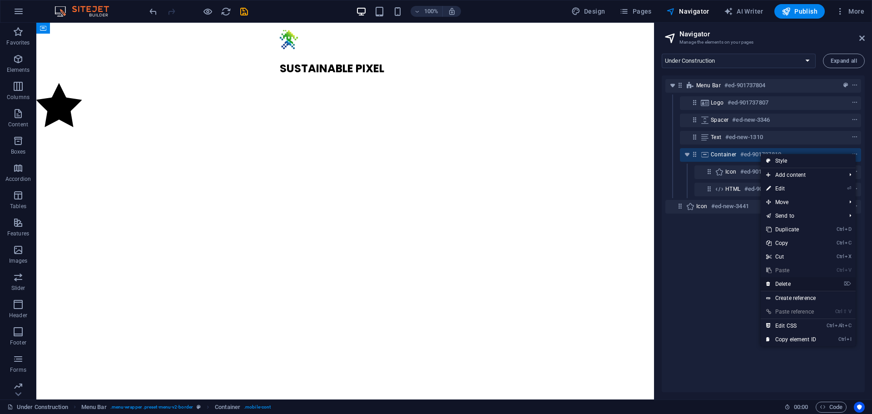
click at [802, 285] on link "⌦ Delete" at bounding box center [790, 284] width 61 height 14
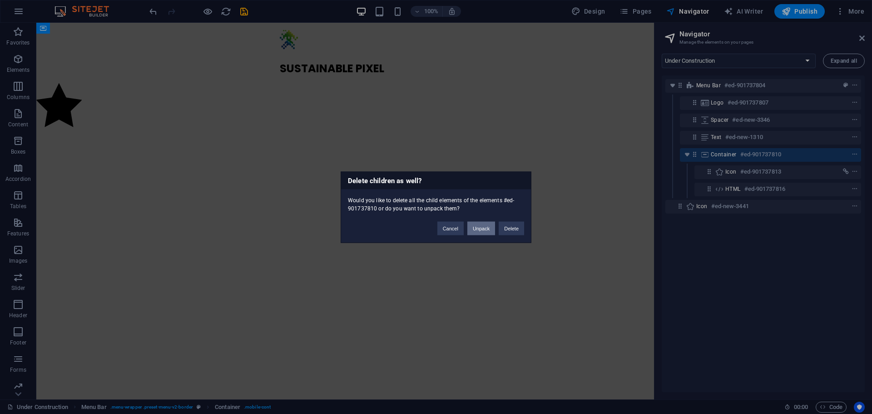
click at [486, 228] on button "Unpack" at bounding box center [481, 228] width 28 height 14
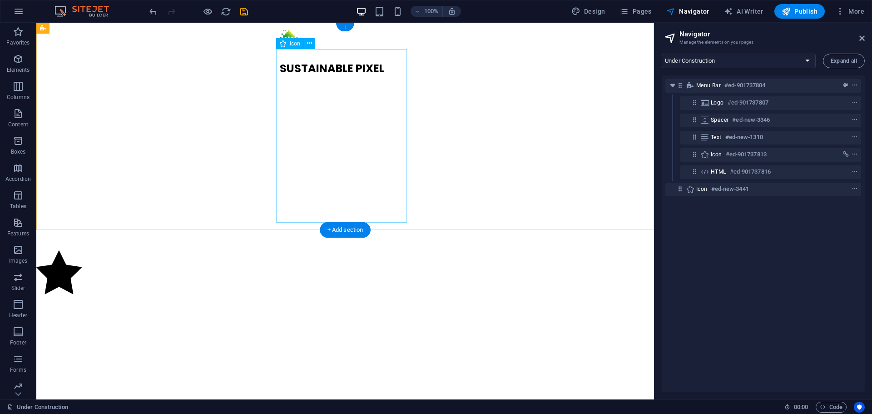
click at [347, 125] on figure at bounding box center [341, 159] width 123 height 167
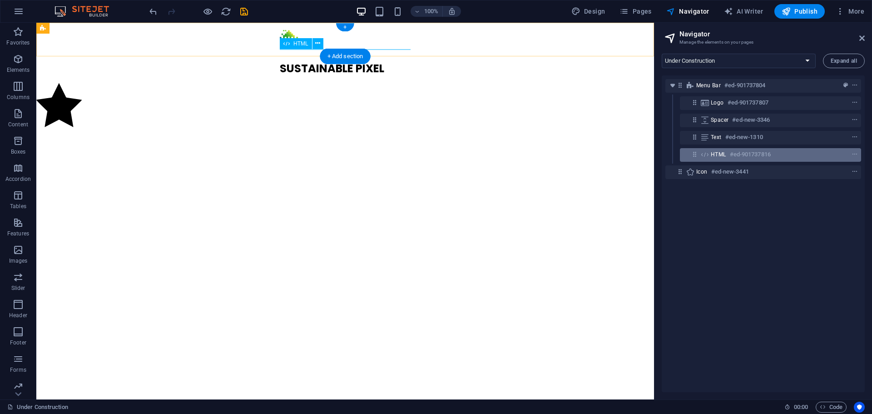
click at [725, 156] on span "HTML" at bounding box center [717, 154] width 15 height 7
click at [676, 152] on icon at bounding box center [680, 154] width 8 height 8
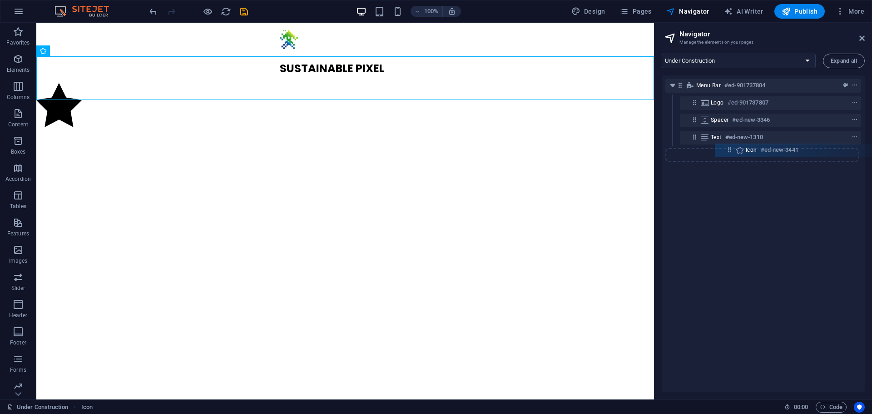
drag, startPoint x: 677, startPoint y: 158, endPoint x: 730, endPoint y: 153, distance: 53.3
click at [730, 153] on div "Menu Bar #ed-901737804 Logo #ed-901737807 Spacer #ed-new-3346 Text #ed-new-1310…" at bounding box center [762, 233] width 203 height 316
click at [690, 152] on icon at bounding box center [690, 154] width 10 height 7
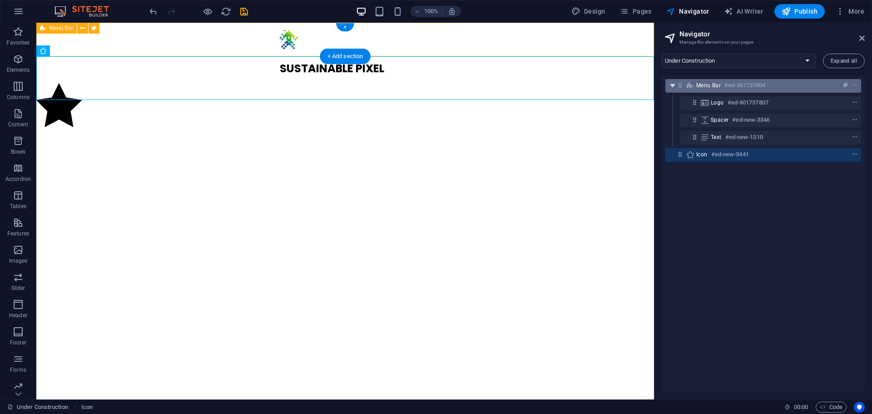
click at [671, 80] on button "toggle-expand" at bounding box center [672, 85] width 11 height 11
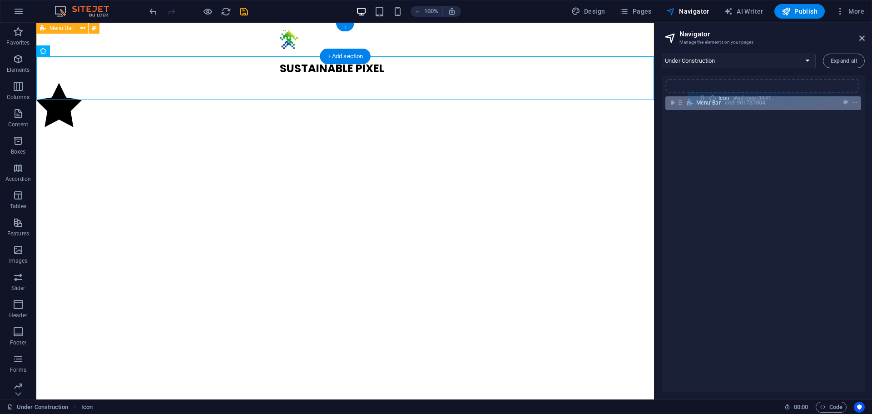
drag, startPoint x: 682, startPoint y: 104, endPoint x: 706, endPoint y: 98, distance: 25.2
click at [706, 98] on div "Menu Bar #ed-901737804 Icon #ed-new-3441" at bounding box center [762, 233] width 203 height 316
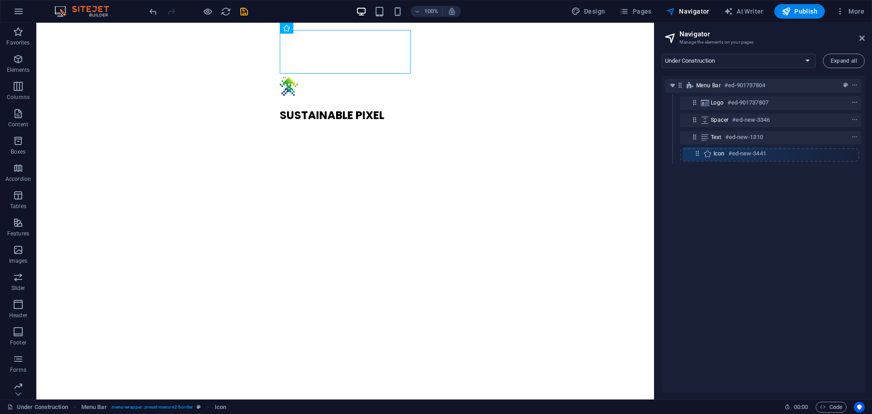
drag, startPoint x: 694, startPoint y: 99, endPoint x: 697, endPoint y: 153, distance: 53.2
click at [697, 153] on div "Menu Bar #ed-901737804 Icon #ed-new-3441 Logo #ed-901737807 Spacer #ed-new-3346…" at bounding box center [762, 233] width 203 height 316
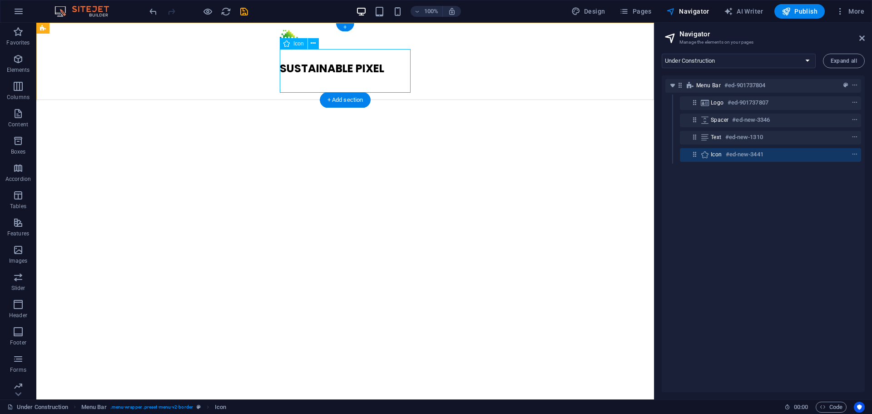
click at [326, 80] on figure at bounding box center [345, 99] width 131 height 47
click at [13, 58] on icon "button" at bounding box center [18, 59] width 11 height 11
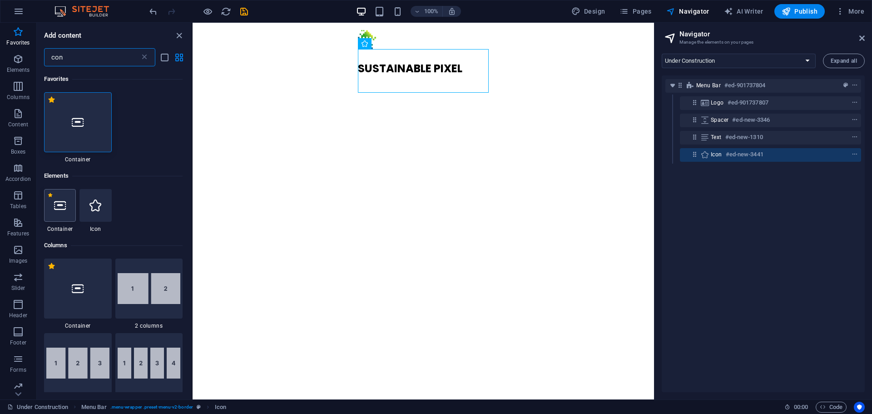
type input "con"
click at [54, 207] on icon at bounding box center [60, 205] width 12 height 12
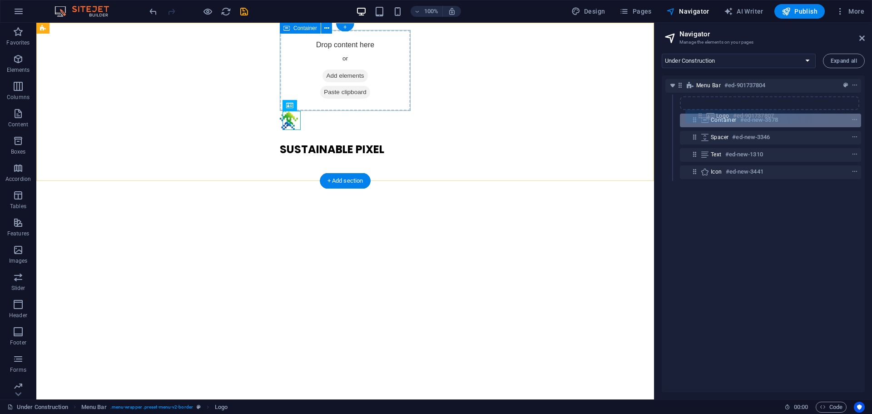
drag, startPoint x: 695, startPoint y: 123, endPoint x: 702, endPoint y: 116, distance: 9.6
click at [702, 116] on div "Menu Bar #ed-901737804 Container #ed-new-3578 Logo #ed-901737807 Spacer #ed-new…" at bounding box center [762, 233] width 203 height 316
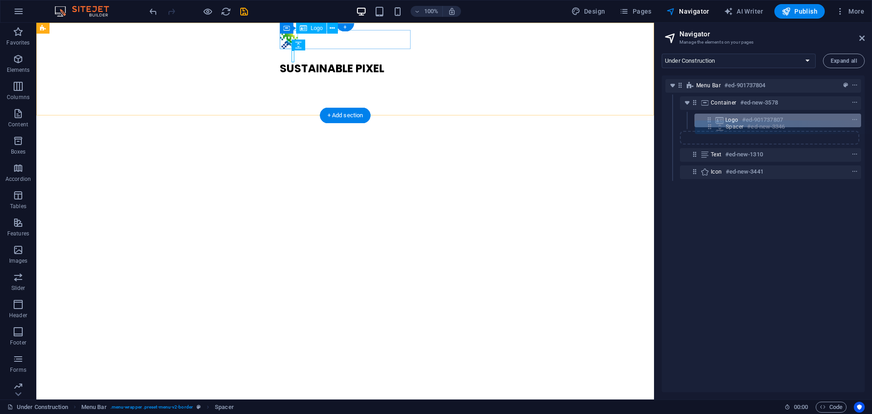
drag, startPoint x: 696, startPoint y: 136, endPoint x: 714, endPoint y: 124, distance: 21.7
click at [714, 124] on div "Menu Bar #ed-901737804 Container #ed-new-3578 Logo #ed-901737807 Spacer #ed-new…" at bounding box center [762, 233] width 203 height 316
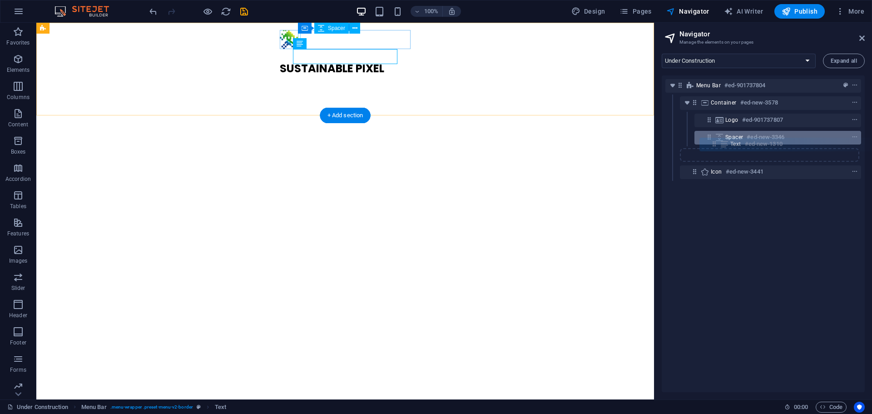
drag, startPoint x: 692, startPoint y: 155, endPoint x: 714, endPoint y: 143, distance: 24.8
click at [714, 143] on div "Menu Bar #ed-901737804 Container #ed-new-3578 Logo #ed-901737807 Spacer #ed-new…" at bounding box center [762, 233] width 203 height 316
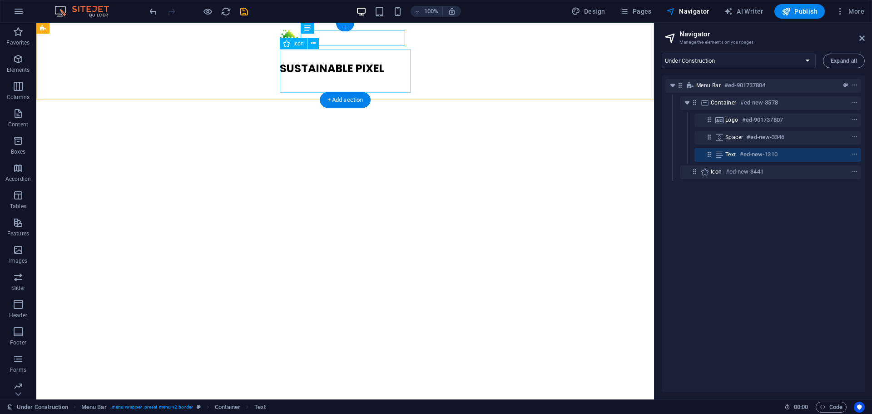
click at [347, 76] on figure at bounding box center [345, 99] width 131 height 47
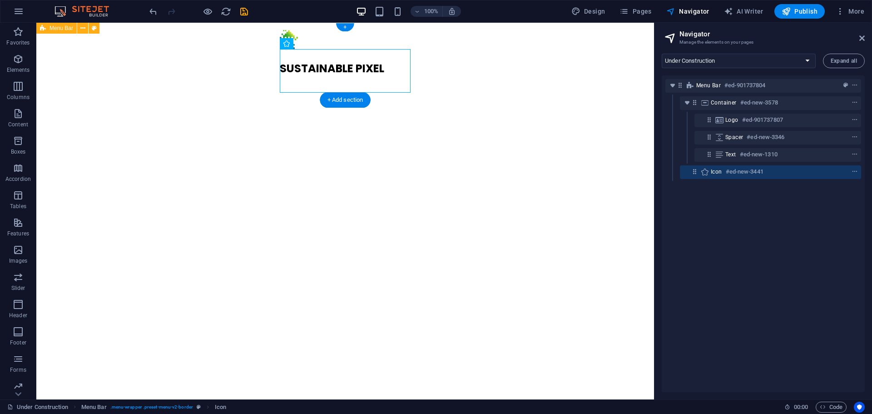
click at [91, 54] on div "SUSTAINABLE PIXEL" at bounding box center [344, 77] width 617 height 108
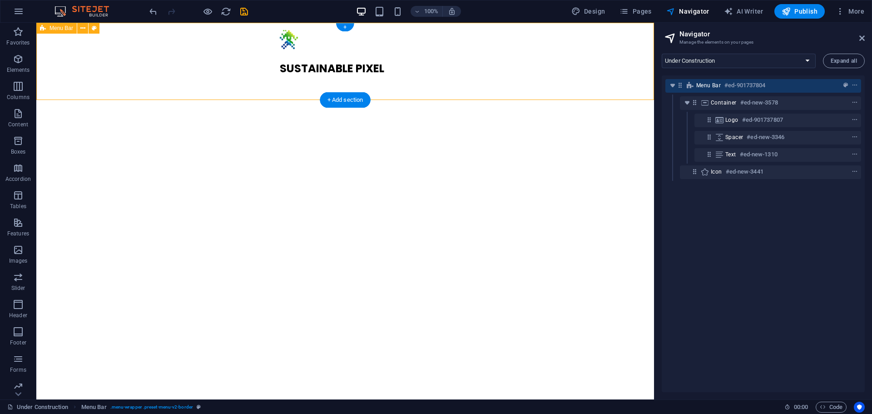
click at [89, 54] on div "SUSTAINABLE PIXEL" at bounding box center [344, 77] width 617 height 108
select select "rem"
select select "preset-menu-v2-border"
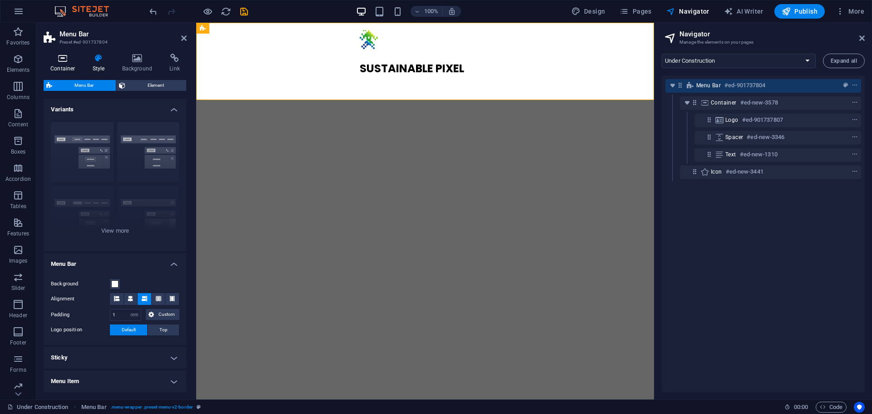
click at [59, 59] on icon at bounding box center [63, 58] width 39 height 9
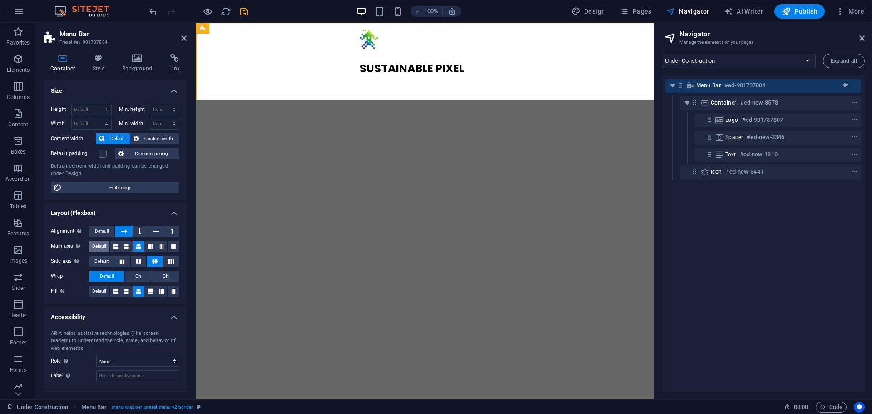
click at [104, 246] on span "Default" at bounding box center [99, 246] width 14 height 11
click at [102, 232] on span "Default" at bounding box center [102, 231] width 14 height 11
click at [107, 260] on span "Default" at bounding box center [101, 261] width 14 height 11
click at [145, 245] on button at bounding box center [149, 246] width 11 height 11
click at [118, 245] on div "Main axis Determine how elements should behave along the main axis inside this …" at bounding box center [115, 246] width 128 height 11
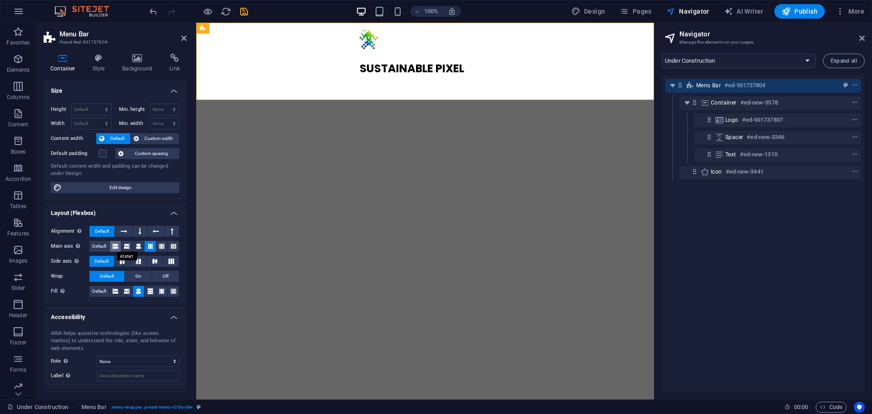
click at [118, 245] on button at bounding box center [115, 246] width 11 height 11
click at [244, 57] on div "SUSTAINABLE PIXEL" at bounding box center [425, 77] width 458 height 108
click at [99, 50] on div "Container Style Background Link Size Height Default px rem % vh vw Min. height …" at bounding box center [115, 222] width 158 height 353
click at [98, 59] on icon at bounding box center [99, 58] width 26 height 9
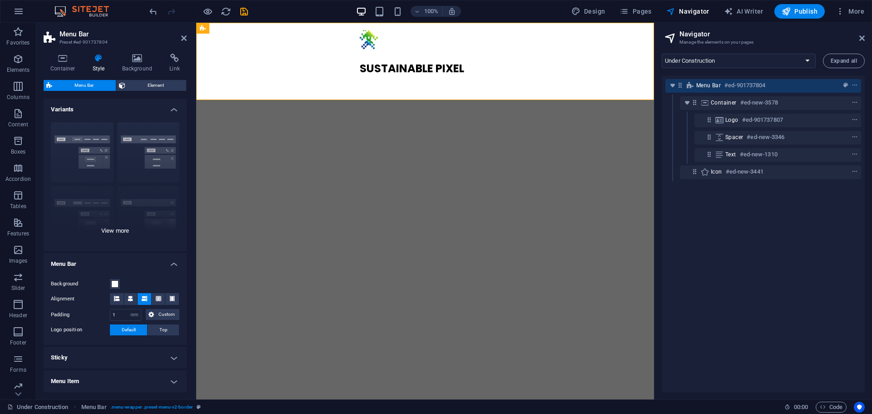
click at [103, 233] on div "Border Centered Default Fixed Loki Trigger Wide XXL" at bounding box center [115, 183] width 143 height 136
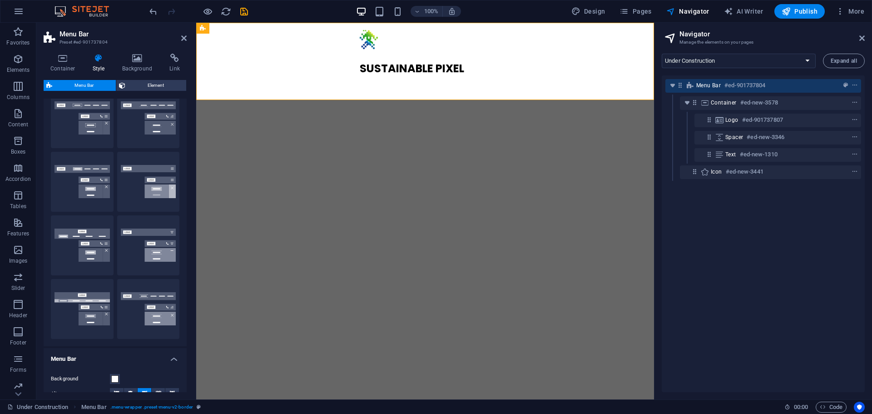
scroll to position [34, 0]
drag, startPoint x: 103, startPoint y: 241, endPoint x: 100, endPoint y: 298, distance: 56.8
click at [100, 298] on div "Border Centered Default Fixed Loki Trigger Wide XXL" at bounding box center [115, 212] width 143 height 265
click at [94, 185] on button "Default" at bounding box center [82, 181] width 63 height 60
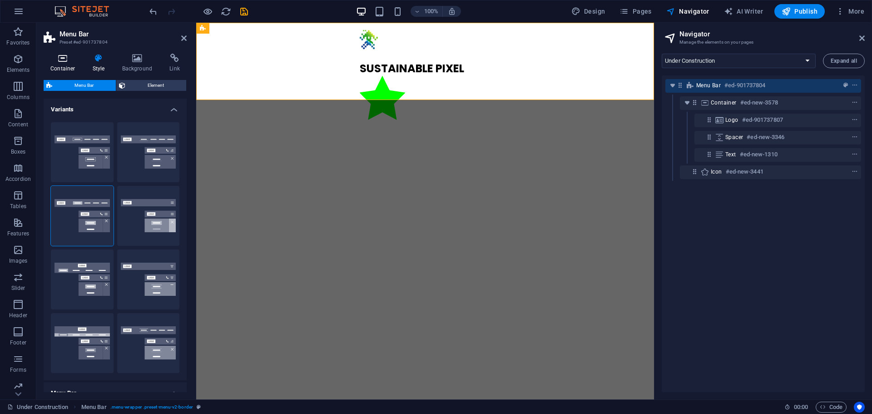
click at [62, 60] on icon at bounding box center [63, 58] width 39 height 9
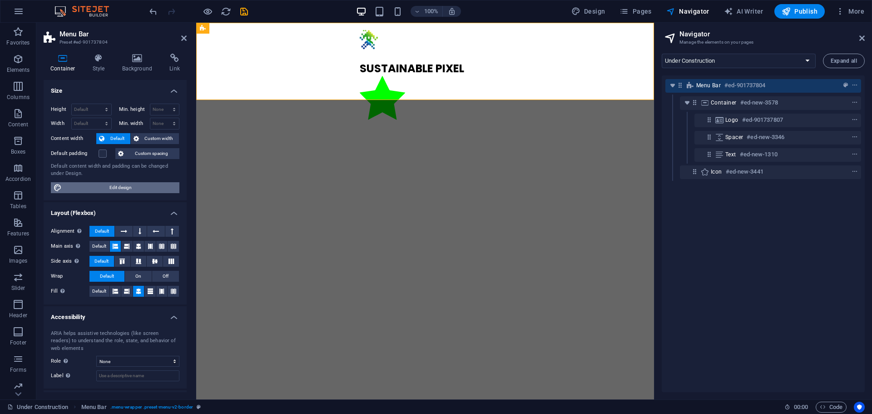
click at [111, 192] on span "Edit design" at bounding box center [120, 187] width 112 height 11
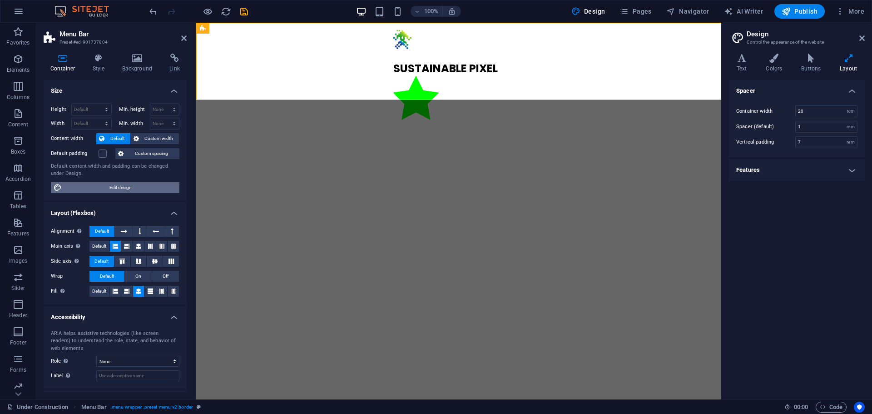
click at [112, 192] on span "Edit design" at bounding box center [120, 187] width 112 height 11
click at [804, 108] on input "20" at bounding box center [825, 111] width 61 height 11
click at [853, 110] on select "rem px" at bounding box center [850, 111] width 13 height 11
select select "px"
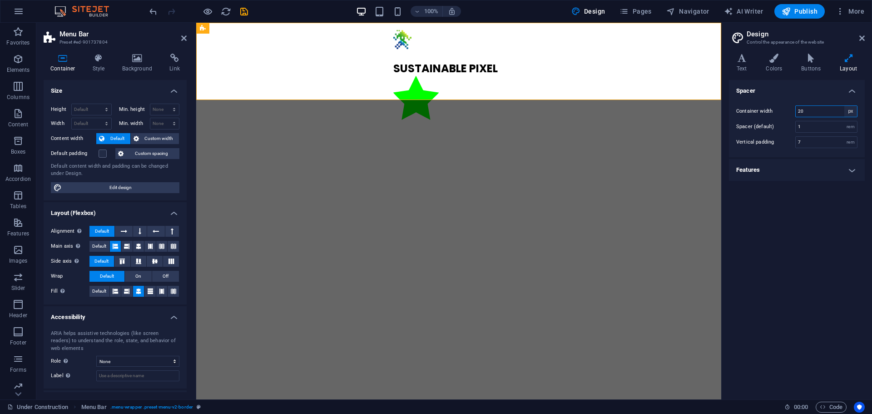
click at [844, 106] on select "rem px" at bounding box center [850, 111] width 13 height 11
type input "320"
click at [851, 110] on select "rem px" at bounding box center [850, 111] width 13 height 11
select select "rem"
click at [844, 106] on select "rem px" at bounding box center [850, 111] width 13 height 11
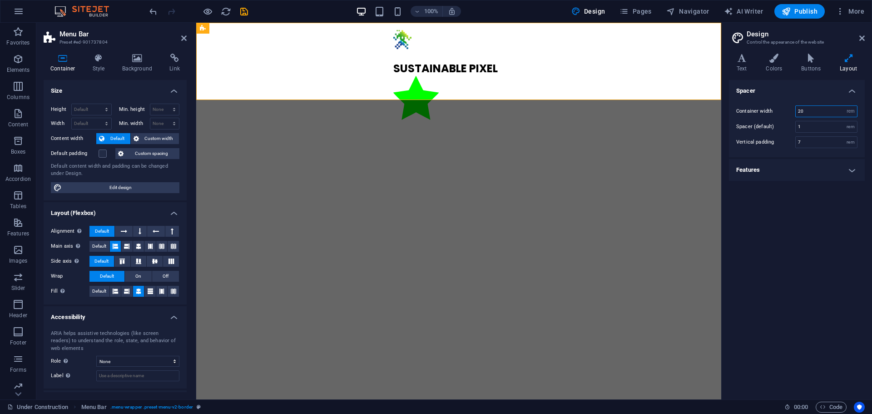
click at [818, 113] on input "20" at bounding box center [825, 111] width 61 height 11
type input "2"
type input "80"
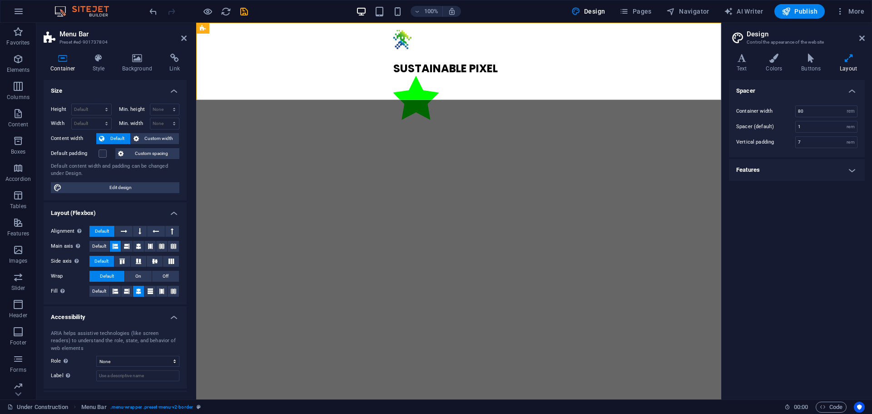
click at [788, 89] on h4 "Spacer" at bounding box center [797, 88] width 136 height 16
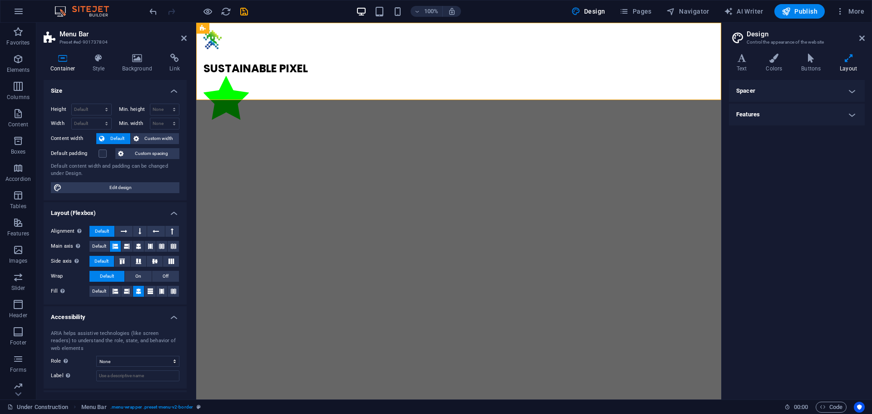
click at [786, 90] on h4 "Spacer" at bounding box center [797, 91] width 136 height 22
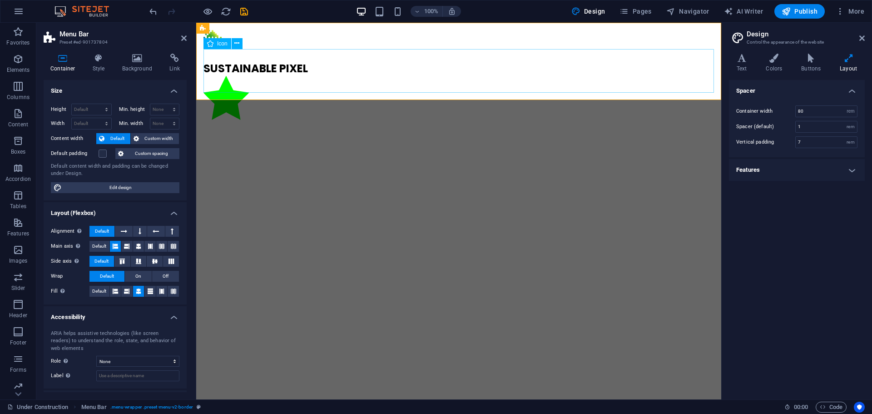
click at [508, 76] on figure at bounding box center [458, 99] width 510 height 47
drag, startPoint x: 206, startPoint y: 68, endPoint x: 370, endPoint y: 68, distance: 163.9
click at [369, 76] on figure at bounding box center [458, 99] width 510 height 47
click at [370, 76] on figure at bounding box center [458, 99] width 510 height 47
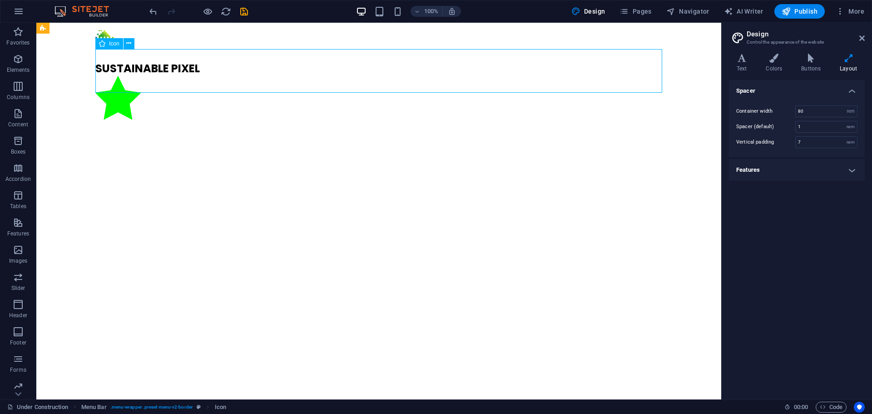
click at [125, 76] on figure at bounding box center [378, 99] width 566 height 47
click at [123, 76] on figure at bounding box center [378, 99] width 566 height 47
select select "xMidYMid"
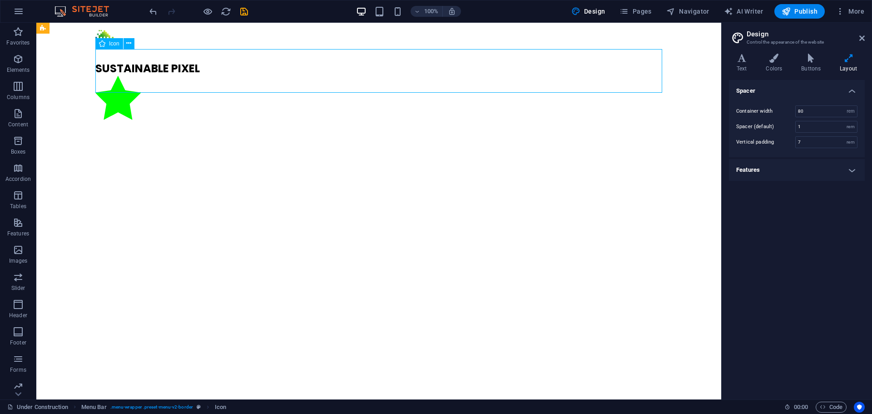
select select "px"
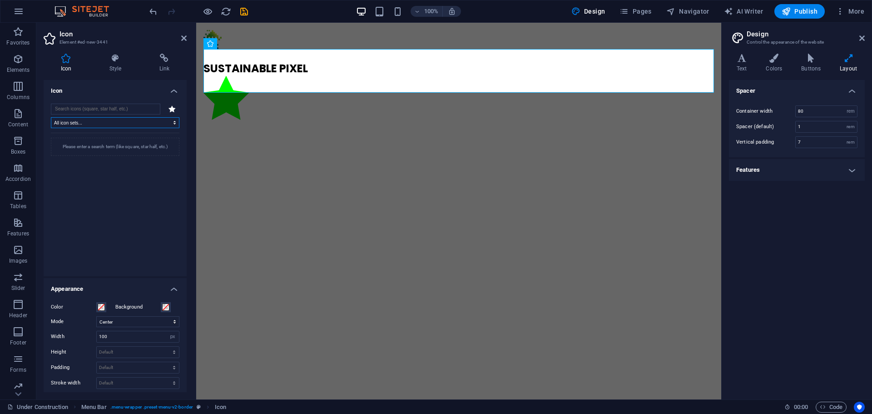
click at [104, 121] on select "All icon sets... IcoFont Ionicons FontAwesome Brands FontAwesome Duotone FontAw…" at bounding box center [115, 122] width 128 height 11
click at [106, 108] on input "search" at bounding box center [105, 108] width 109 height 11
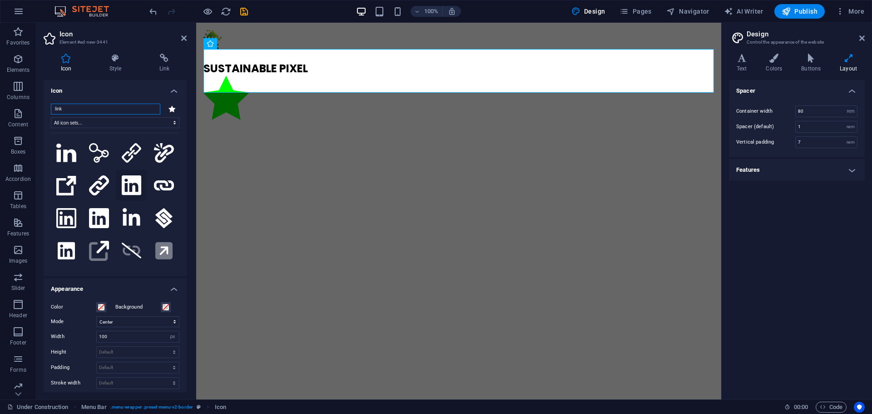
type input "link"
click at [122, 181] on icon at bounding box center [132, 185] width 20 height 20
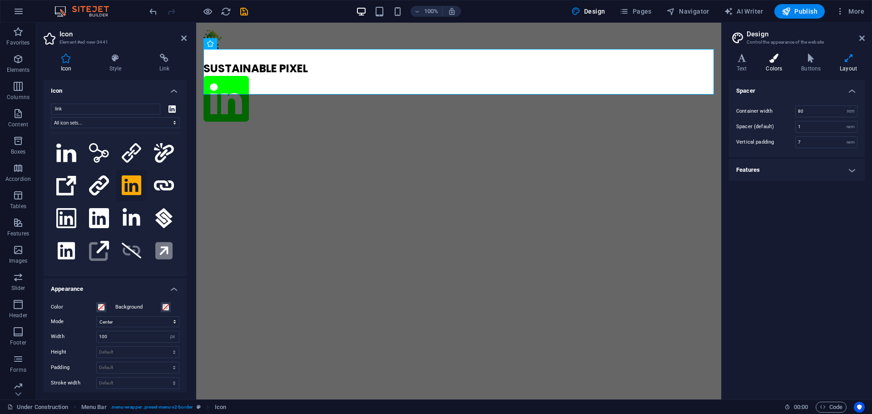
click at [780, 57] on icon at bounding box center [774, 58] width 32 height 9
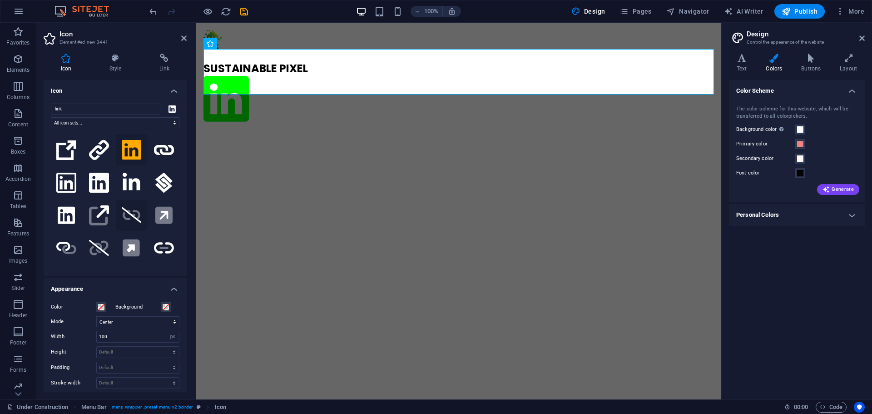
scroll to position [38, 0]
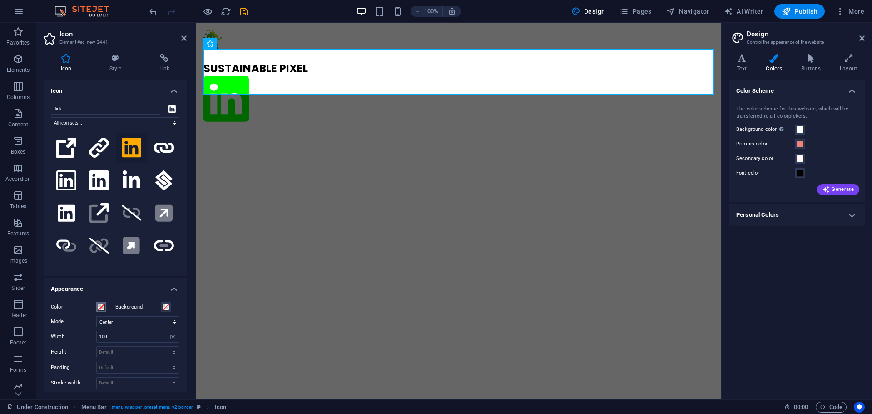
click at [100, 309] on span at bounding box center [101, 306] width 7 height 7
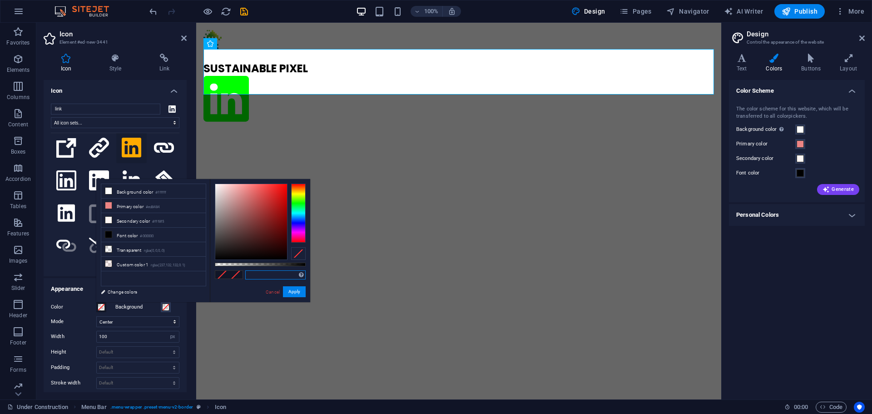
click at [264, 276] on input "text" at bounding box center [275, 274] width 60 height 9
paste input "0077B7"
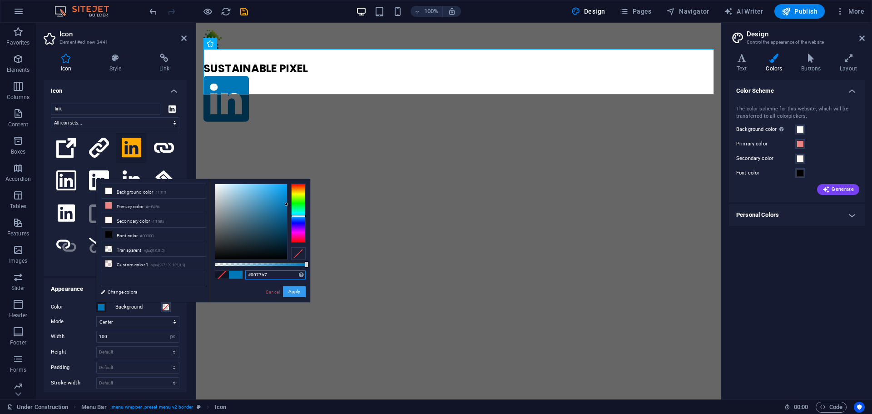
type input "#0077b7"
click at [290, 292] on button "Apply" at bounding box center [294, 291] width 23 height 11
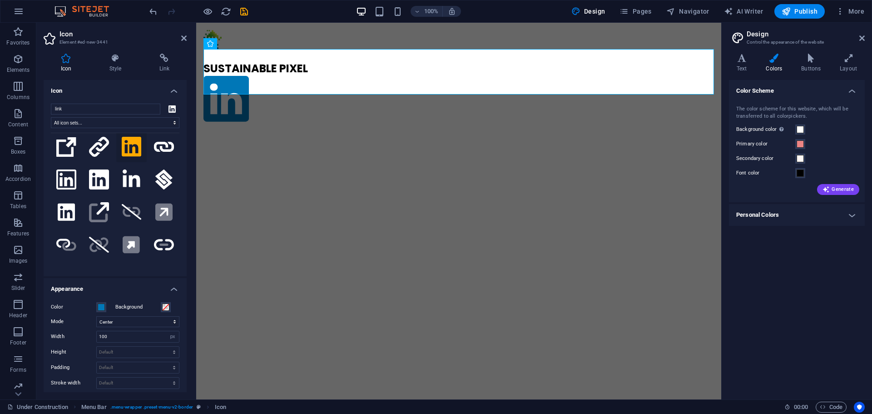
scroll to position [36, 0]
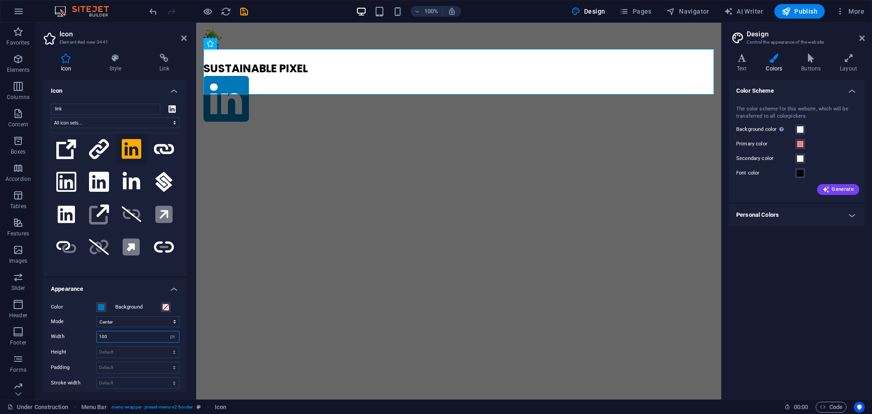
click at [121, 336] on input "100" at bounding box center [138, 336] width 82 height 11
type input "25"
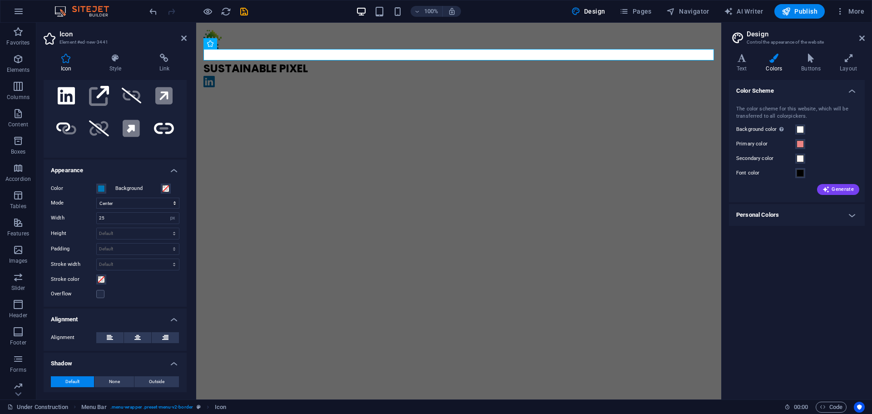
scroll to position [147, 0]
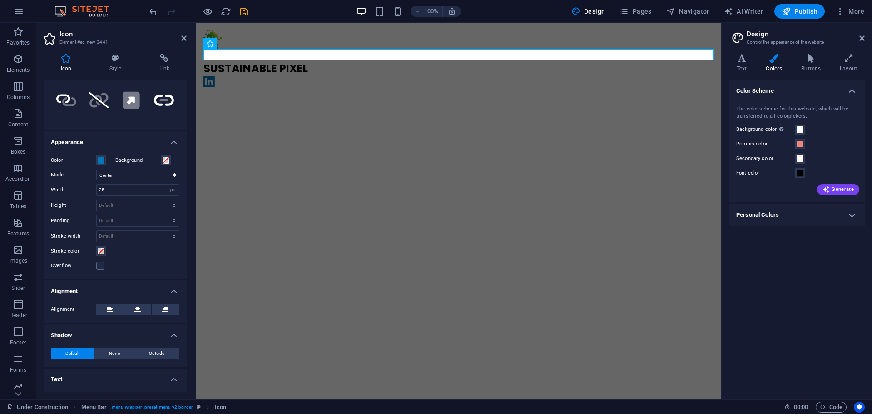
click at [133, 315] on div "Alignment" at bounding box center [115, 309] width 128 height 11
click at [134, 310] on icon at bounding box center [137, 309] width 6 height 11
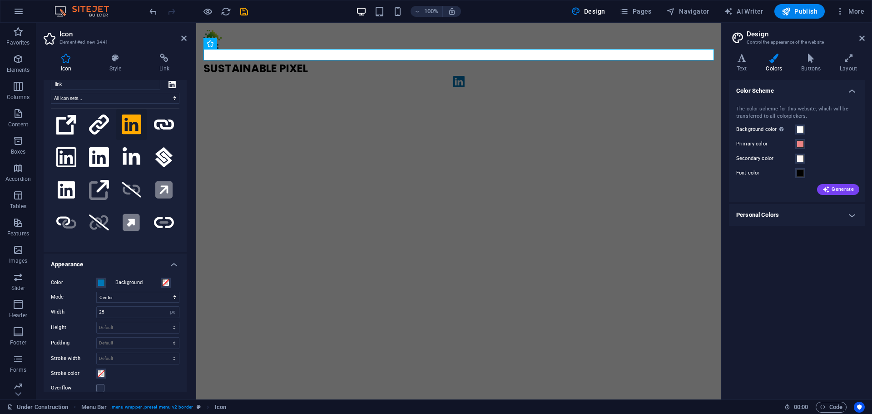
scroll to position [0, 0]
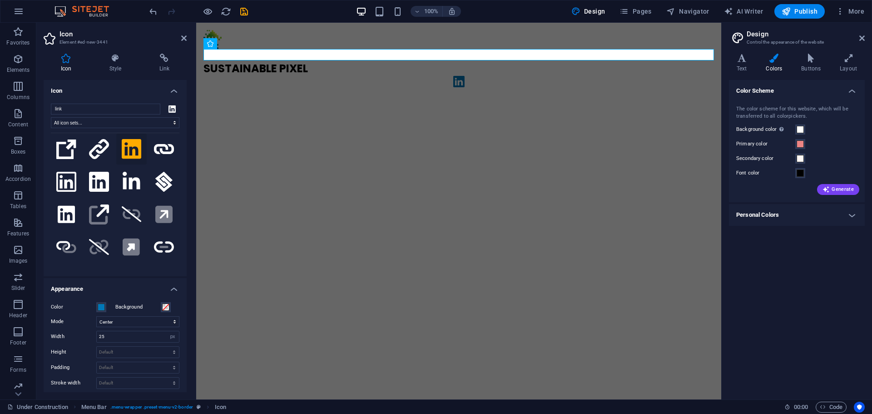
click at [172, 87] on h4 "Icon" at bounding box center [115, 88] width 143 height 16
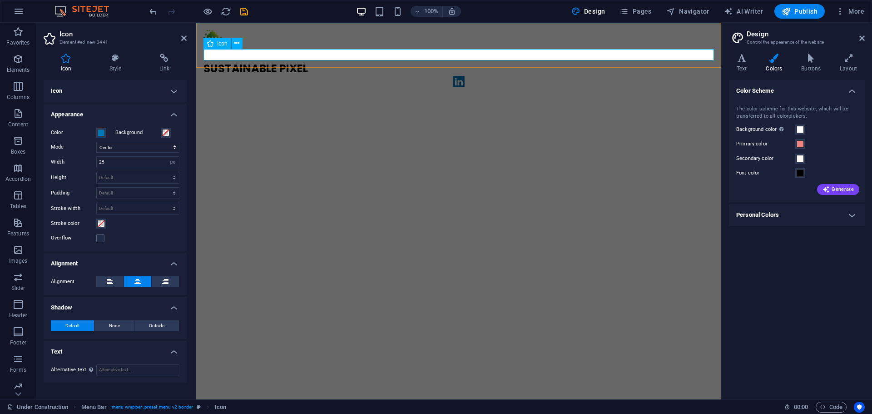
click at [703, 64] on div "SUSTAINABLE PIXEL" at bounding box center [458, 60] width 525 height 75
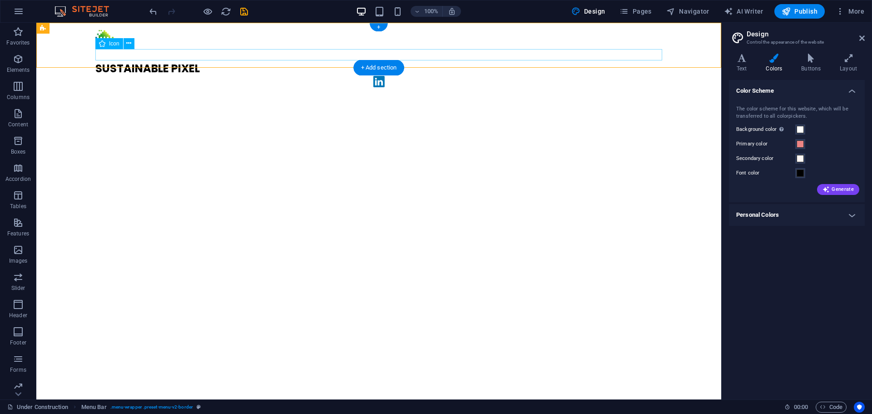
click at [547, 76] on figure at bounding box center [378, 83] width 566 height 15
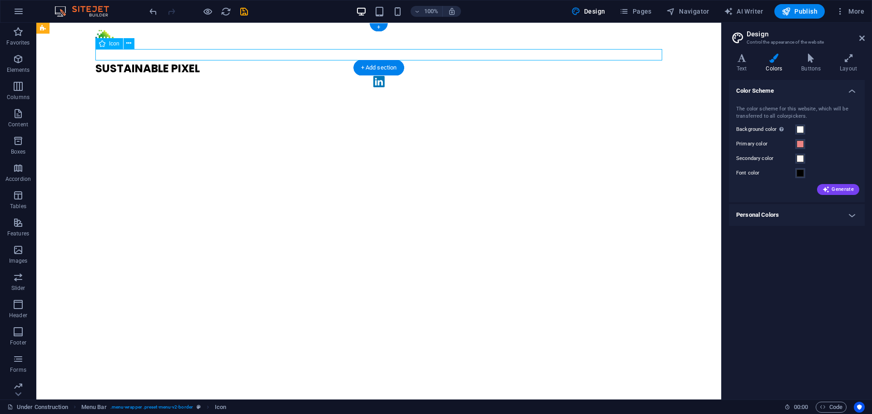
click at [547, 76] on figure at bounding box center [378, 83] width 566 height 15
select select "xMidYMid"
select select "px"
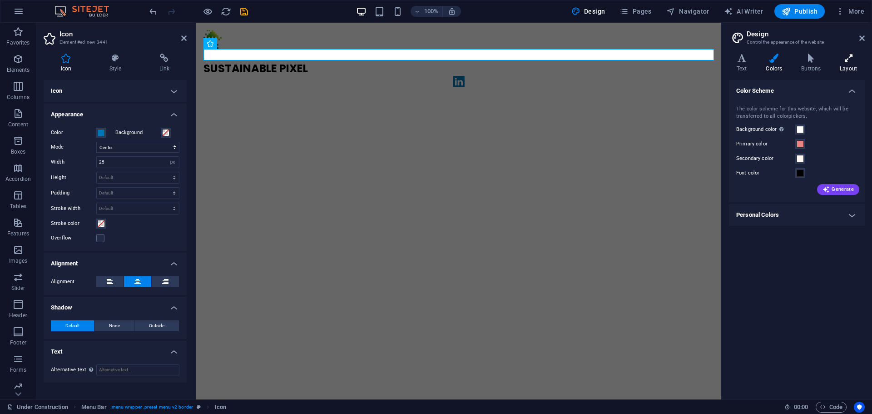
click at [848, 61] on icon at bounding box center [848, 58] width 33 height 9
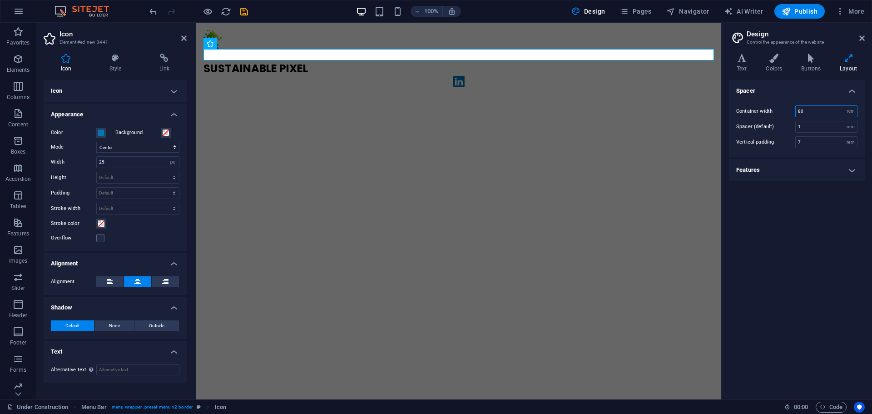
drag, startPoint x: 806, startPoint y: 107, endPoint x: 783, endPoint y: 108, distance: 22.2
click at [783, 108] on div "Container width 80 rem px" at bounding box center [796, 111] width 121 height 12
type input "20"
click at [789, 216] on div "Spacer Container width 20 rem px Spacer (default) 1 rem Vertical padding 7 rem …" at bounding box center [797, 236] width 136 height 312
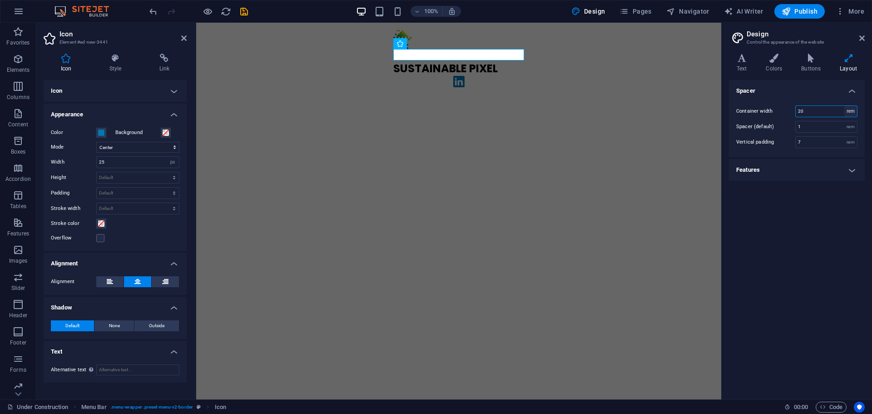
click at [850, 108] on select "rem px" at bounding box center [850, 111] width 13 height 11
select select "px"
click at [844, 106] on select "rem px" at bounding box center [850, 111] width 13 height 11
click at [800, 222] on div "Spacer Container width 25 rem px Spacer (default) 1 rem Vertical padding 7 rem …" at bounding box center [797, 236] width 136 height 312
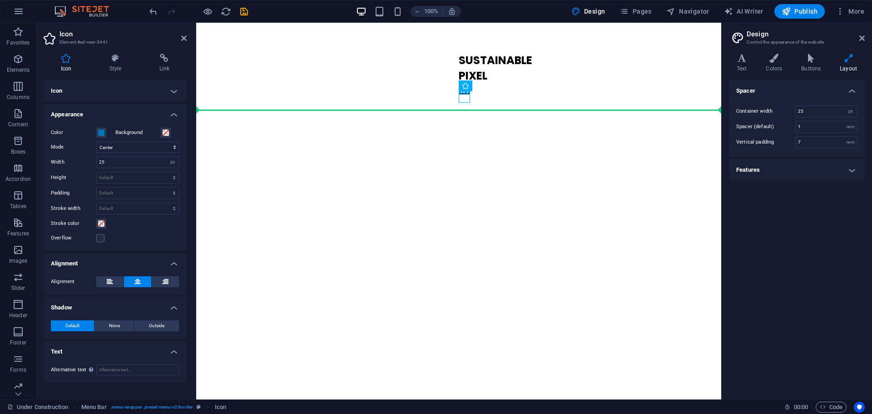
drag, startPoint x: 463, startPoint y: 97, endPoint x: 485, endPoint y: 88, distance: 24.0
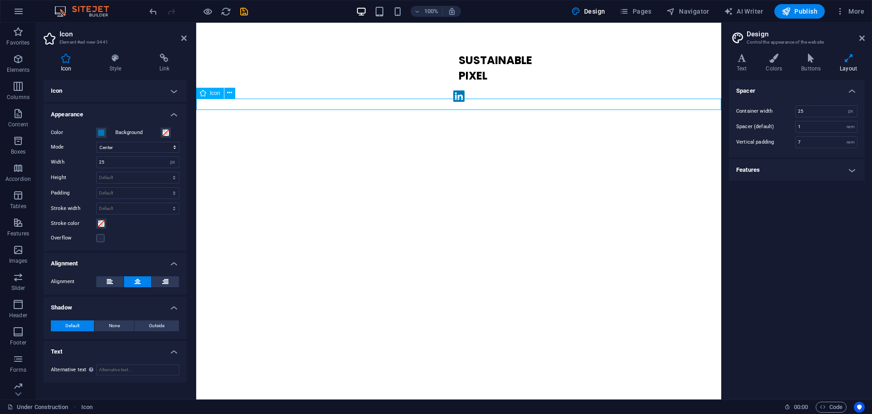
click at [475, 105] on figure at bounding box center [458, 97] width 525 height 15
click at [477, 105] on figure at bounding box center [458, 97] width 525 height 15
click at [655, 66] on div "SUSTAINABLE PIXEL" at bounding box center [458, 57] width 525 height 68
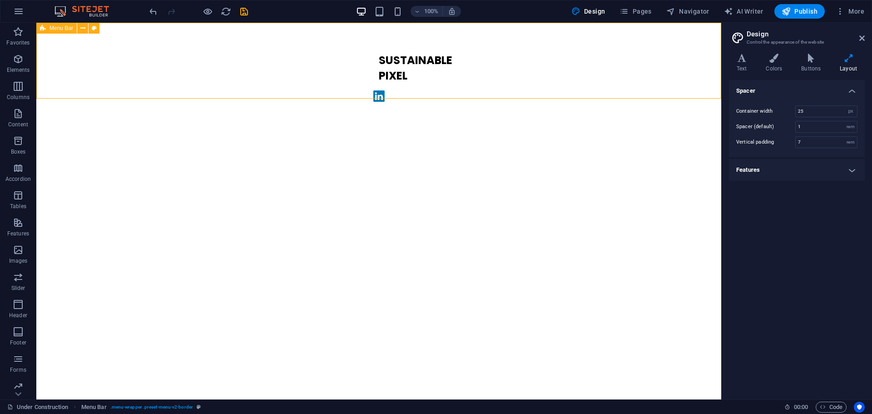
click at [473, 66] on div "SUSTAINABLE PIXEL" at bounding box center [378, 57] width 685 height 68
click at [814, 117] on div "Container width 25 rem px Spacer (default) 1 rem Vertical padding 7 rem" at bounding box center [796, 126] width 139 height 61
click at [816, 113] on input "25" at bounding box center [825, 111] width 61 height 11
type input "80"
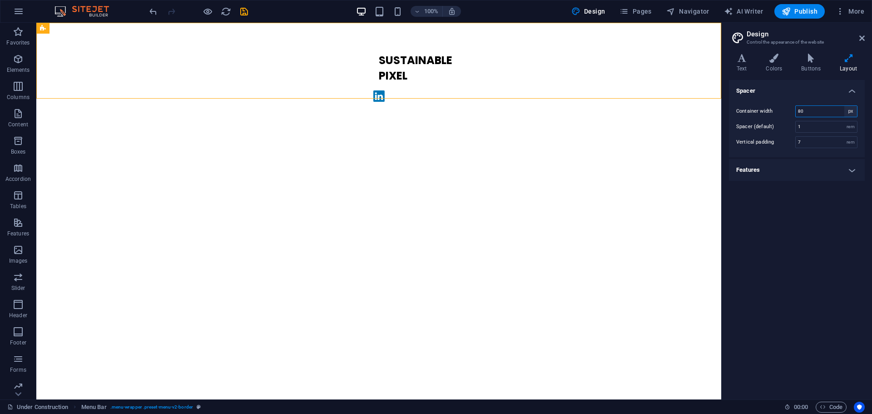
click at [847, 112] on select "rem px" at bounding box center [850, 111] width 13 height 11
select select "rem"
click at [844, 106] on select "rem px" at bounding box center [850, 111] width 13 height 11
type input "80"
click at [810, 212] on div "Spacer Container width 80 rem px Spacer (default) 1 rem Vertical padding 7 rem …" at bounding box center [797, 236] width 136 height 312
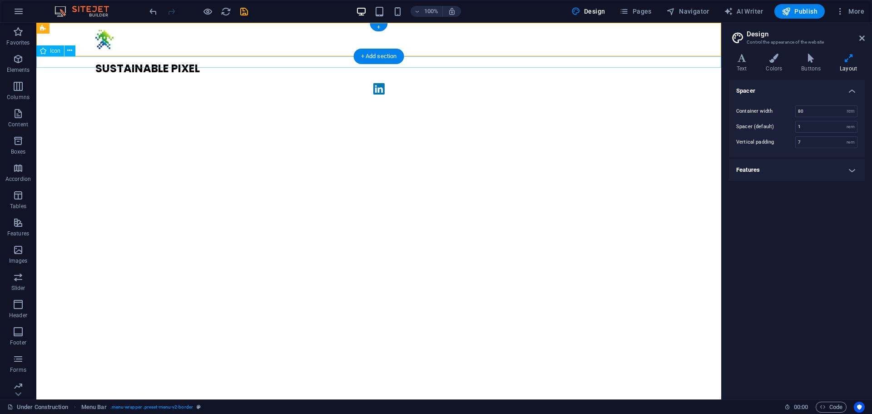
click at [374, 83] on figure at bounding box center [378, 90] width 685 height 15
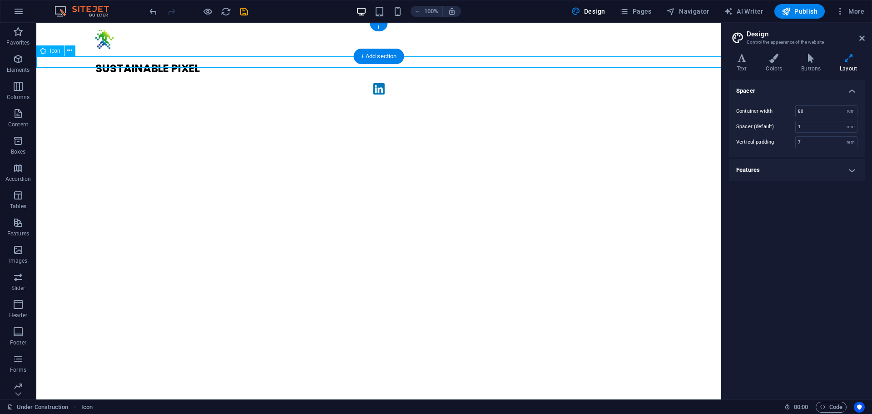
click at [374, 83] on figure at bounding box center [378, 90] width 685 height 15
click at [318, 83] on figure at bounding box center [378, 90] width 685 height 15
select select "xMidYMid"
select select "px"
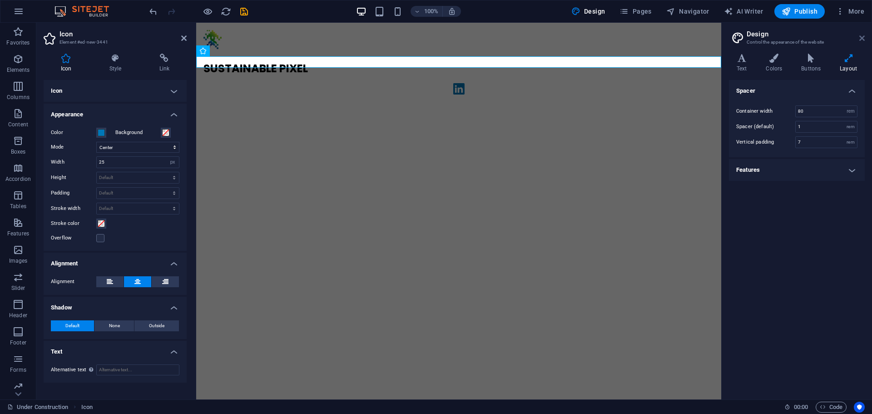
click at [860, 38] on icon at bounding box center [861, 37] width 5 height 7
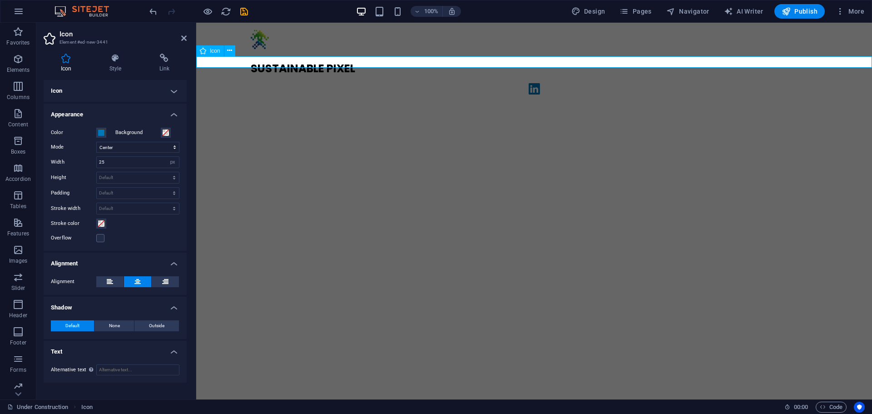
click at [554, 83] on figure at bounding box center [533, 90] width 675 height 15
click at [109, 367] on input "Alternative text The alternative text is used by devices that cannot display im…" at bounding box center [137, 369] width 83 height 11
type input "linkedin_link"
click at [127, 64] on h4 "Style" at bounding box center [117, 63] width 50 height 19
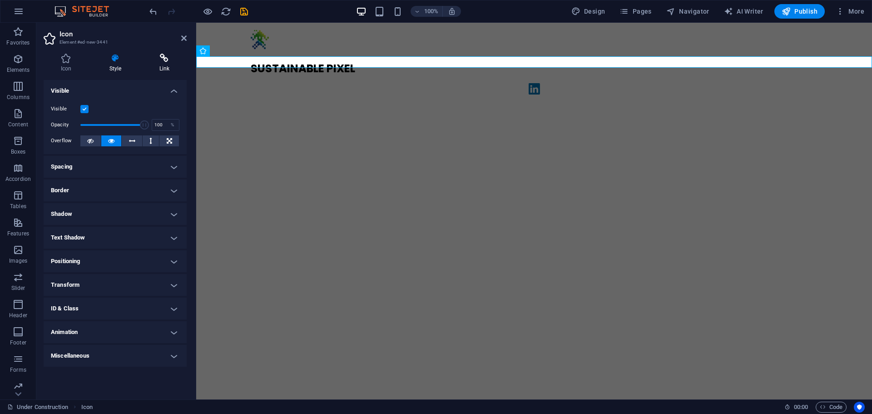
click at [170, 61] on icon at bounding box center [164, 58] width 44 height 9
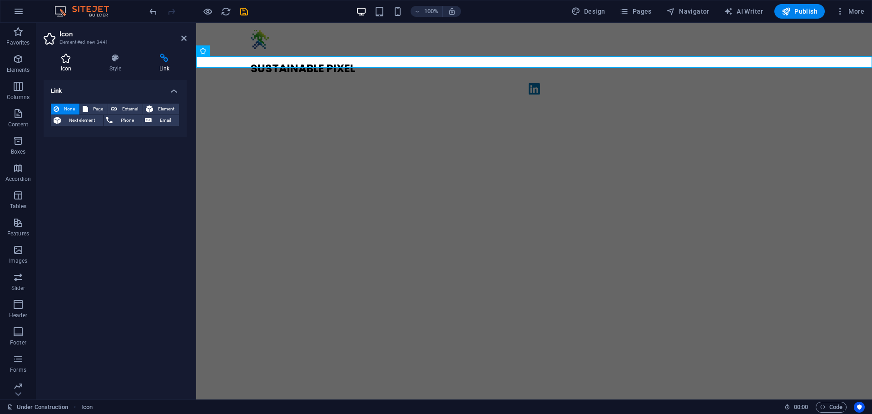
click at [61, 66] on h4 "Icon" at bounding box center [68, 63] width 49 height 19
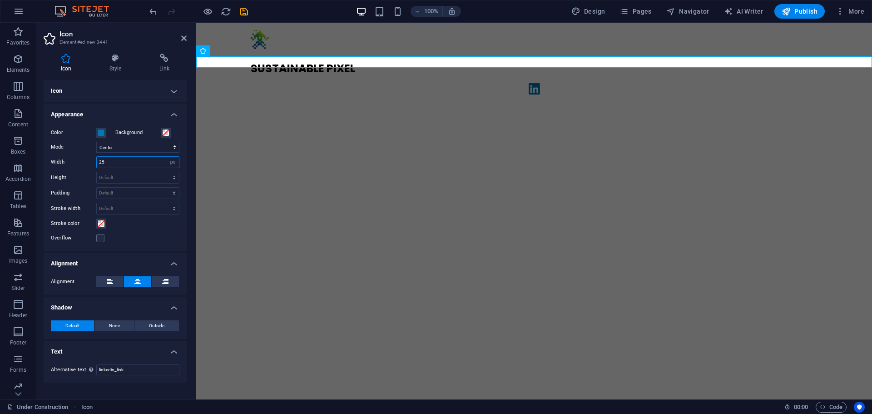
click at [133, 160] on input "25" at bounding box center [138, 162] width 82 height 11
click at [139, 146] on select "Scale Left Center Right" at bounding box center [137, 147] width 83 height 11
click at [122, 322] on button "None" at bounding box center [114, 325] width 40 height 11
click at [80, 114] on h4 "Appearance" at bounding box center [115, 111] width 143 height 16
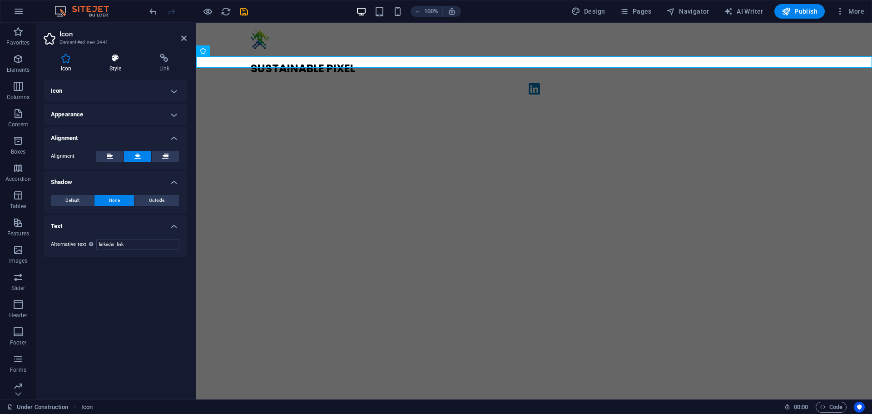
click at [117, 68] on h4 "Style" at bounding box center [117, 63] width 50 height 19
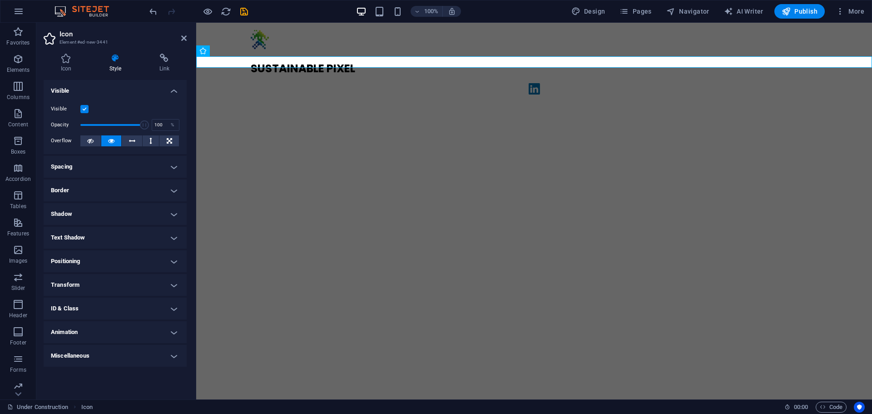
click at [117, 173] on h4 "Spacing" at bounding box center [115, 167] width 143 height 22
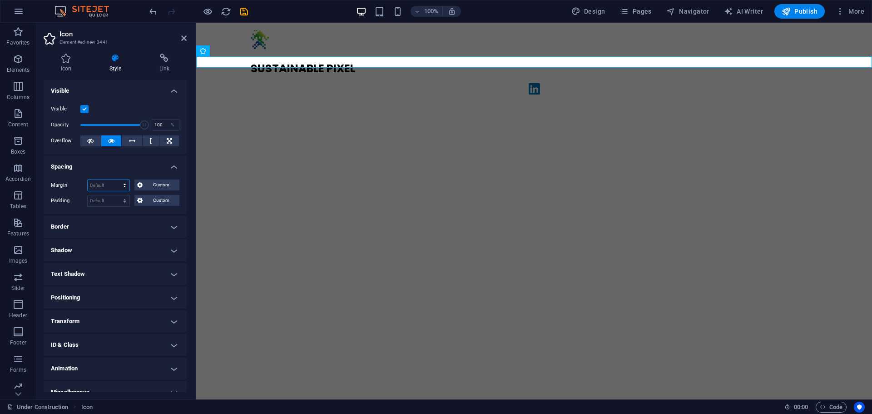
click at [111, 184] on select "Default auto px % rem vw vh Custom" at bounding box center [109, 185] width 42 height 11
click at [88, 180] on select "Default auto px % rem vw vh Custom" at bounding box center [109, 185] width 42 height 11
select select "DISABLED_OPTION_VALUE"
click at [154, 181] on span "Custom" at bounding box center [160, 184] width 31 height 11
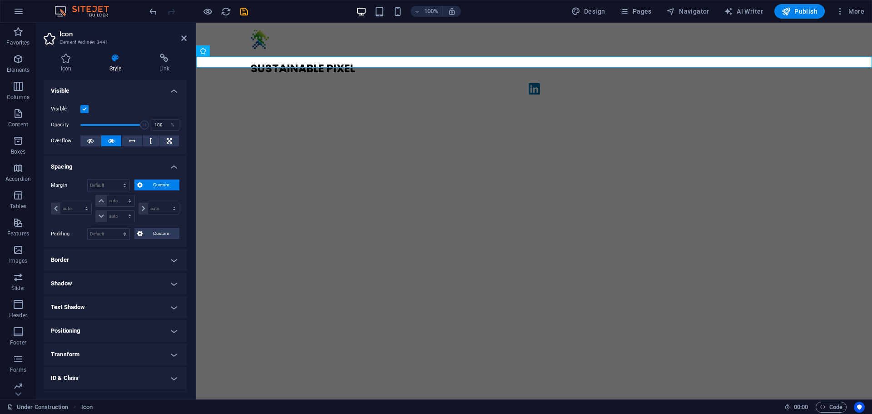
click at [155, 181] on span "Custom" at bounding box center [160, 184] width 31 height 11
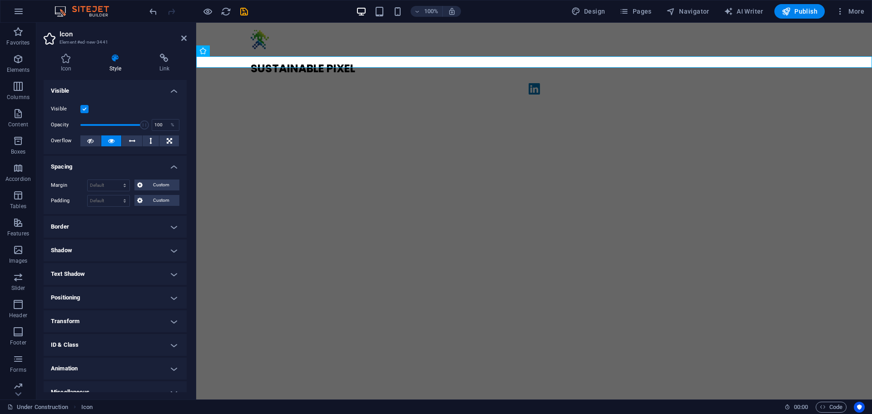
click at [111, 236] on h4 "Border" at bounding box center [115, 227] width 143 height 22
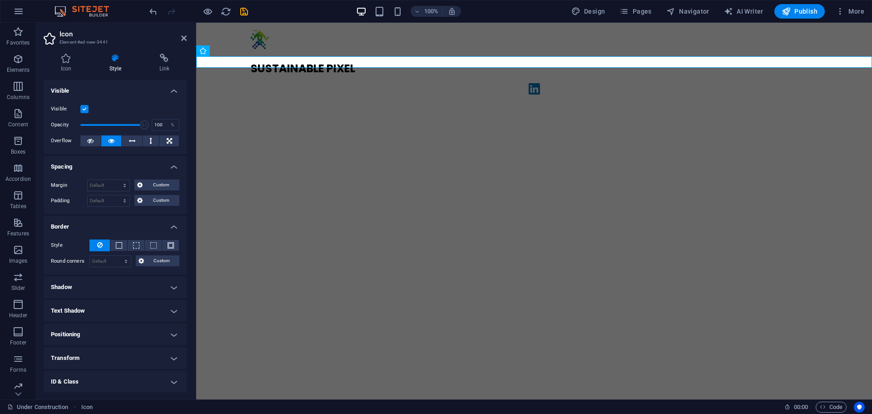
click at [119, 225] on h4 "Border" at bounding box center [115, 224] width 143 height 16
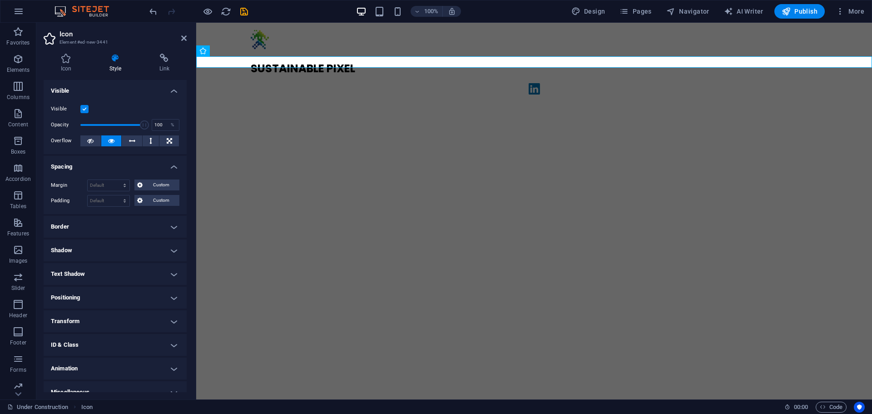
scroll to position [11, 0]
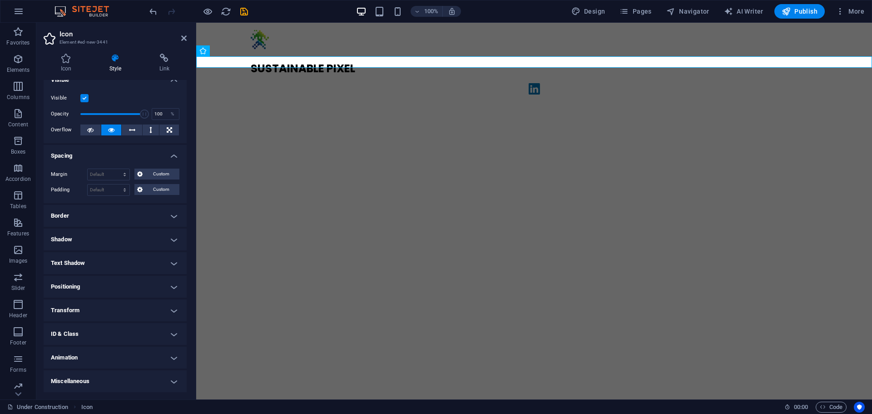
click at [116, 307] on h4 "Transform" at bounding box center [115, 310] width 143 height 22
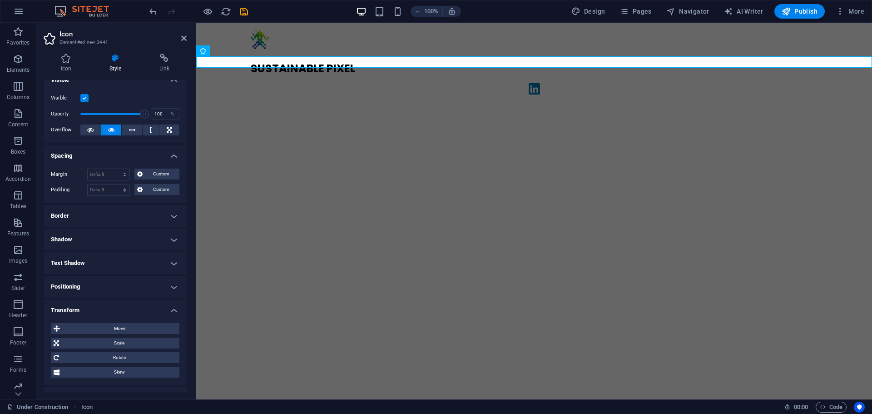
click at [116, 307] on h4 "Transform" at bounding box center [115, 307] width 143 height 16
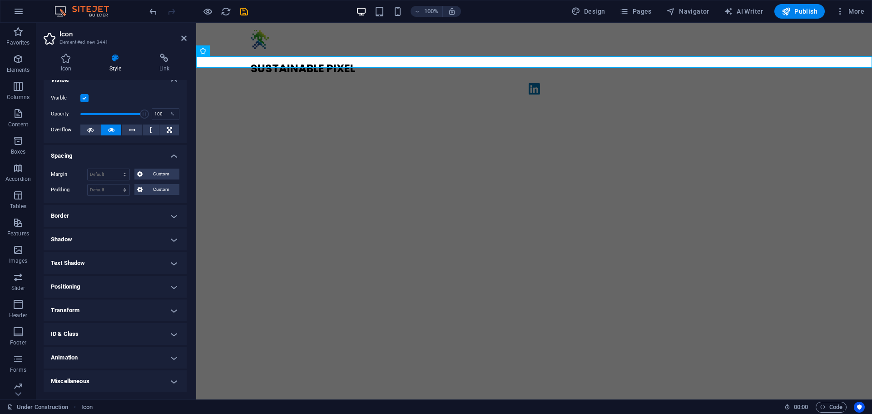
click at [125, 288] on h4 "Positioning" at bounding box center [115, 287] width 143 height 22
click at [126, 283] on h4 "Positioning" at bounding box center [115, 284] width 143 height 16
click at [126, 283] on h4 "Positioning" at bounding box center [115, 287] width 143 height 22
click at [126, 283] on h4 "Positioning" at bounding box center [115, 284] width 143 height 16
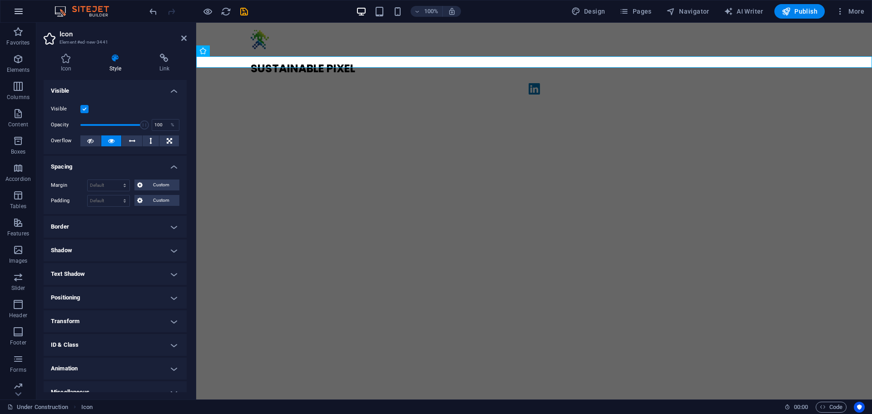
click at [19, 14] on icon "button" at bounding box center [18, 11] width 11 height 11
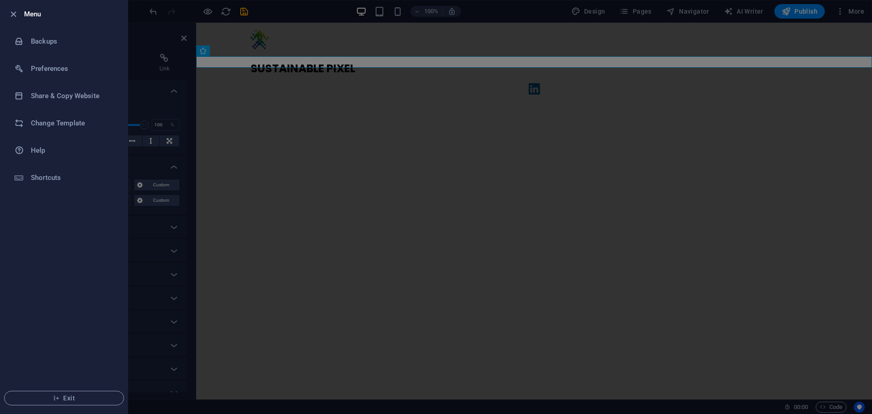
click at [325, 214] on div at bounding box center [436, 207] width 872 height 414
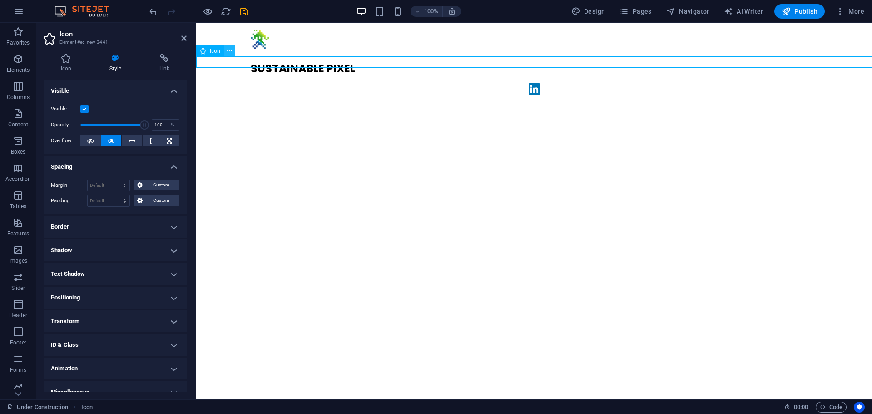
drag, startPoint x: 202, startPoint y: 49, endPoint x: 231, endPoint y: 54, distance: 28.5
click at [231, 54] on div "Icon" at bounding box center [218, 50] width 45 height 11
click at [231, 51] on icon at bounding box center [229, 51] width 5 height 10
click at [228, 52] on icon at bounding box center [229, 51] width 5 height 10
click at [229, 52] on icon at bounding box center [229, 51] width 5 height 10
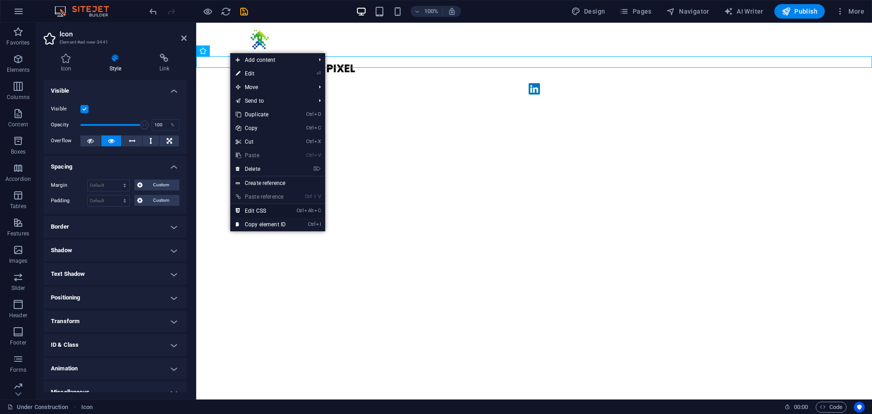
click at [271, 208] on link "Ctrl Alt C Edit CSS" at bounding box center [260, 211] width 61 height 14
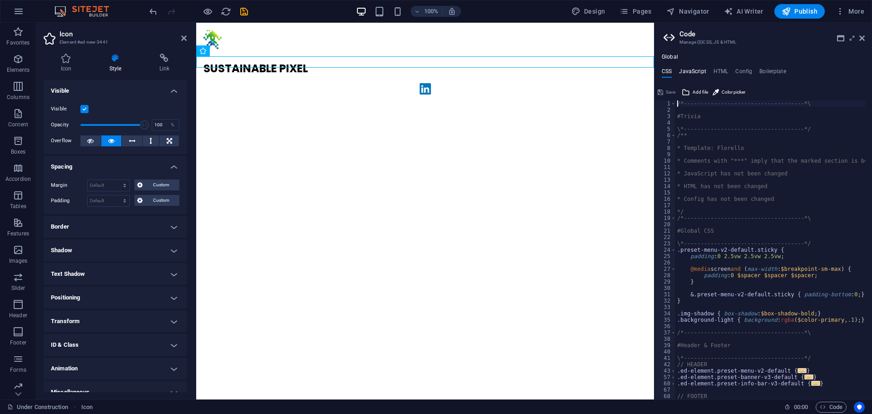
click at [692, 68] on h4 "JavaScript" at bounding box center [692, 73] width 27 height 10
type textarea "/* JS for preset "Content Slider" */"
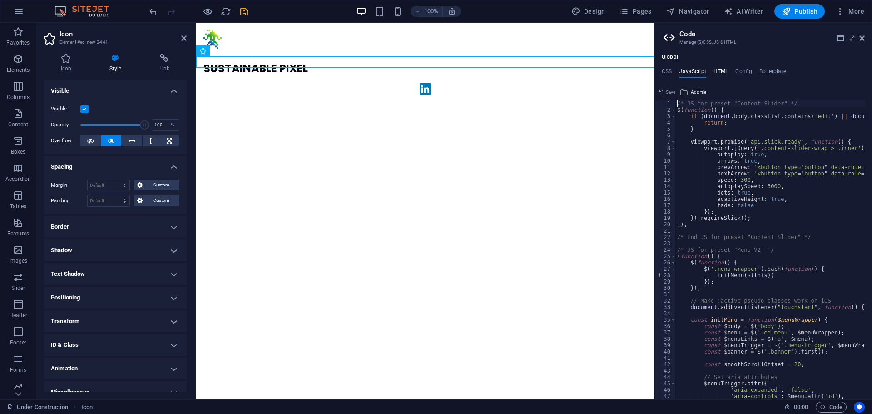
click at [721, 70] on h4 "HTML" at bounding box center [720, 73] width 15 height 10
type textarea "<a href="#main-content" class="wv-link-content button">Skip to main content</a>"
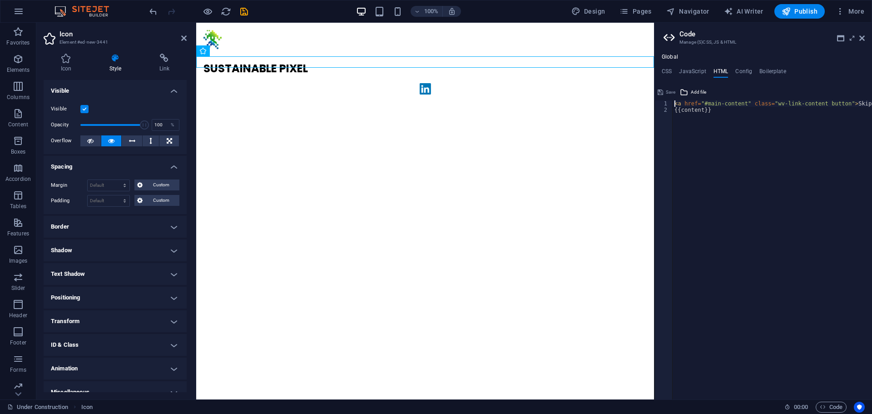
click at [756, 69] on ul "CSS JavaScript HTML Config Boilerplate" at bounding box center [762, 73] width 217 height 10
click at [760, 69] on h4 "Boilerplate" at bounding box center [772, 73] width 27 height 10
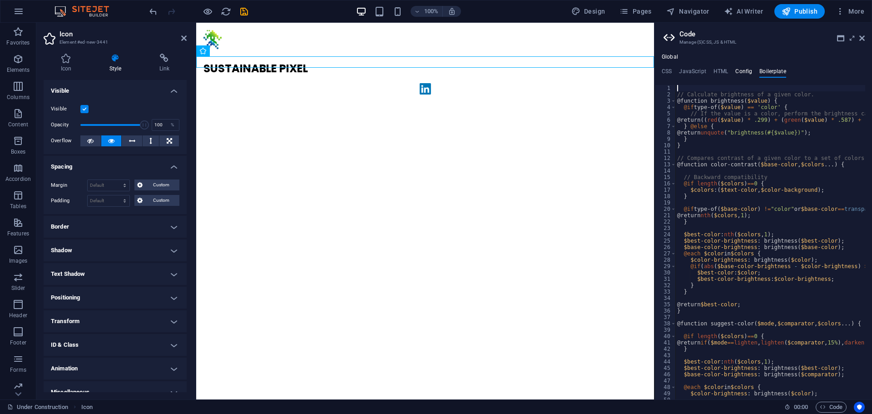
click at [740, 73] on h4 "Config" at bounding box center [743, 73] width 17 height 10
type textarea "$color-background: #ffffff;"
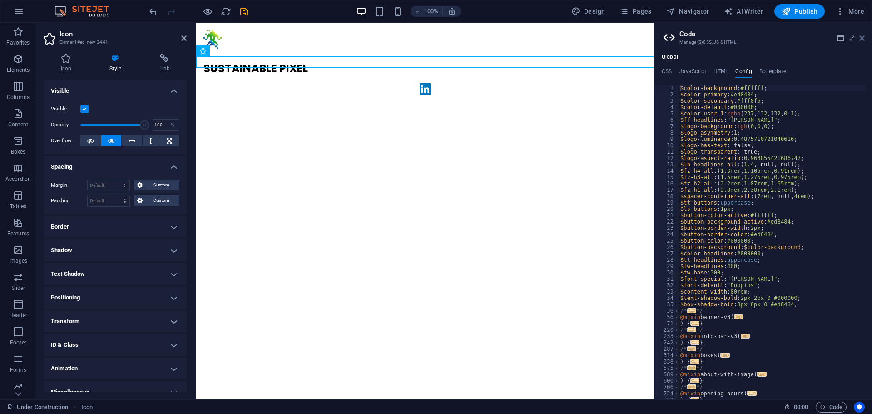
click at [861, 35] on icon at bounding box center [861, 37] width 5 height 7
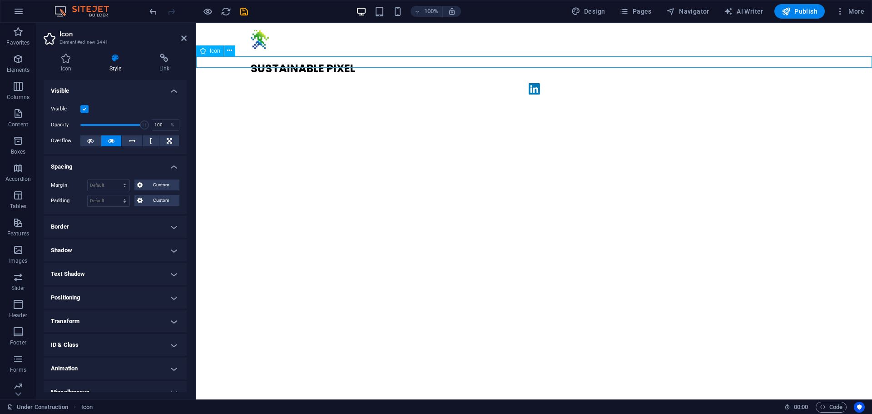
click at [531, 83] on figure "linkedin_link" at bounding box center [533, 90] width 675 height 15
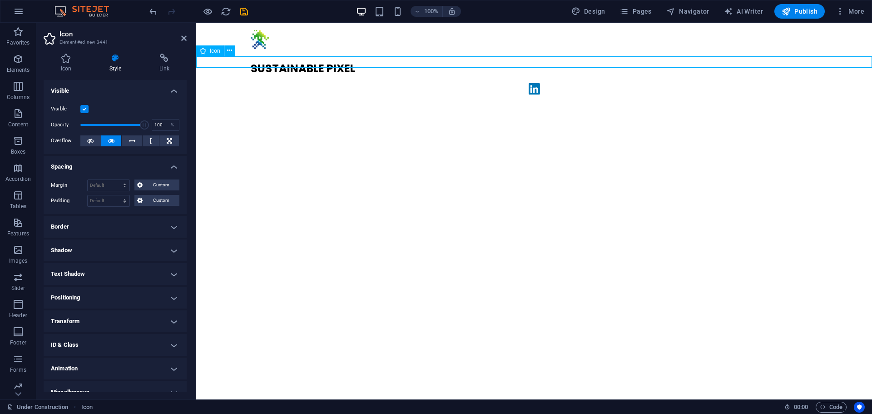
click at [531, 83] on figure "linkedin_link" at bounding box center [533, 90] width 675 height 15
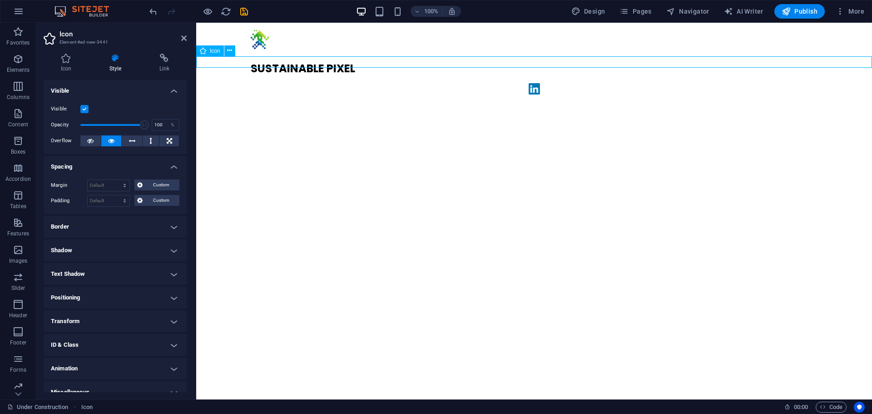
click at [531, 83] on figure "linkedin_link" at bounding box center [533, 90] width 675 height 15
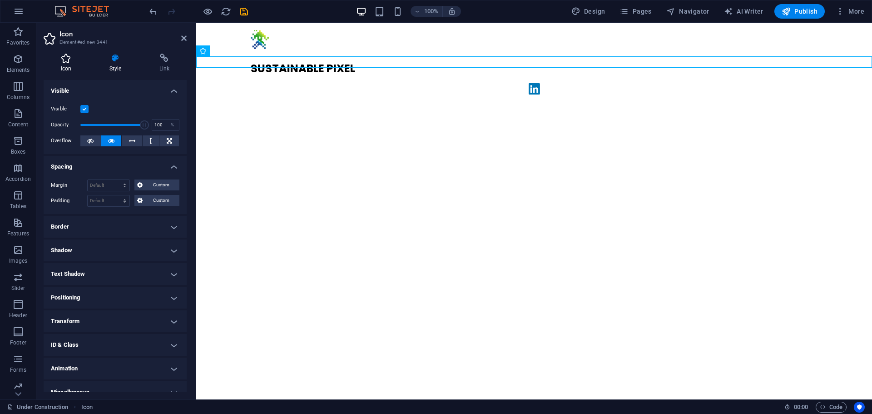
click at [64, 65] on h4 "Icon" at bounding box center [68, 63] width 49 height 19
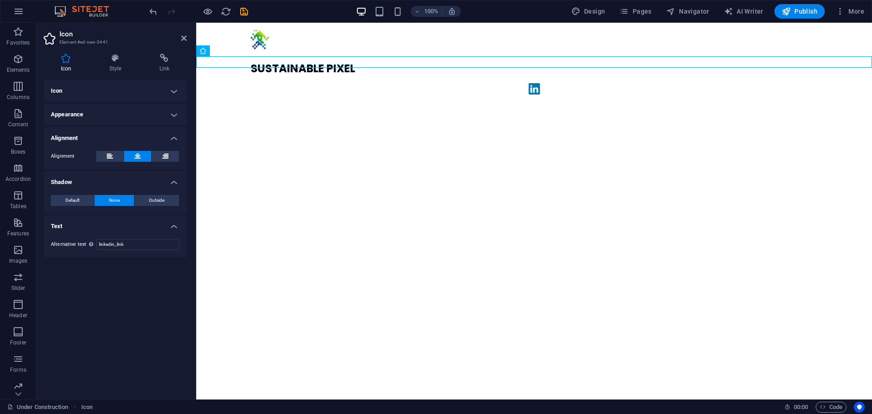
click at [73, 117] on h4 "Appearance" at bounding box center [115, 114] width 143 height 22
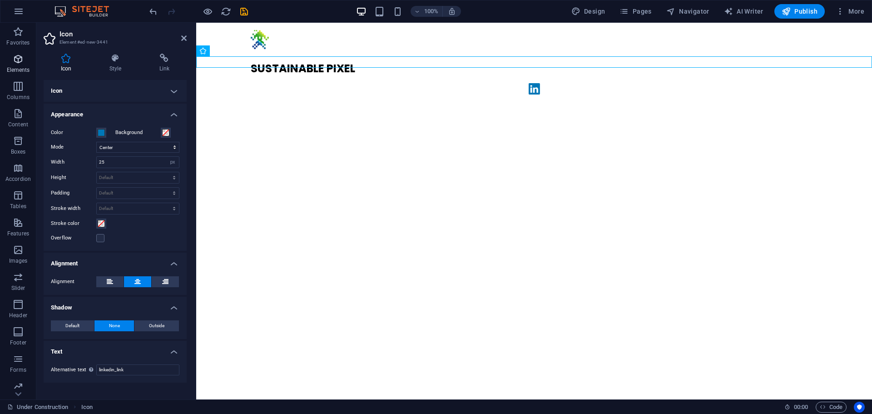
click at [18, 66] on p "Elements" at bounding box center [18, 69] width 23 height 7
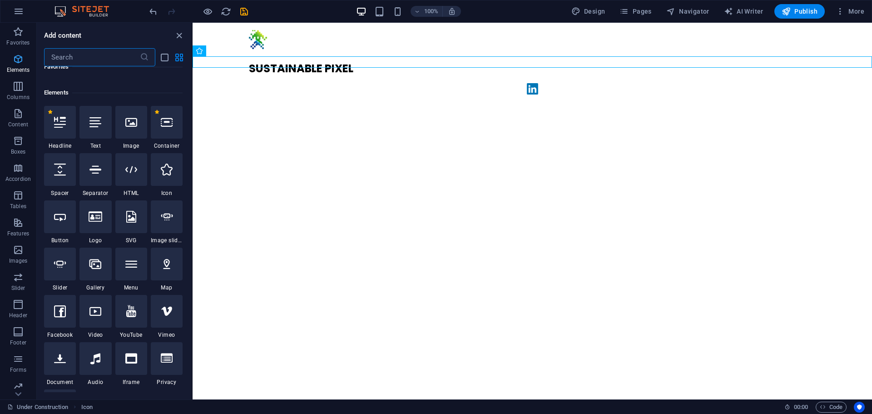
scroll to position [97, 0]
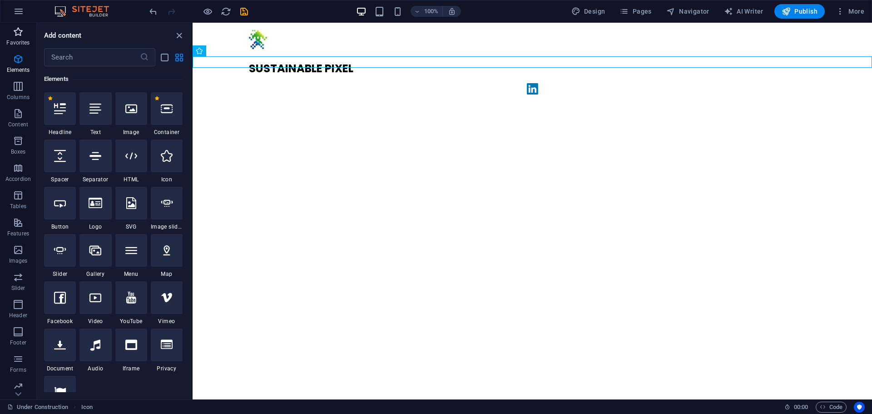
click at [9, 36] on span "Favorites" at bounding box center [18, 37] width 36 height 22
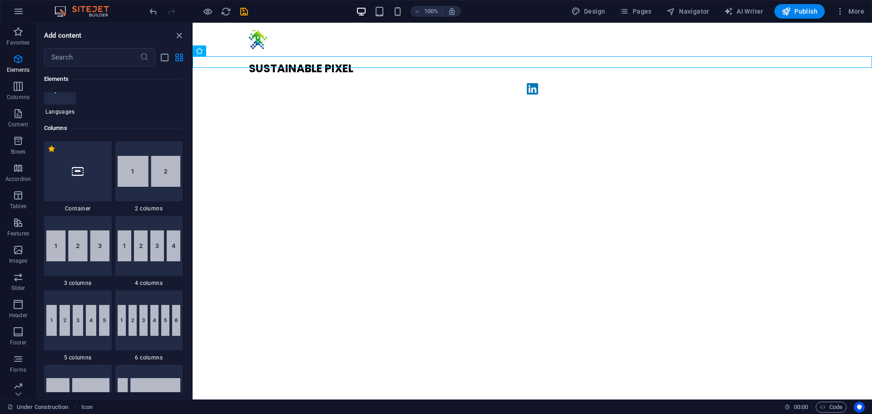
scroll to position [401, 0]
click at [71, 202] on div "1 Star Container" at bounding box center [78, 176] width 68 height 71
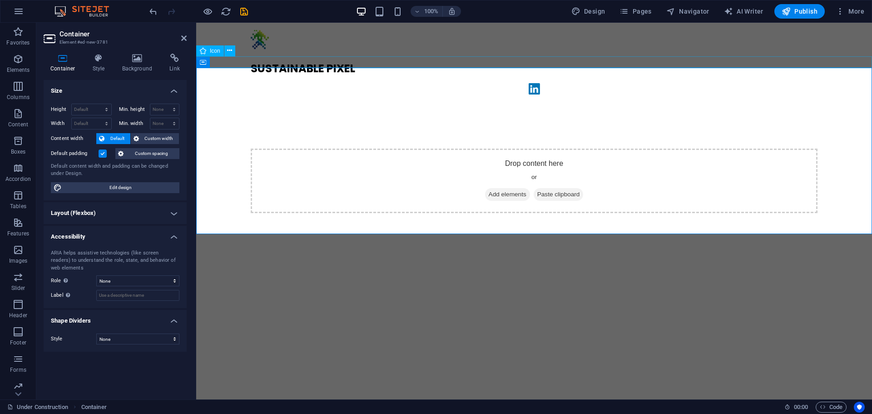
click at [524, 83] on figure "linkedin_link" at bounding box center [533, 90] width 675 height 15
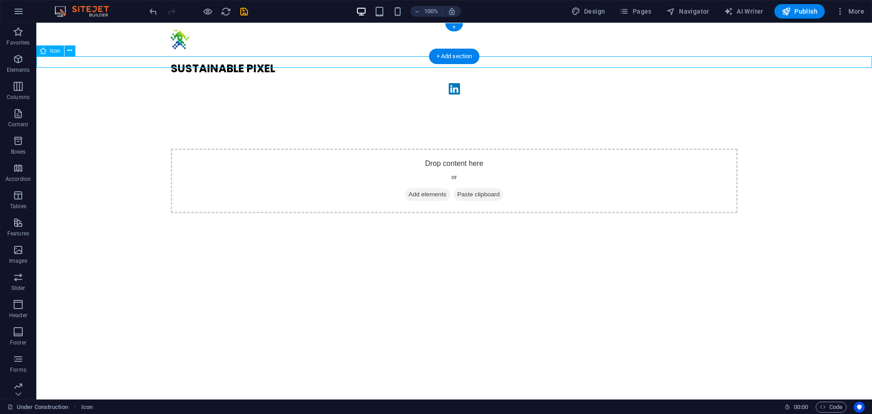
click at [138, 83] on figure "linkedin_link" at bounding box center [453, 90] width 835 height 15
select select "xMidYMid"
select select "px"
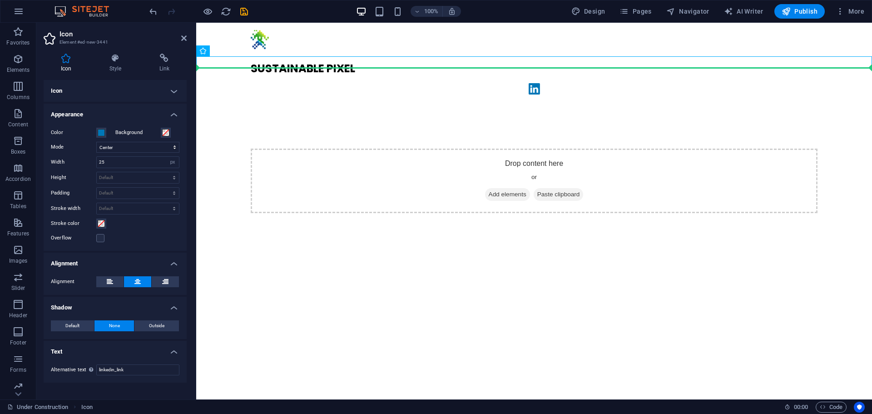
drag, startPoint x: 425, startPoint y: 60, endPoint x: 420, endPoint y: 113, distance: 52.9
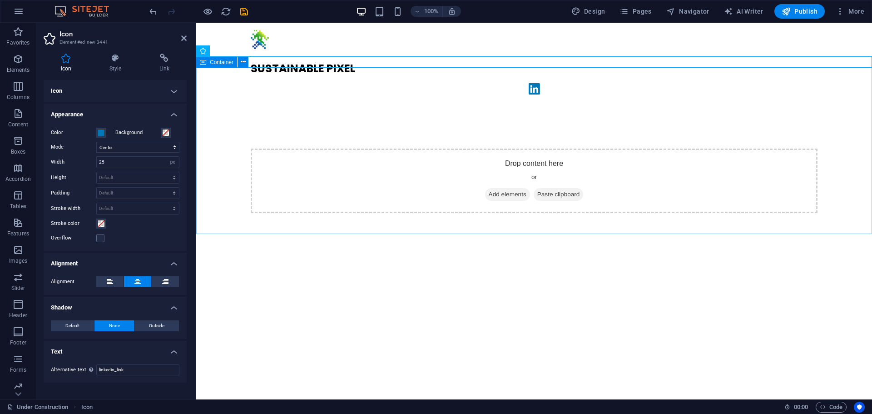
drag, startPoint x: 433, startPoint y: 56, endPoint x: 422, endPoint y: 141, distance: 85.6
click at [422, 141] on div "SUSTAINABLE PIXEL linkedin_link Drop content here or Add elements Paste clipboa…" at bounding box center [533, 143] width 675 height 241
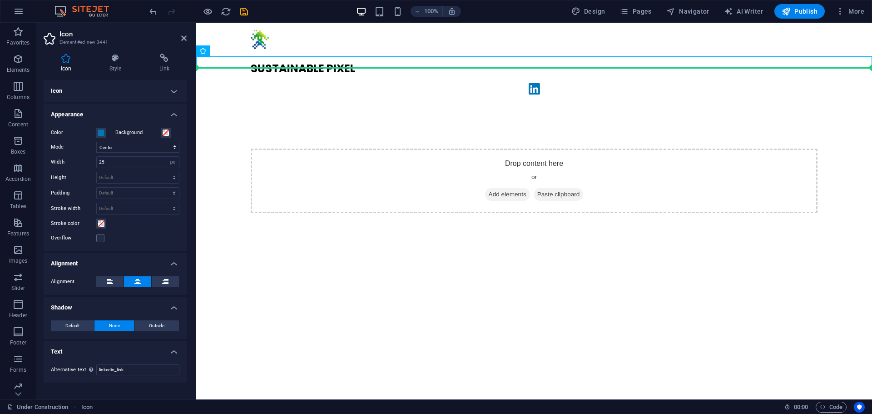
drag, startPoint x: 420, startPoint y: 58, endPoint x: 397, endPoint y: 111, distance: 57.3
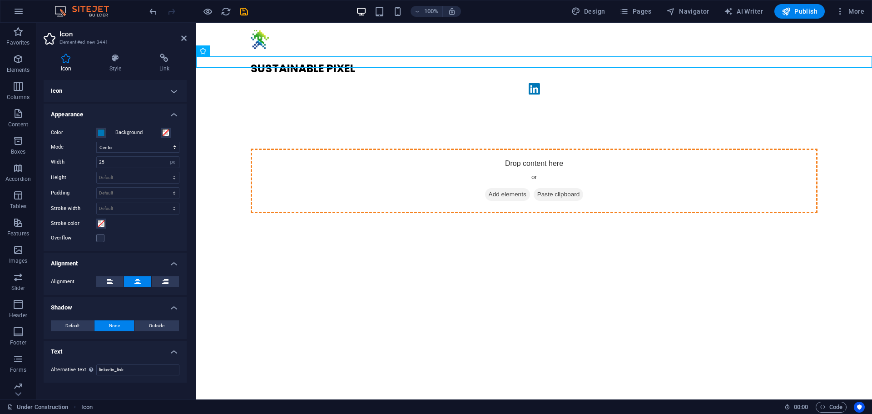
drag, startPoint x: 438, startPoint y: 59, endPoint x: 539, endPoint y: 152, distance: 137.5
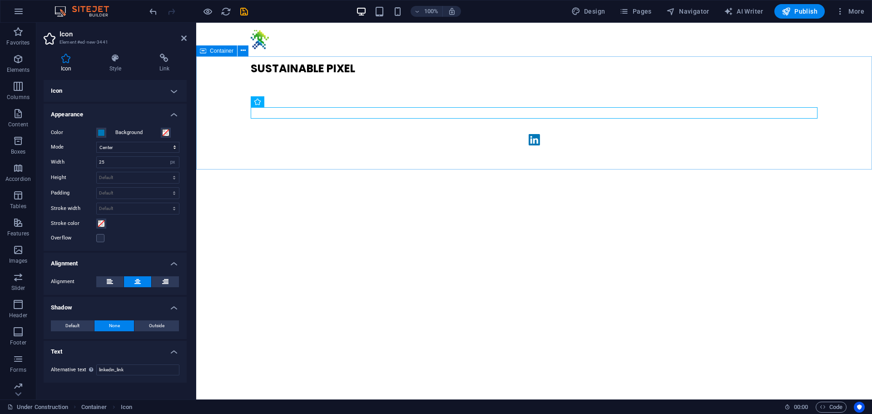
click at [216, 83] on div "linkedin_link" at bounding box center [533, 141] width 675 height 116
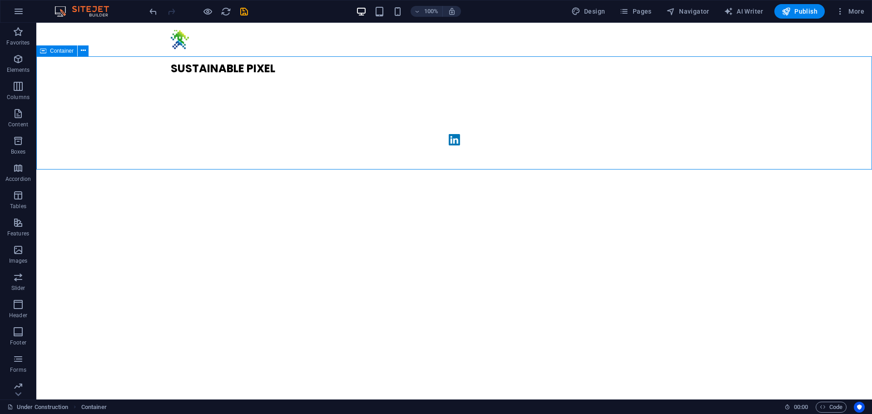
click at [215, 83] on div "linkedin_link" at bounding box center [453, 141] width 835 height 116
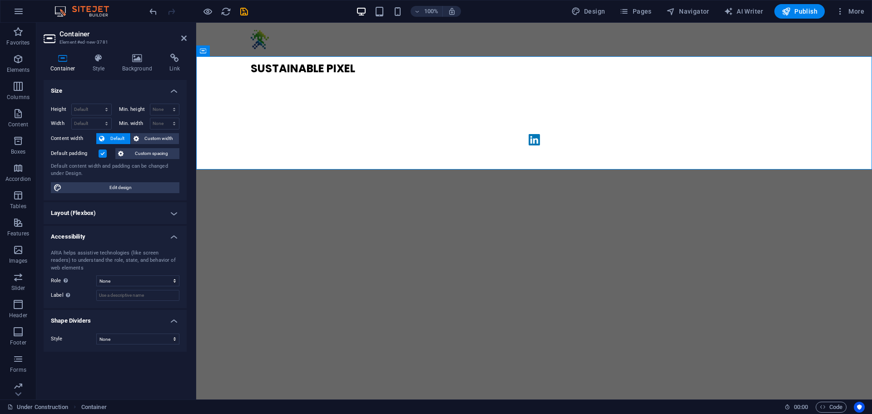
click at [159, 211] on h4 "Layout (Flexbox)" at bounding box center [115, 213] width 143 height 22
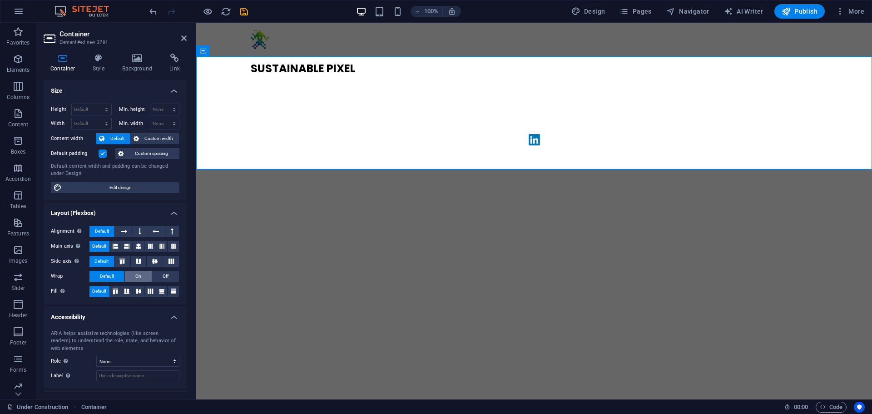
click at [132, 271] on button "On" at bounding box center [138, 276] width 27 height 11
click at [127, 210] on h4 "Layout (Flexbox)" at bounding box center [115, 210] width 143 height 16
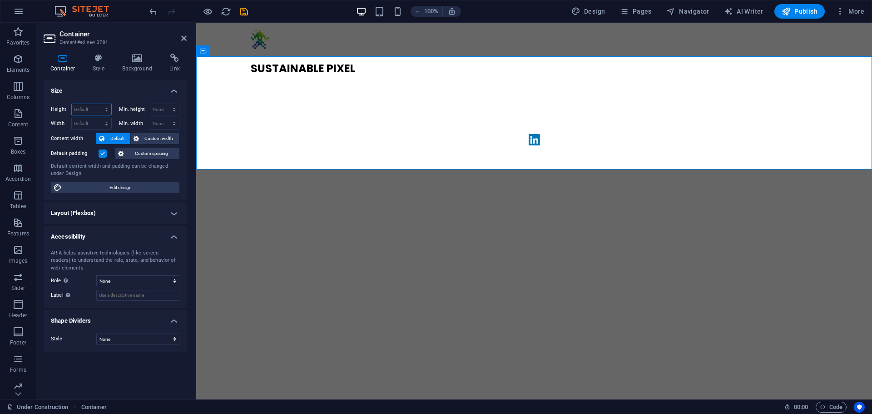
drag, startPoint x: 90, startPoint y: 107, endPoint x: 98, endPoint y: 101, distance: 9.7
click at [98, 101] on div "Height Default px rem % vh vw Min. height None px rem % vh vw Width Default px …" at bounding box center [115, 148] width 143 height 104
click at [97, 111] on select "Default px rem % vh vw" at bounding box center [91, 109] width 39 height 11
click at [107, 107] on select "Default px rem % vh vw" at bounding box center [91, 109] width 39 height 11
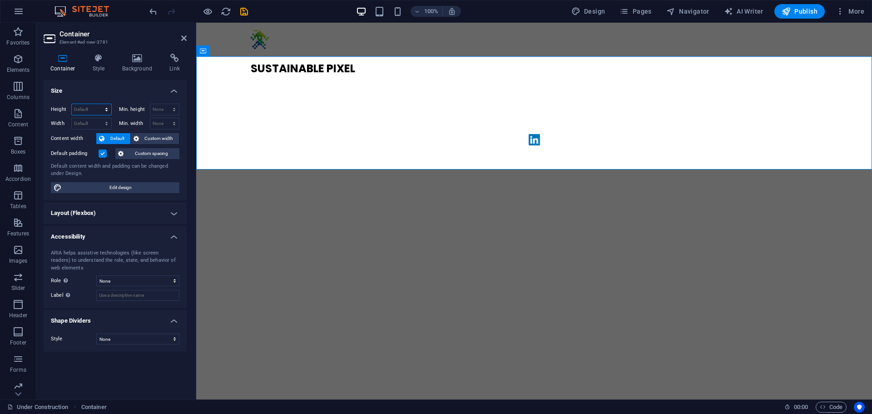
click at [107, 107] on select "Default px rem % vh vw" at bounding box center [91, 109] width 39 height 11
click at [117, 88] on h4 "Size" at bounding box center [115, 88] width 143 height 16
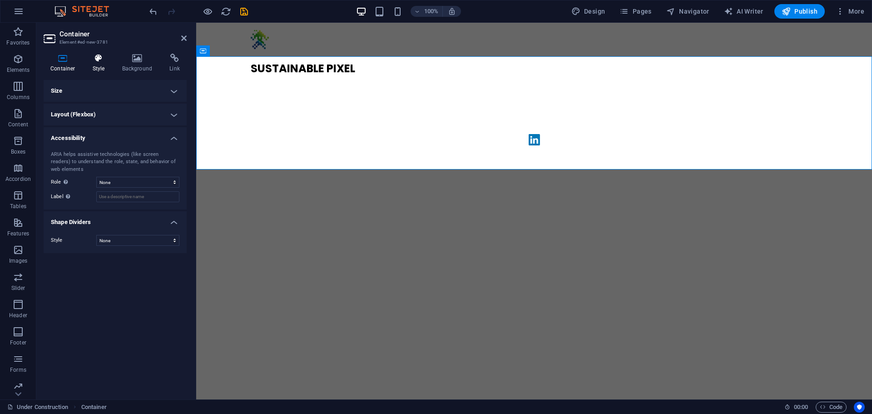
click at [101, 63] on h4 "Style" at bounding box center [101, 63] width 30 height 19
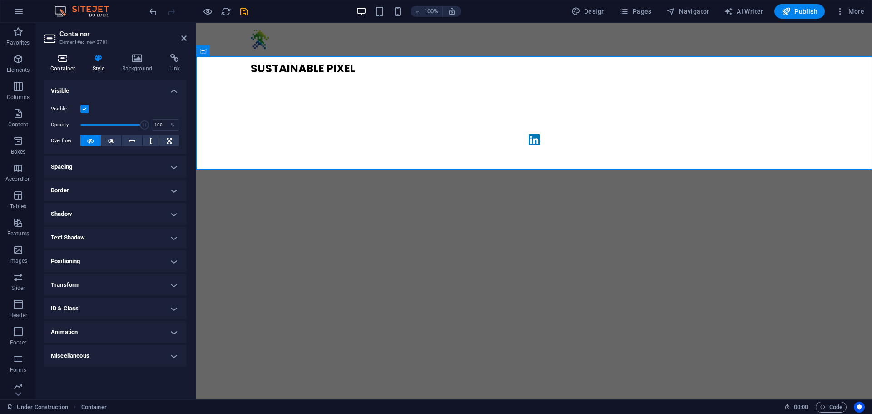
click at [65, 59] on icon at bounding box center [63, 58] width 39 height 9
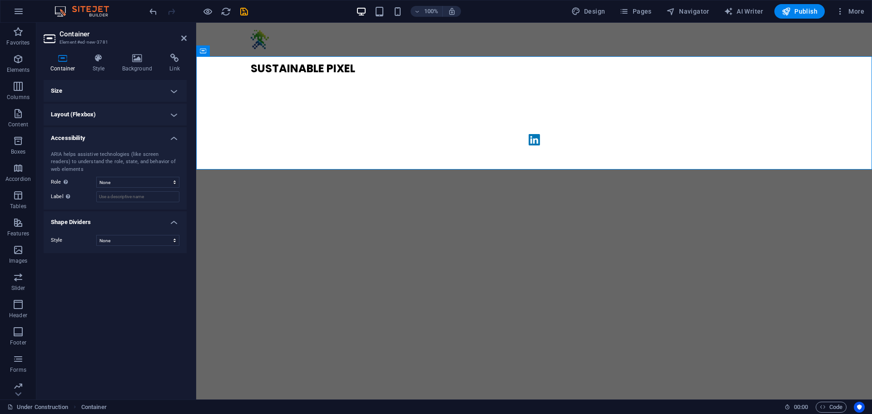
click at [87, 94] on h4 "Size" at bounding box center [115, 91] width 143 height 22
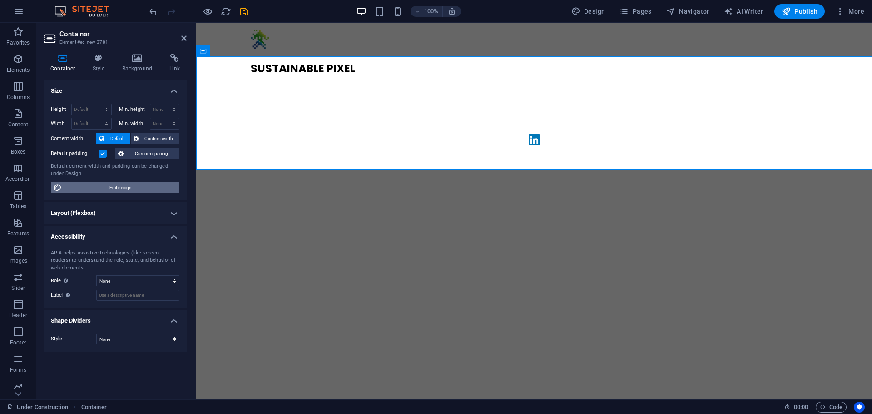
click at [114, 190] on span "Edit design" at bounding box center [120, 187] width 112 height 11
select select "rem"
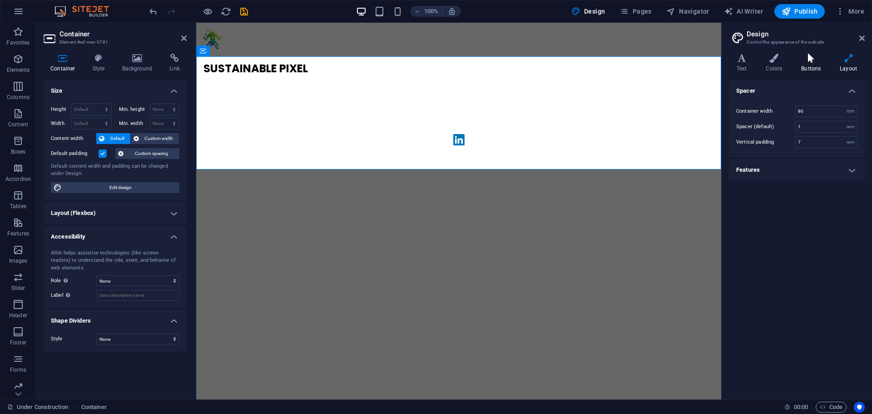
click at [809, 60] on icon at bounding box center [810, 58] width 35 height 9
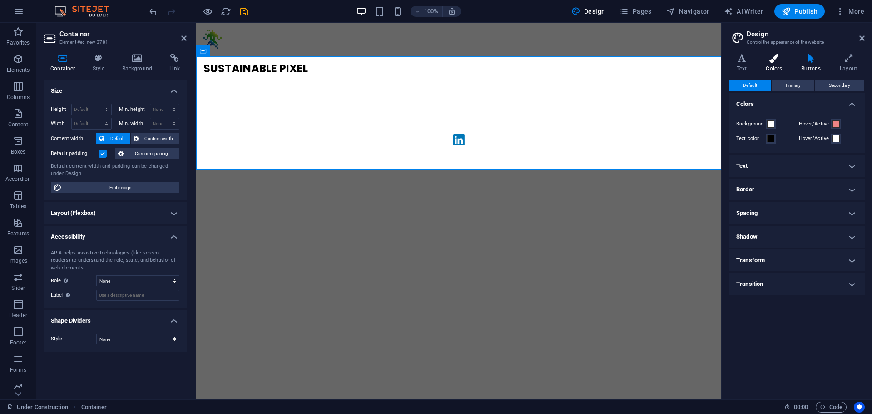
click at [770, 59] on icon at bounding box center [774, 58] width 32 height 9
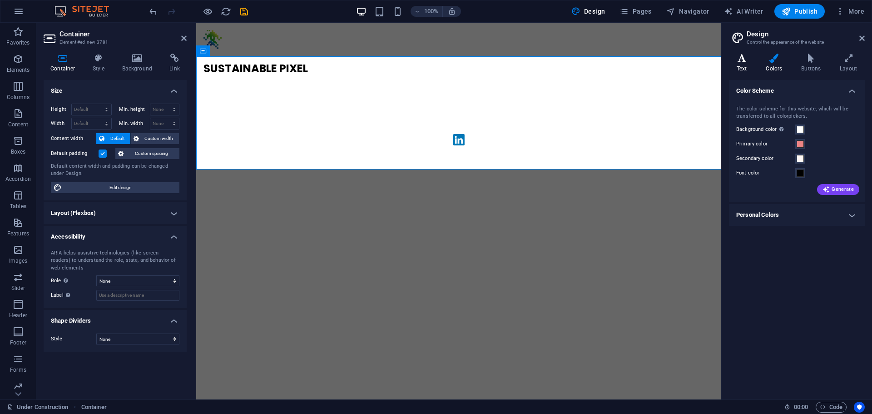
click at [747, 59] on icon at bounding box center [742, 58] width 26 height 9
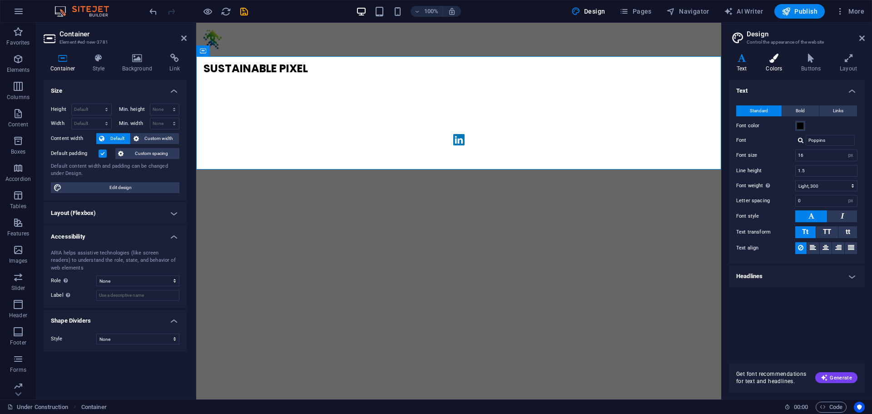
click at [769, 60] on icon at bounding box center [774, 58] width 32 height 9
